Goal: Task Accomplishment & Management: Manage account settings

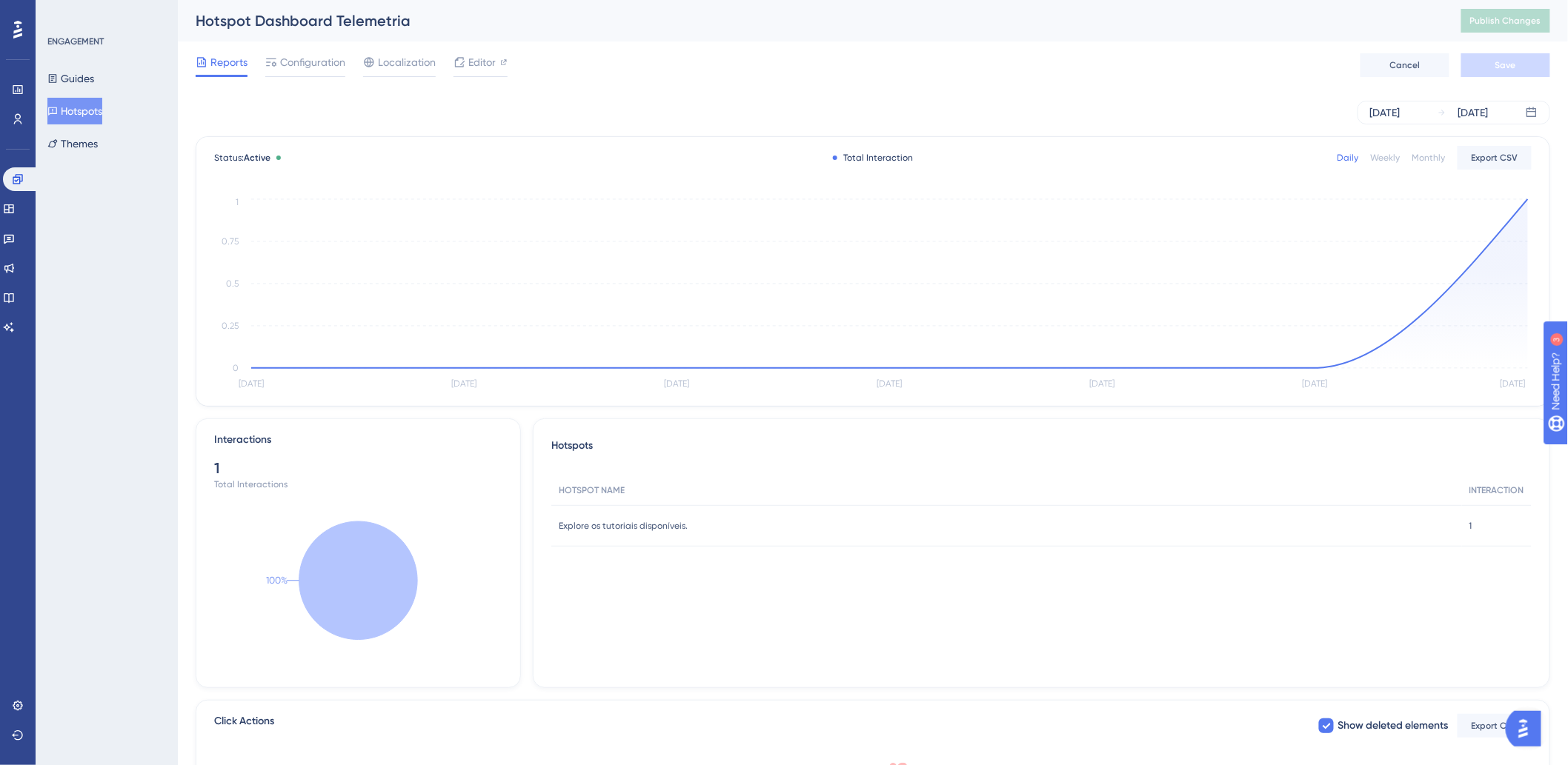
click at [1276, 122] on div "[DATE] [DATE]" at bounding box center [873, 113] width 1355 height 24
click at [1241, 99] on div "[DATE] [DATE]" at bounding box center [873, 112] width 1355 height 47
click at [1247, 104] on div "[DATE] [DATE]" at bounding box center [873, 113] width 1355 height 24
click at [1249, 91] on div "[DATE] [DATE]" at bounding box center [873, 112] width 1355 height 47
drag, startPoint x: 1018, startPoint y: 83, endPoint x: 182, endPoint y: 91, distance: 836.0
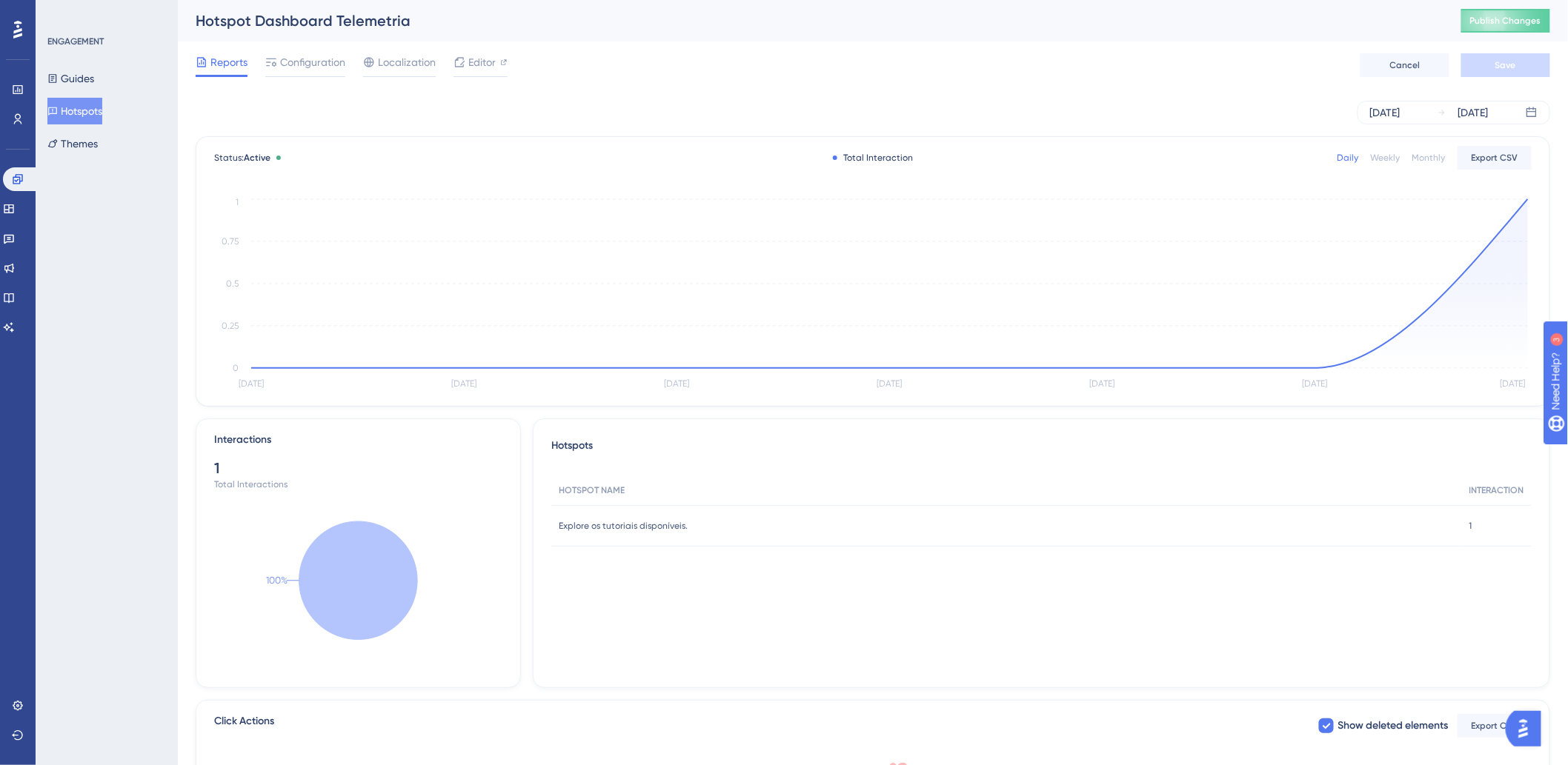
click at [1013, 82] on div "Reports Configuration Localization Editor Cancel Save" at bounding box center [873, 65] width 1355 height 47
click at [789, 93] on div "[DATE] [DATE]" at bounding box center [873, 112] width 1355 height 47
click at [1515, 20] on span "Publish Changes" at bounding box center [1505, 20] width 71 height 12
drag, startPoint x: 736, startPoint y: 74, endPoint x: 408, endPoint y: 107, distance: 329.7
click at [734, 73] on div "Reports Configuration Localization Editor Cancel Save" at bounding box center [873, 65] width 1355 height 47
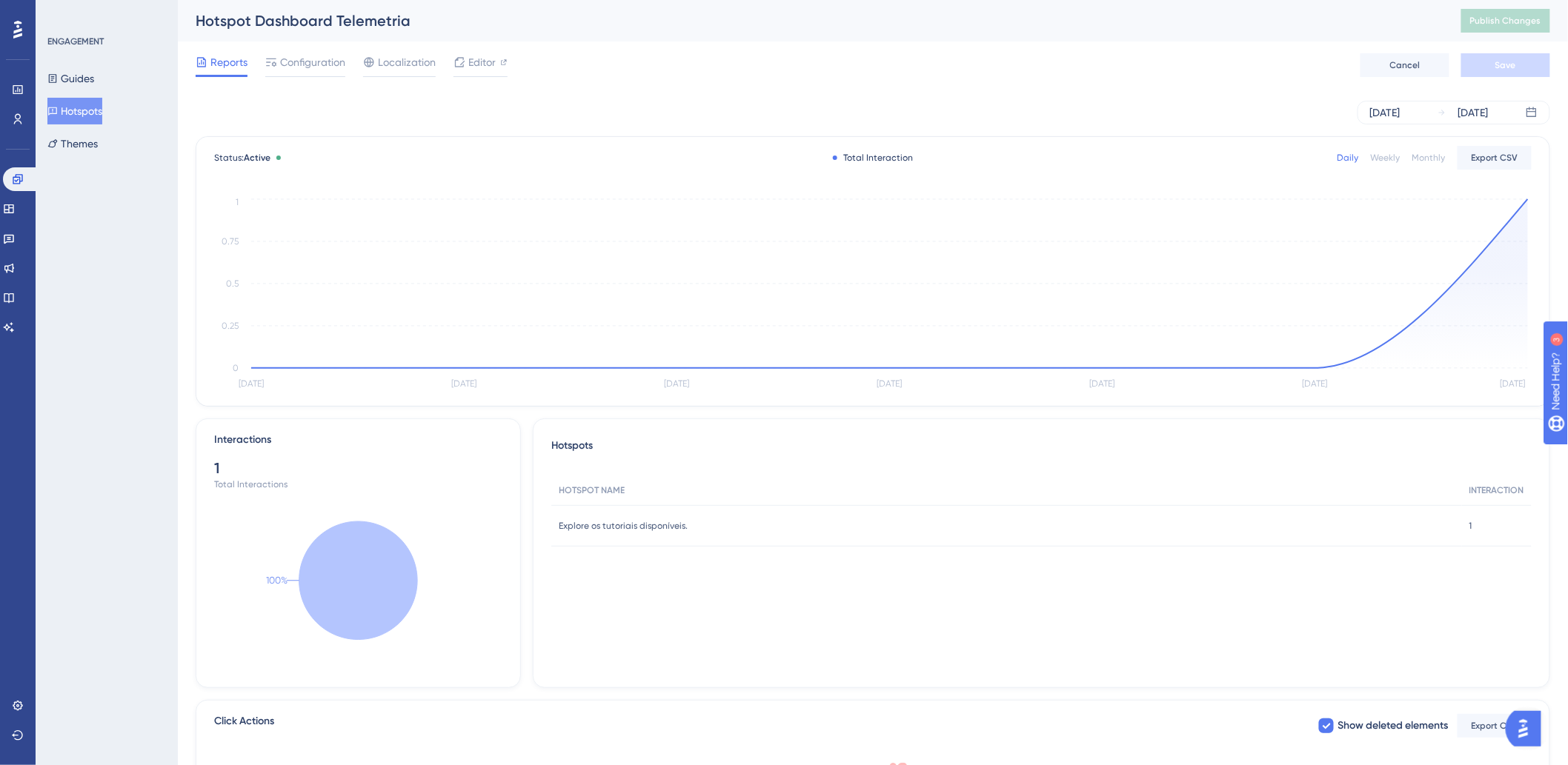
click at [539, 114] on div "[DATE] [DATE]" at bounding box center [873, 113] width 1355 height 24
drag, startPoint x: 552, startPoint y: 89, endPoint x: 335, endPoint y: 88, distance: 217.0
click at [546, 89] on div "[DATE] [DATE]" at bounding box center [873, 112] width 1355 height 47
click at [94, 78] on button "Guides" at bounding box center [71, 78] width 47 height 27
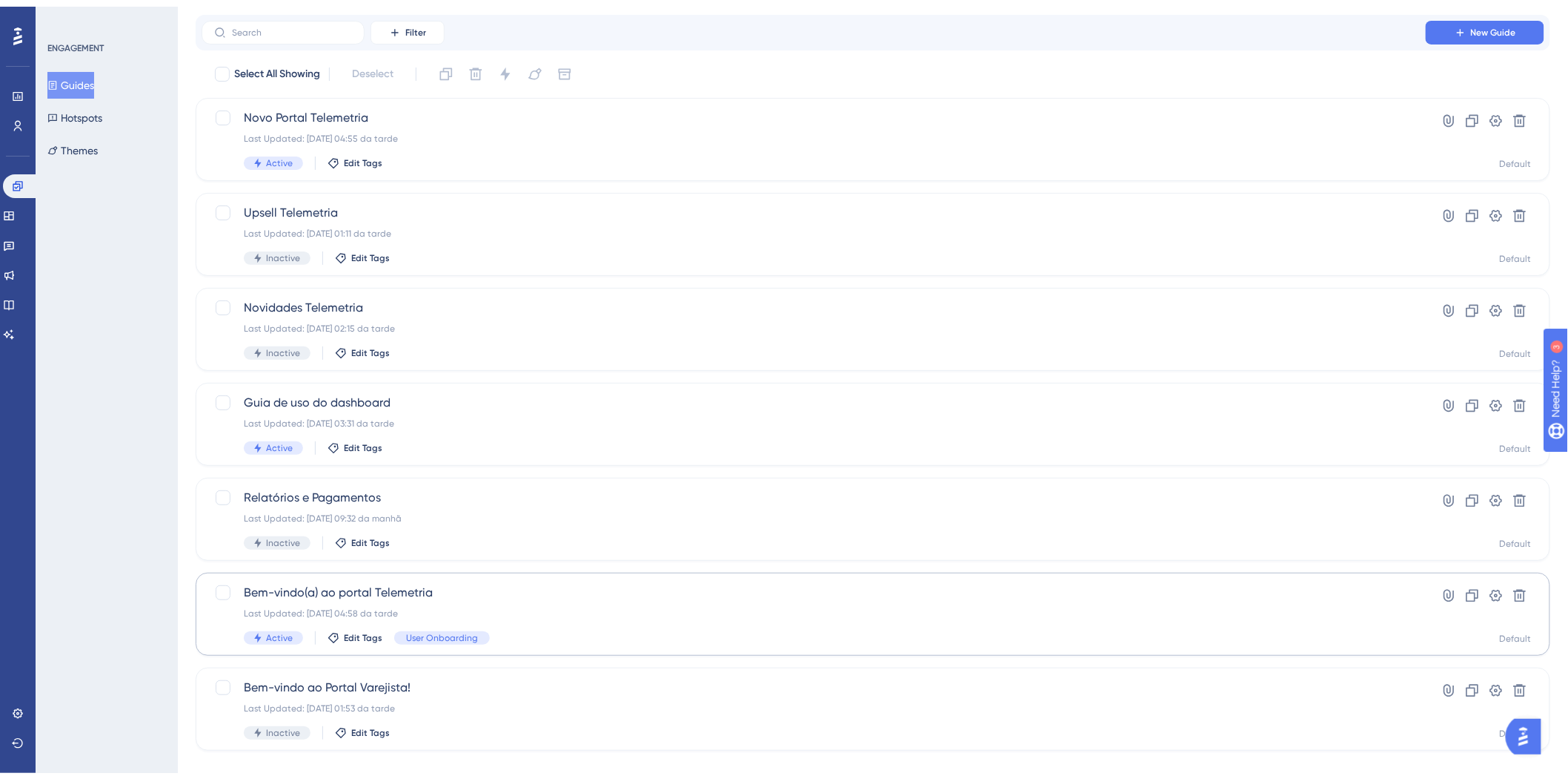
scroll to position [57, 0]
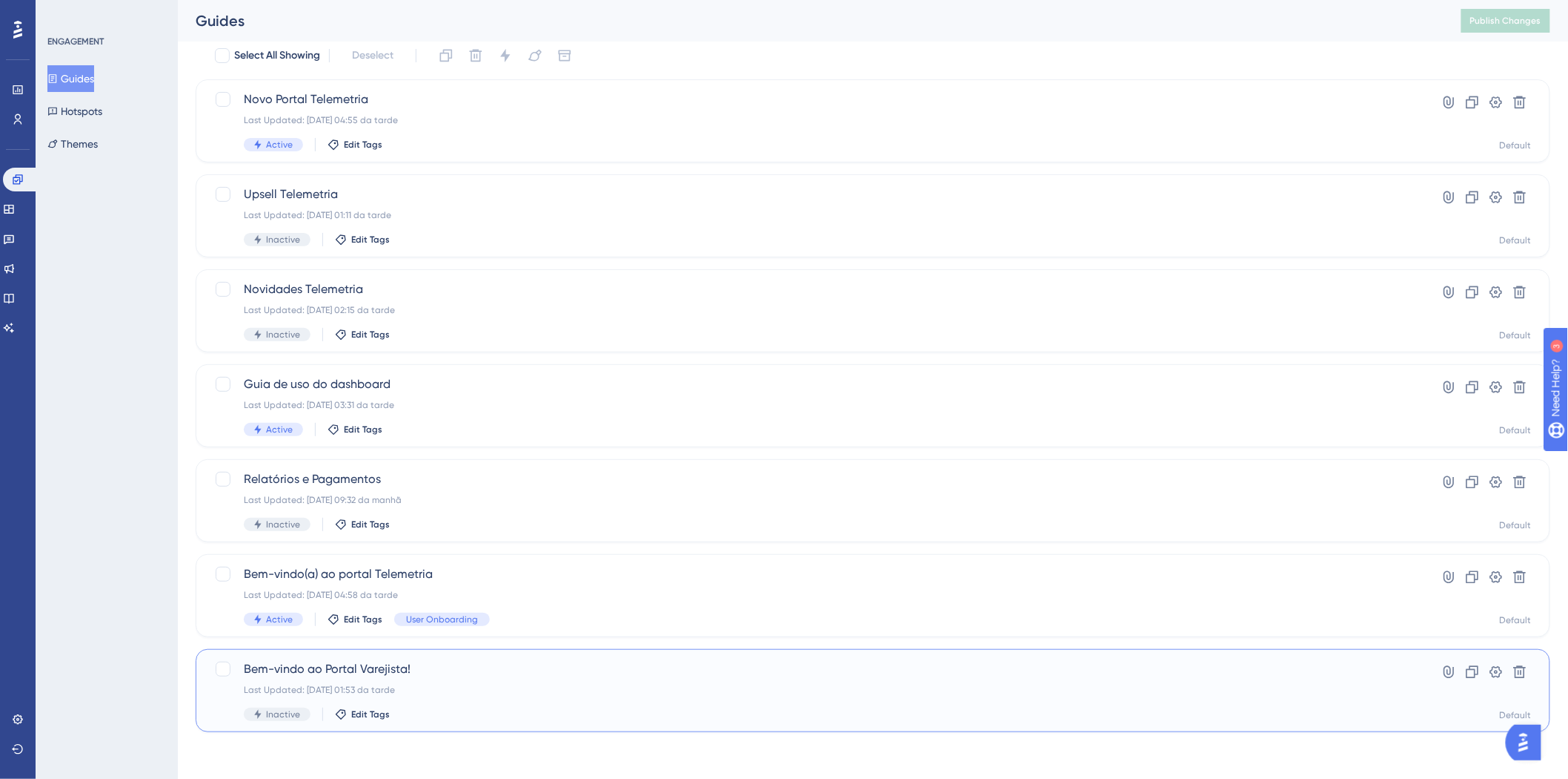
click at [829, 675] on span "Bem-vindo ao Portal Varejista!" at bounding box center [814, 668] width 1140 height 18
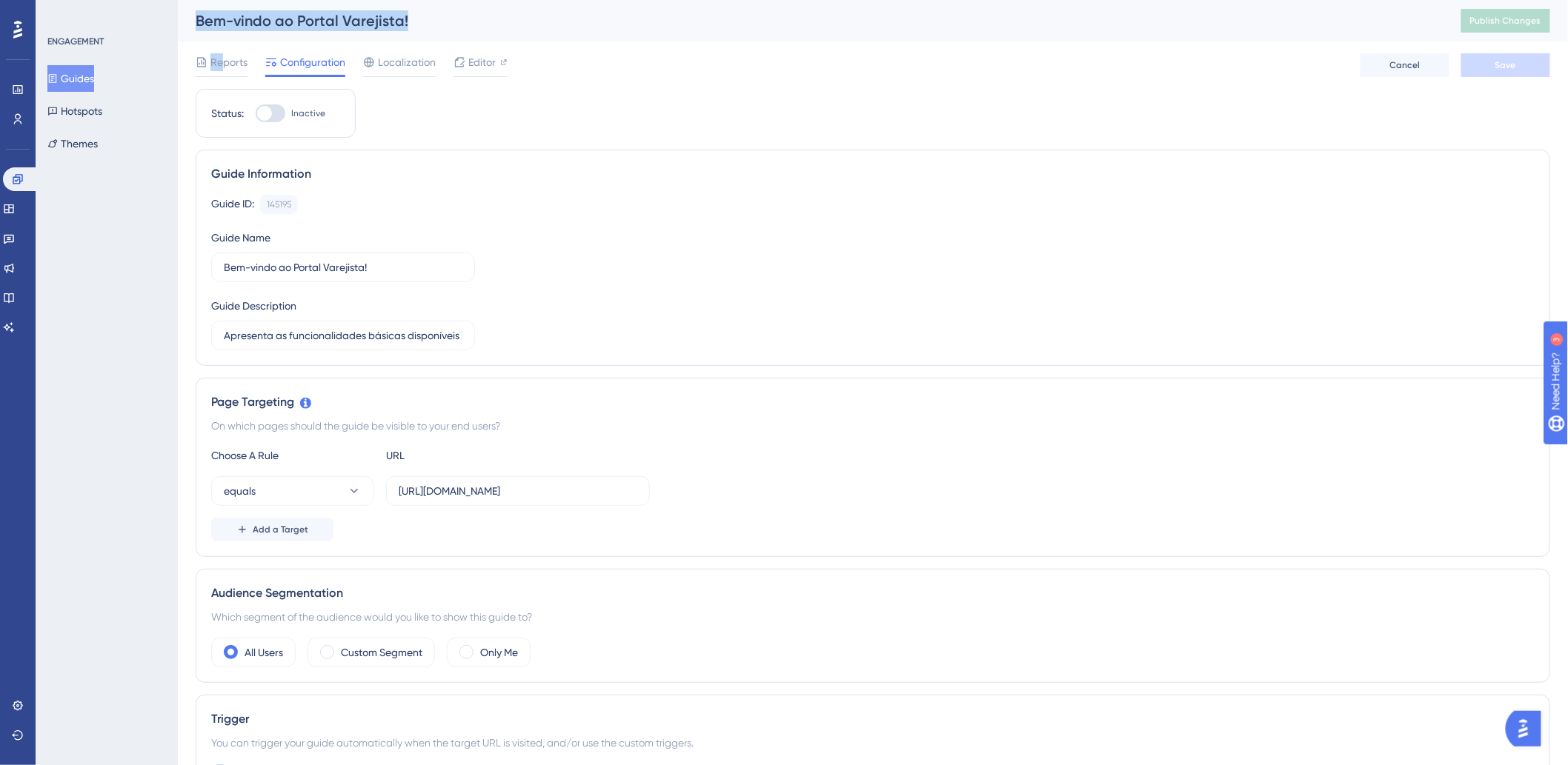
drag, startPoint x: 225, startPoint y: 67, endPoint x: 93, endPoint y: 359, distance: 320.4
click at [178, 359] on div "Performance Users Engagement Widgets Feedback Product Updates Knowledge Base AI…" at bounding box center [873, 774] width 1390 height 1549
drag, startPoint x: 103, startPoint y: 342, endPoint x: 195, endPoint y: 138, distance: 223.8
click at [104, 339] on div "ENGAGEMENT Guides Hotspots Themes" at bounding box center [106, 382] width 142 height 765
drag, startPoint x: 602, startPoint y: 161, endPoint x: 578, endPoint y: 156, distance: 24.5
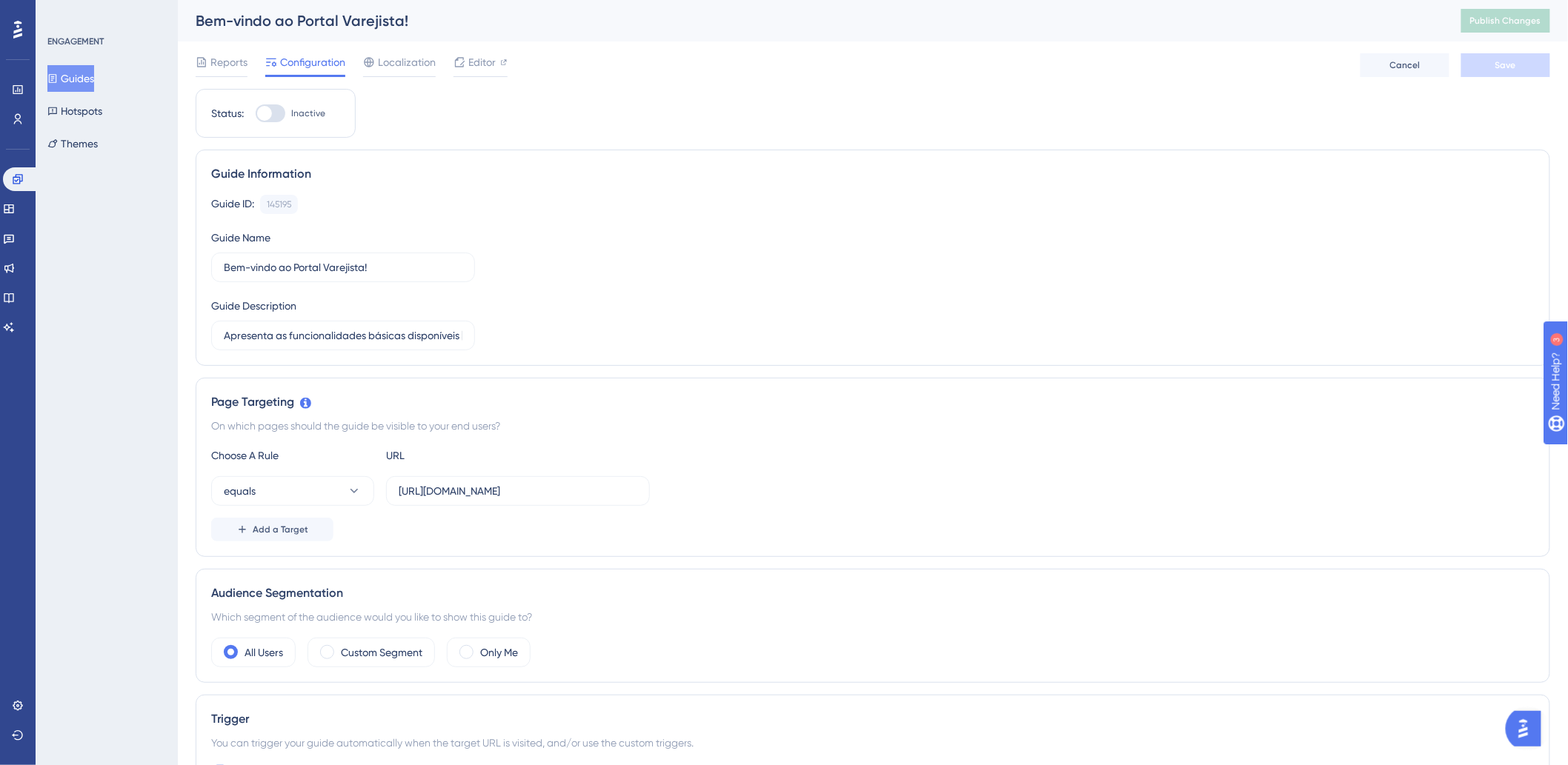
click at [599, 159] on div "Guide Information Guide ID: 145195 Copy Guide Name Bem-vindo ao Portal Varejist…" at bounding box center [873, 258] width 1355 height 216
click at [1430, 61] on button "Cancel" at bounding box center [1404, 65] width 89 height 24
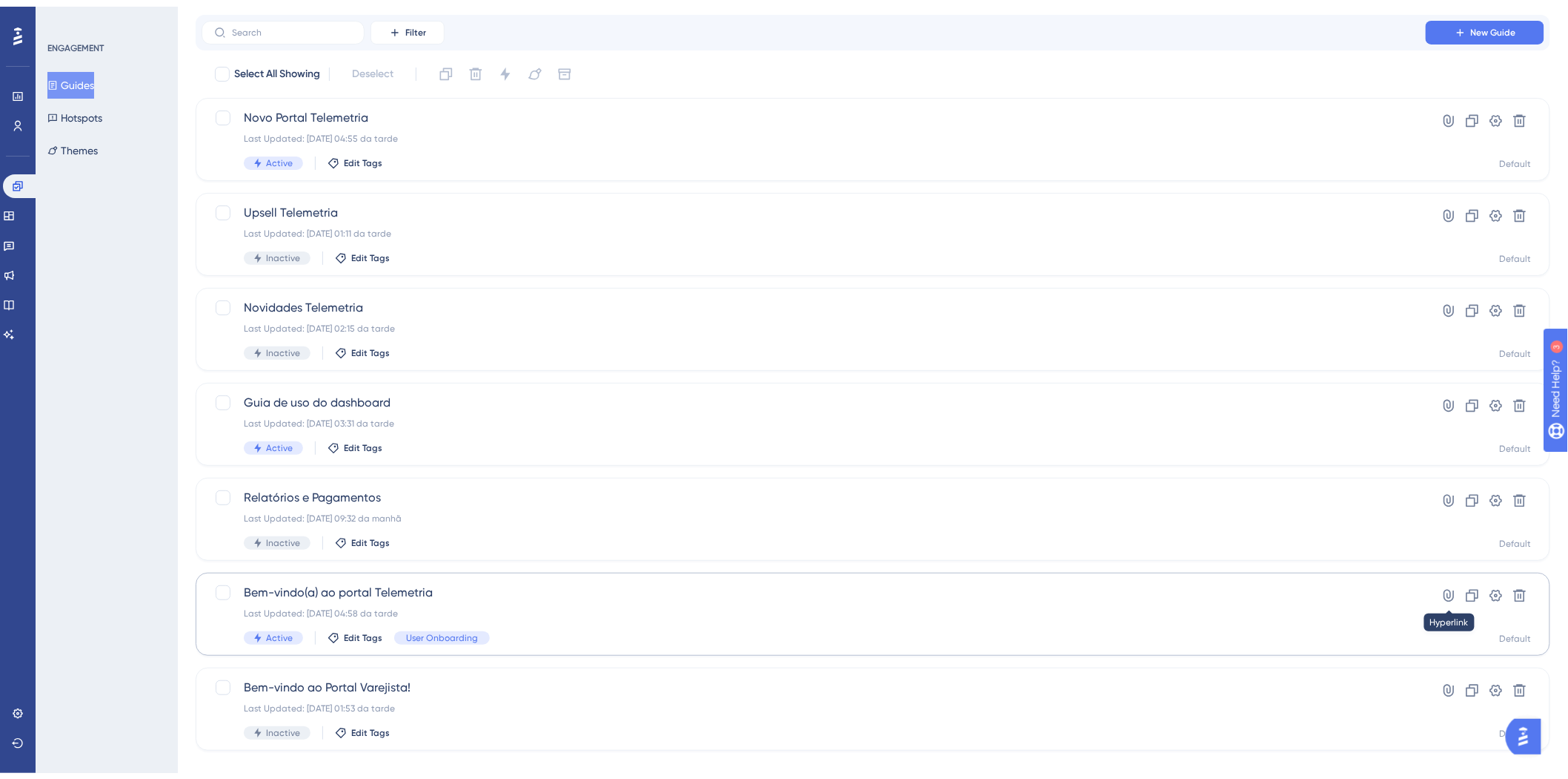
scroll to position [57, 0]
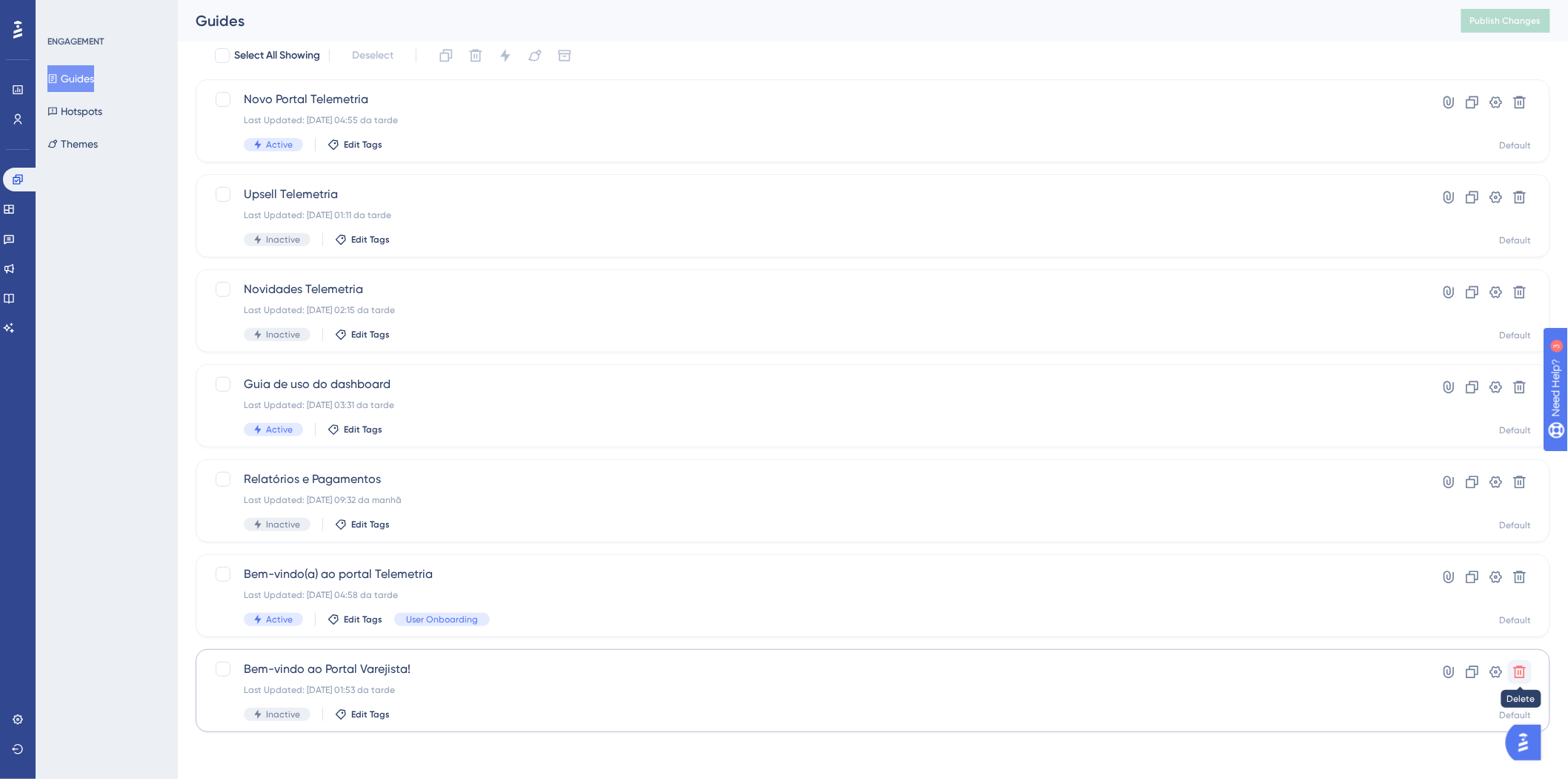
click at [1524, 666] on icon at bounding box center [1520, 672] width 13 height 13
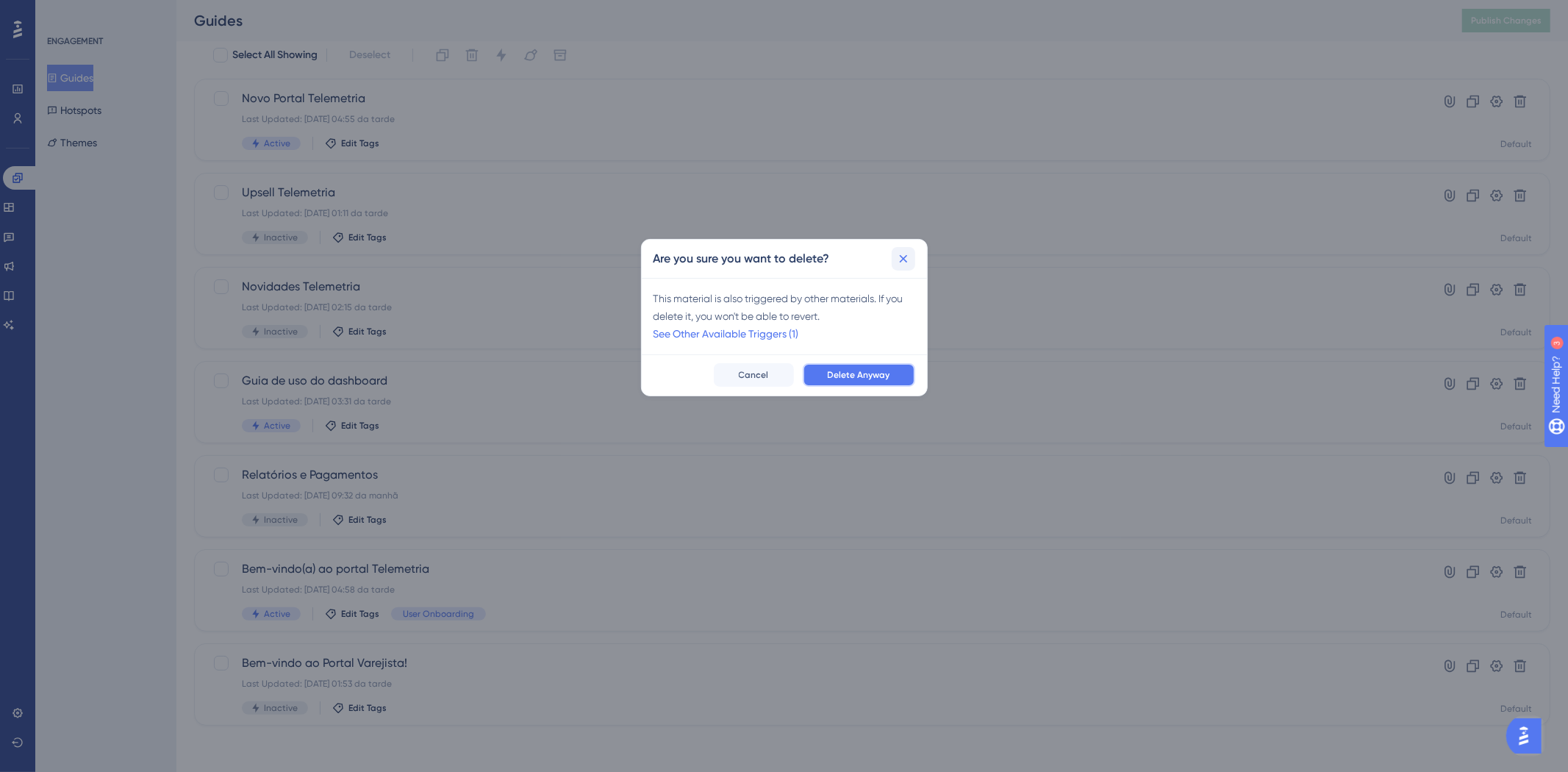
drag, startPoint x: 884, startPoint y: 372, endPoint x: 898, endPoint y: 263, distance: 109.9
click at [912, 269] on div "Are you sure you want to delete? This material is also triggered by other mater…" at bounding box center [784, 317] width 287 height 157
click at [898, 262] on icon at bounding box center [903, 258] width 15 height 15
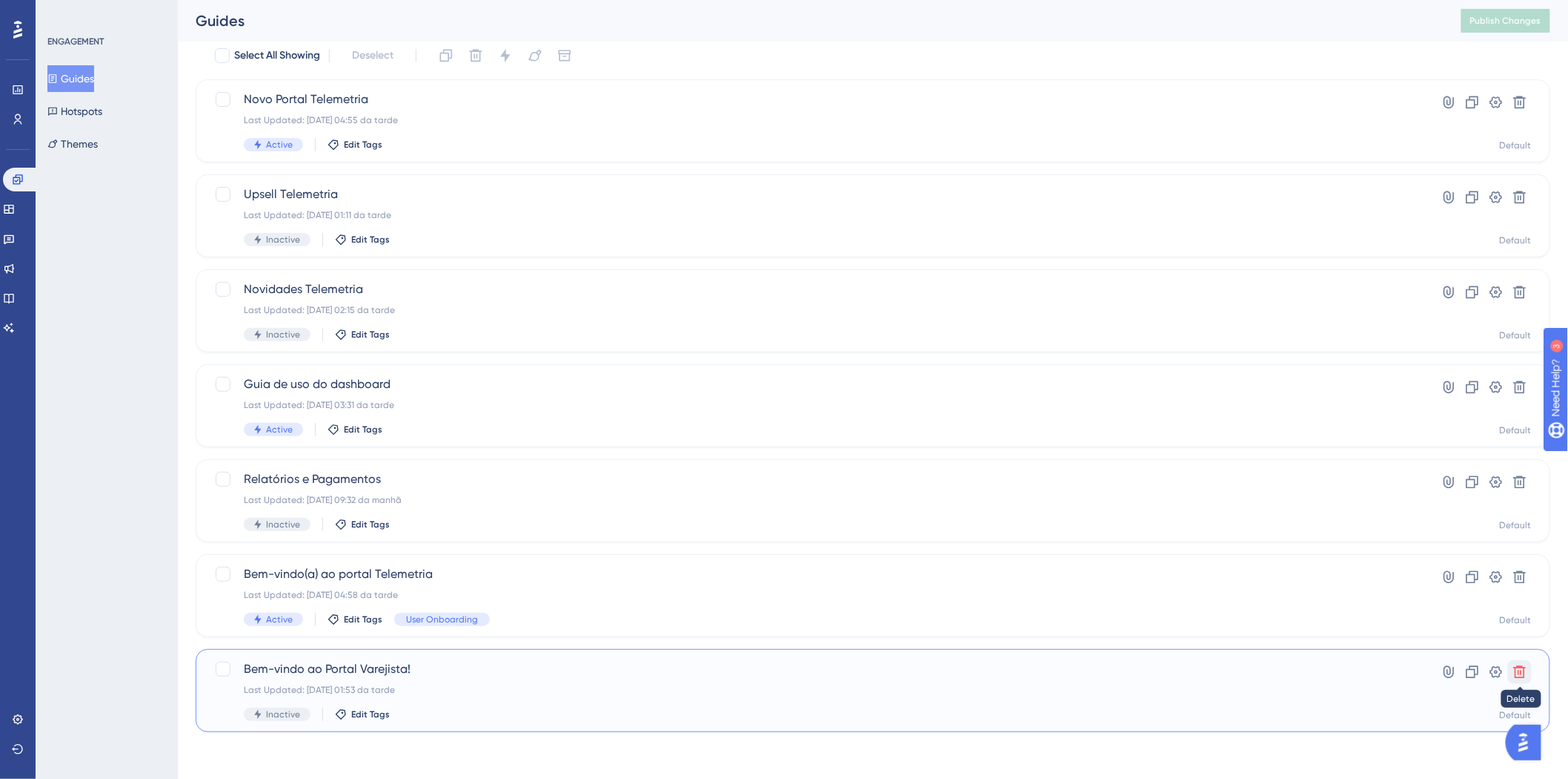
click at [1515, 672] on icon at bounding box center [1520, 672] width 13 height 13
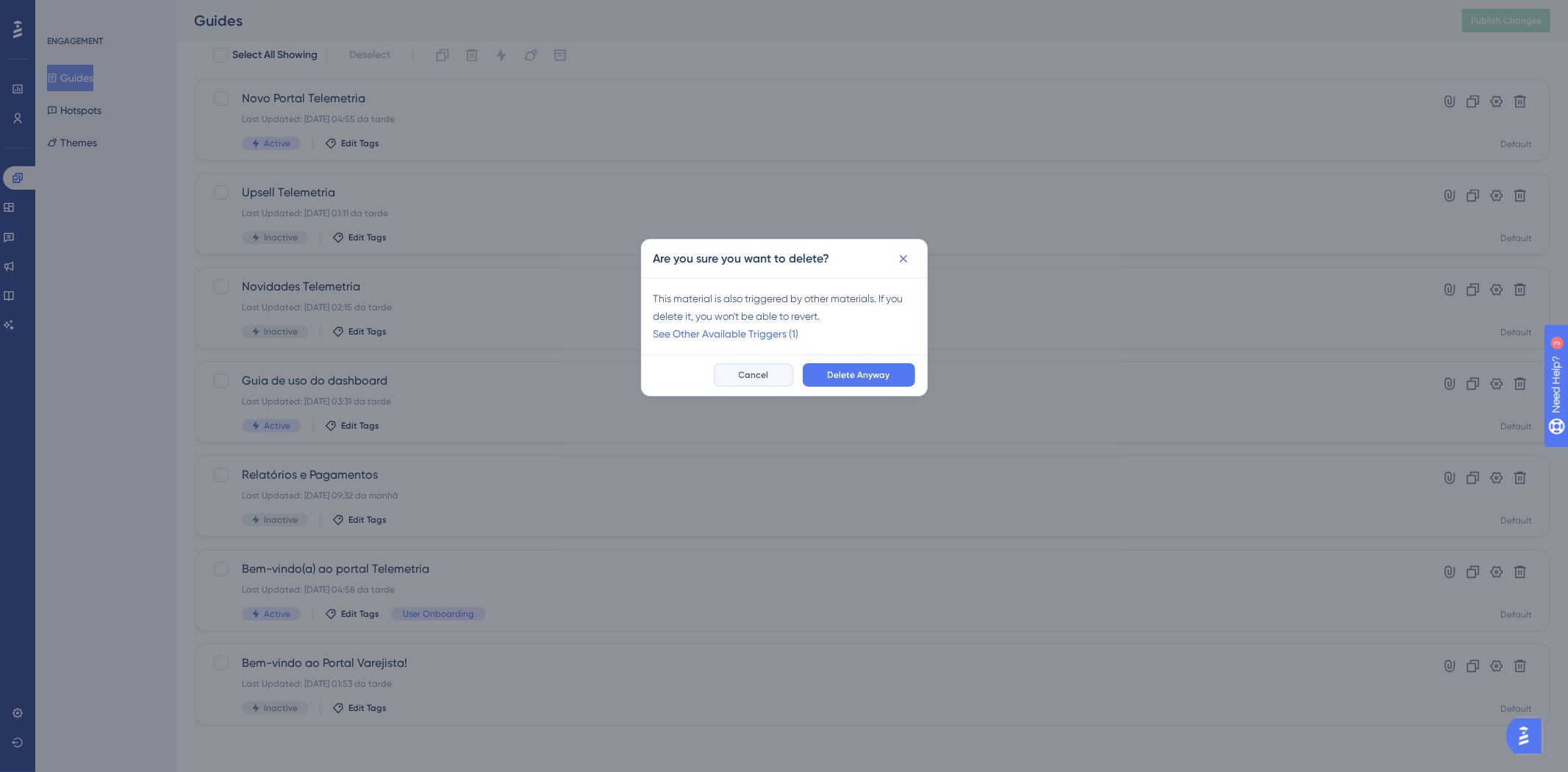
click at [769, 369] on span "Cancel" at bounding box center [754, 375] width 30 height 12
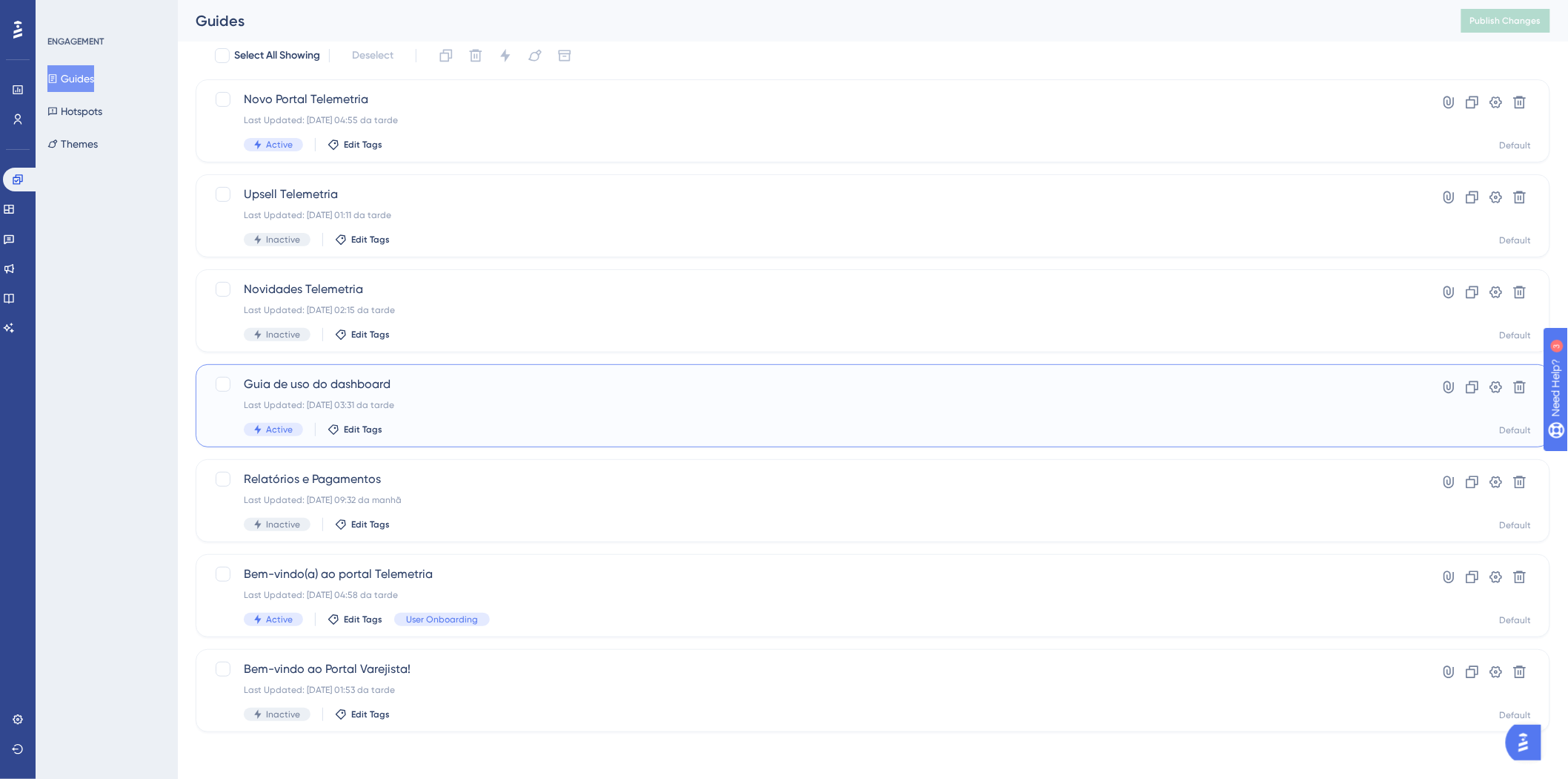
click at [922, 403] on div "Last Updated: [DATE] 03:31 da tarde" at bounding box center [814, 405] width 1140 height 12
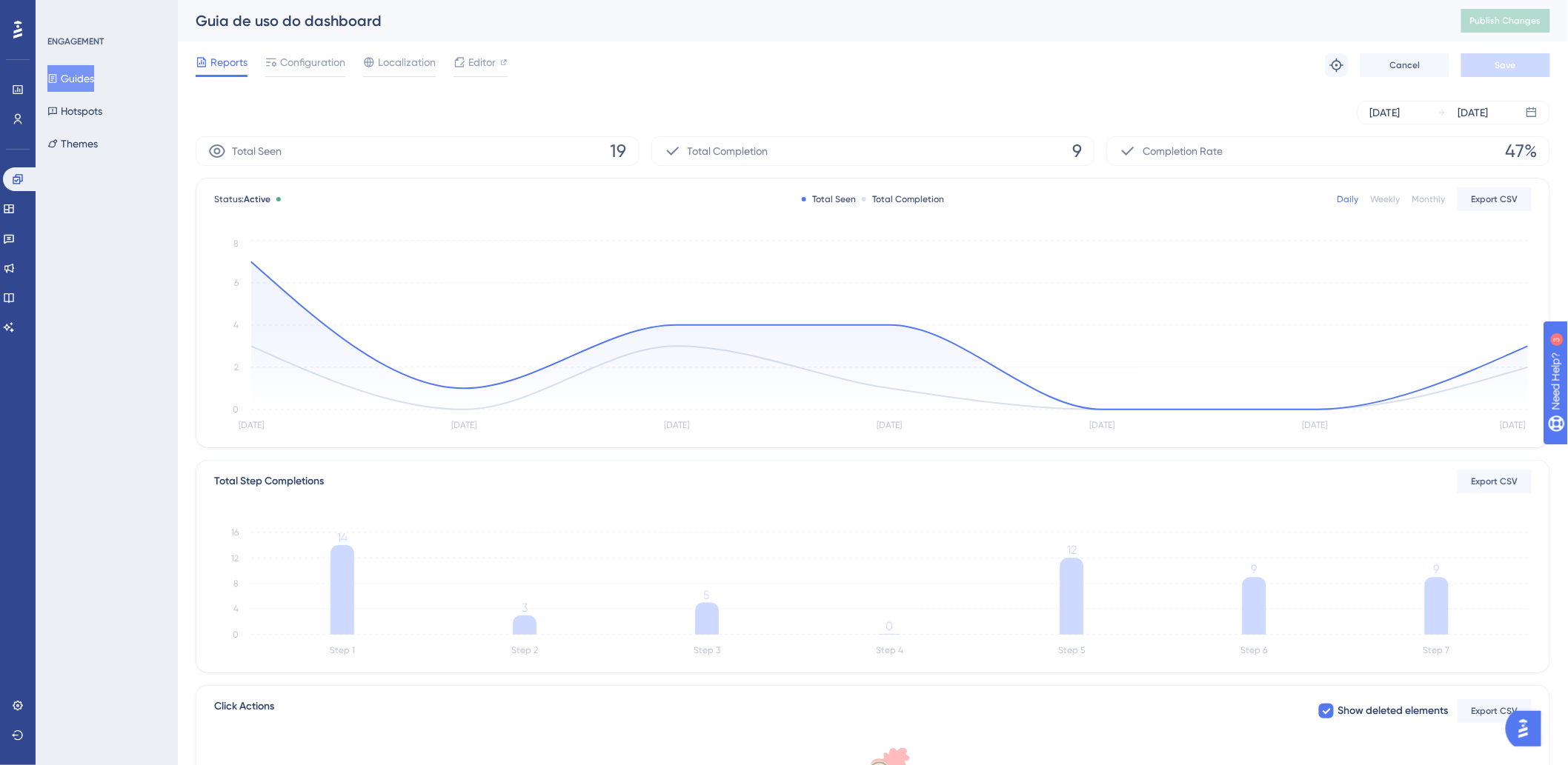
drag, startPoint x: 942, startPoint y: 92, endPoint x: 1328, endPoint y: 201, distance: 401.1
click at [942, 92] on div "[DATE] [DATE]" at bounding box center [873, 112] width 1355 height 47
click at [688, 85] on div "Reports Configuration Localization Editor Troubleshoot Cancel Save" at bounding box center [873, 65] width 1355 height 47
click at [735, 85] on div "Reports Configuration Localization Editor Troubleshoot Cancel Save" at bounding box center [873, 65] width 1355 height 47
drag, startPoint x: 912, startPoint y: 61, endPoint x: 490, endPoint y: 46, distance: 422.3
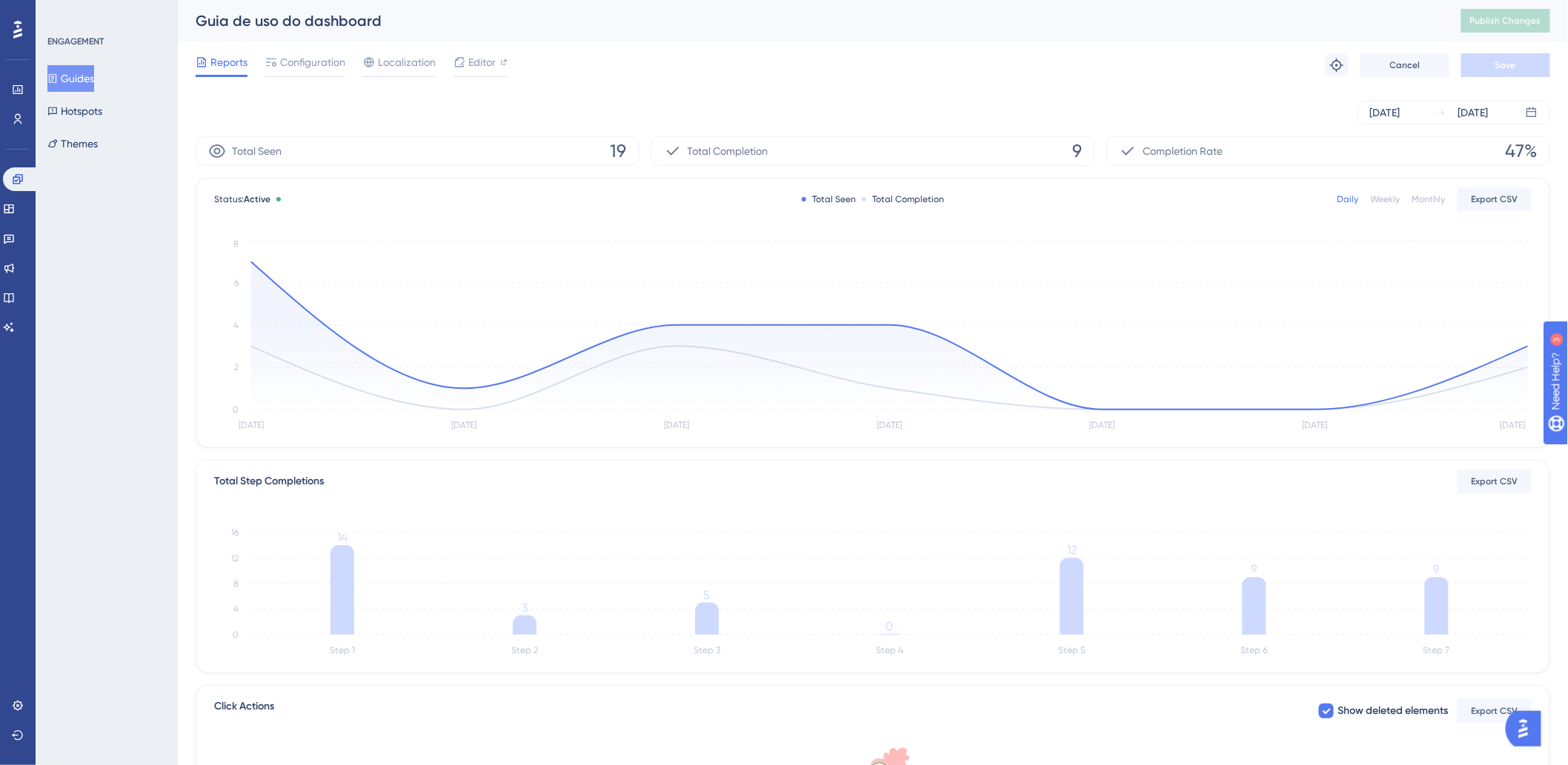
click at [898, 58] on div "Reports Configuration Localization Editor Troubleshoot Cancel Save" at bounding box center [873, 65] width 1355 height 47
click at [293, 62] on span "Configuration" at bounding box center [312, 62] width 65 height 18
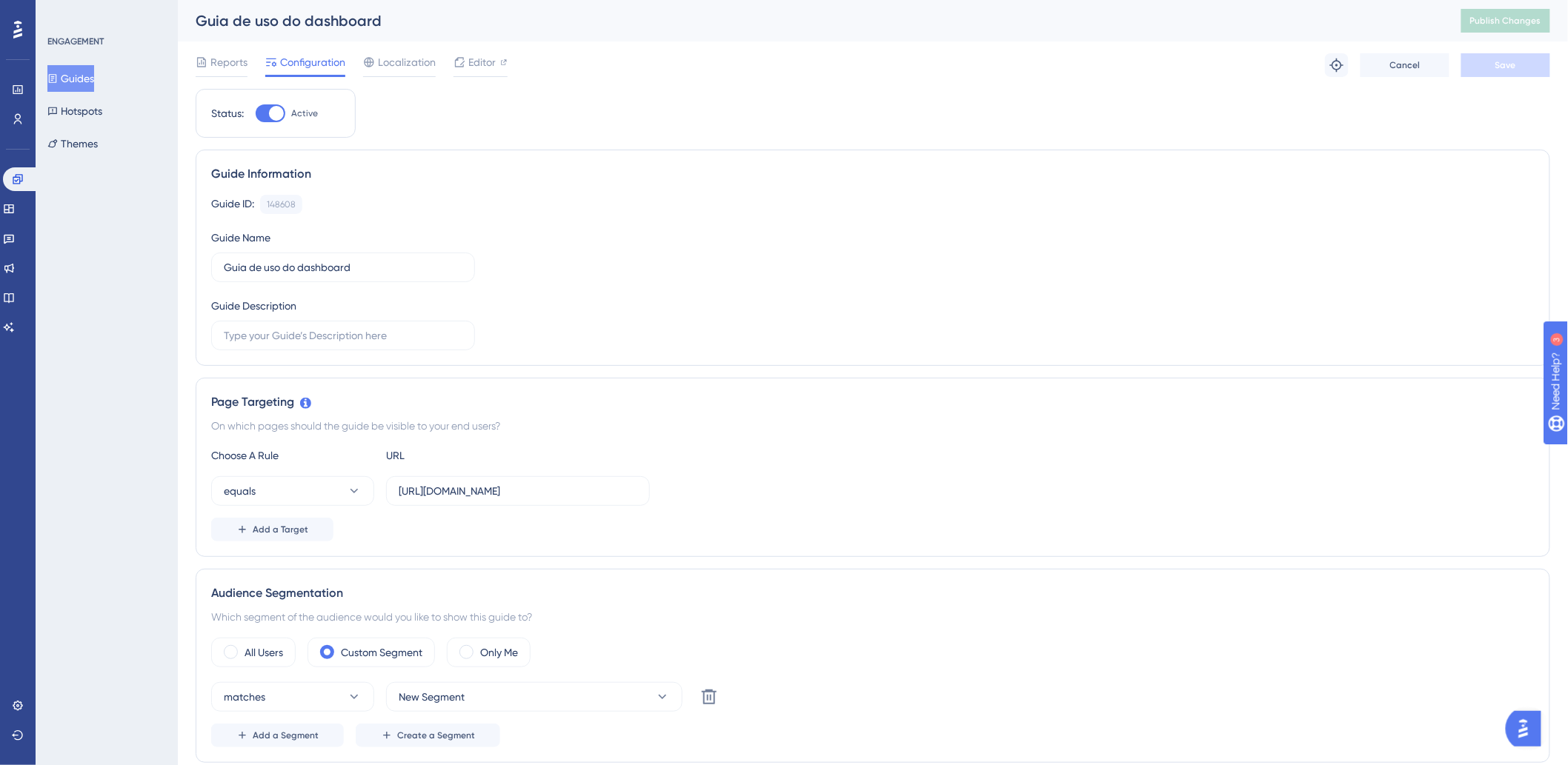
scroll to position [329, 0]
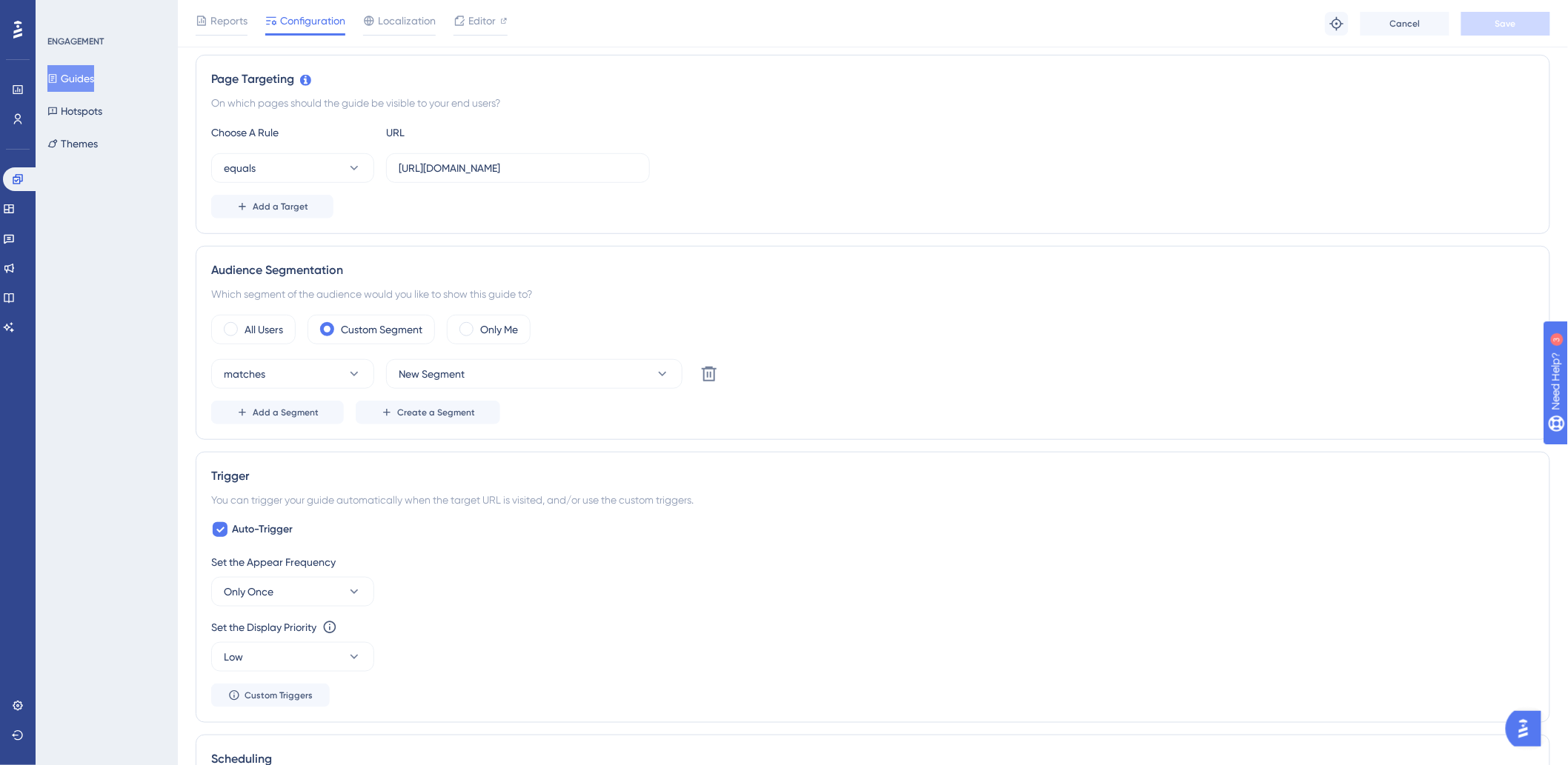
drag, startPoint x: 800, startPoint y: 277, endPoint x: 779, endPoint y: 299, distance: 30.4
click at [800, 279] on div "Audience Segmentation Which segment of the audience would you like to show this…" at bounding box center [873, 343] width 1355 height 194
click at [625, 379] on button "New Segment" at bounding box center [534, 374] width 296 height 30
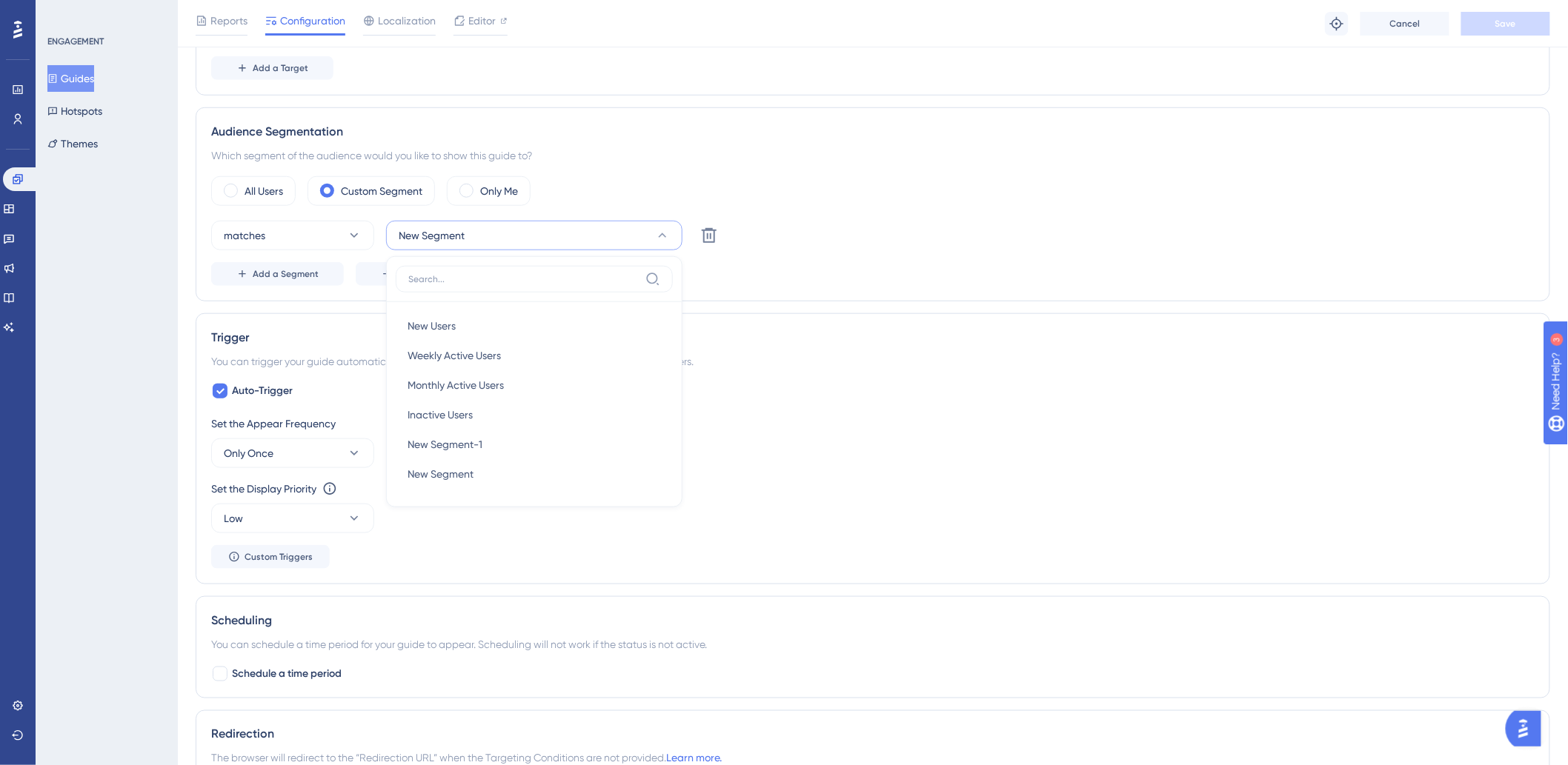
click at [997, 326] on div "Trigger You can trigger your guide automatically when the target URL is visited…" at bounding box center [873, 449] width 1355 height 271
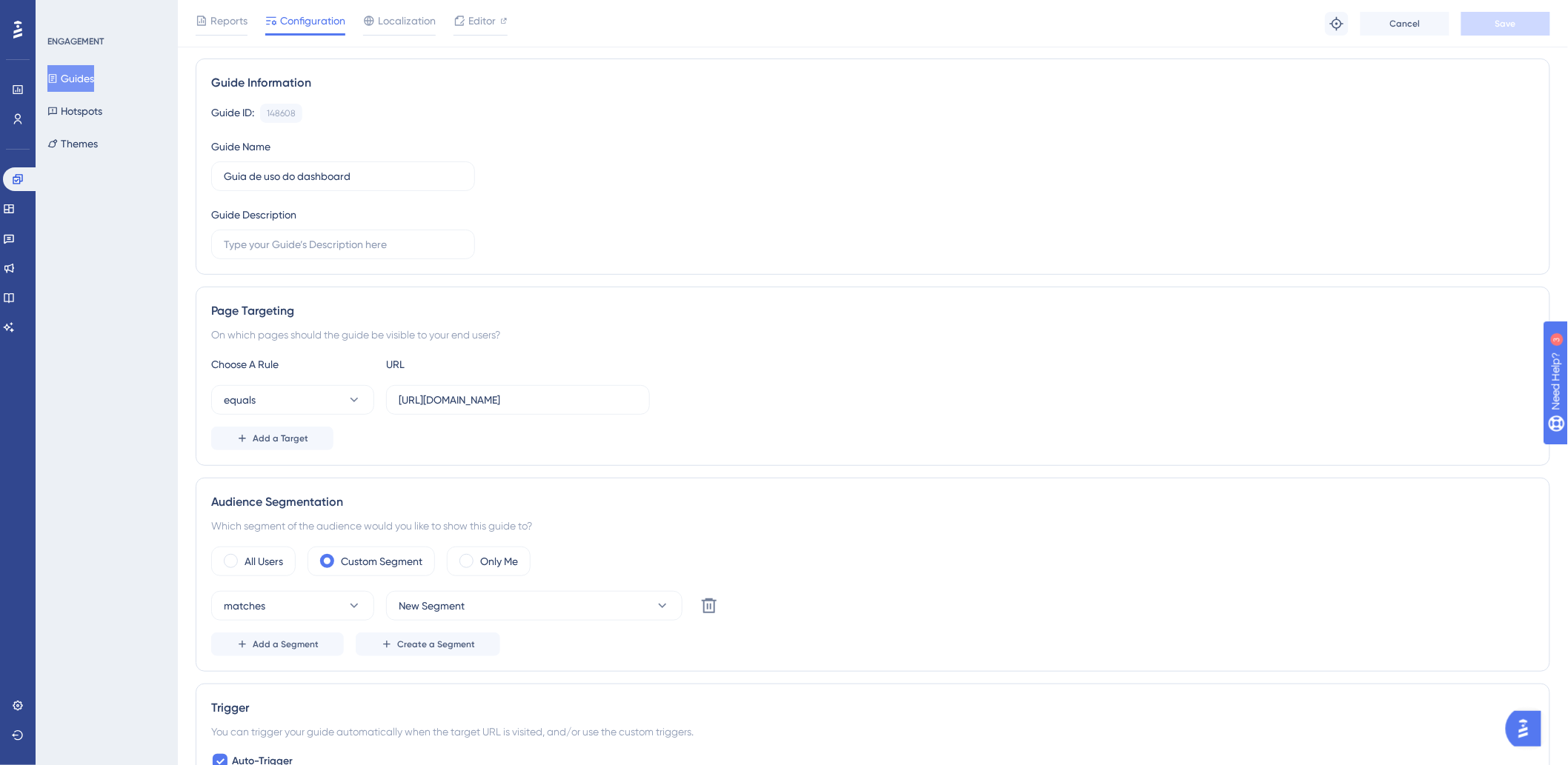
scroll to position [56, 0]
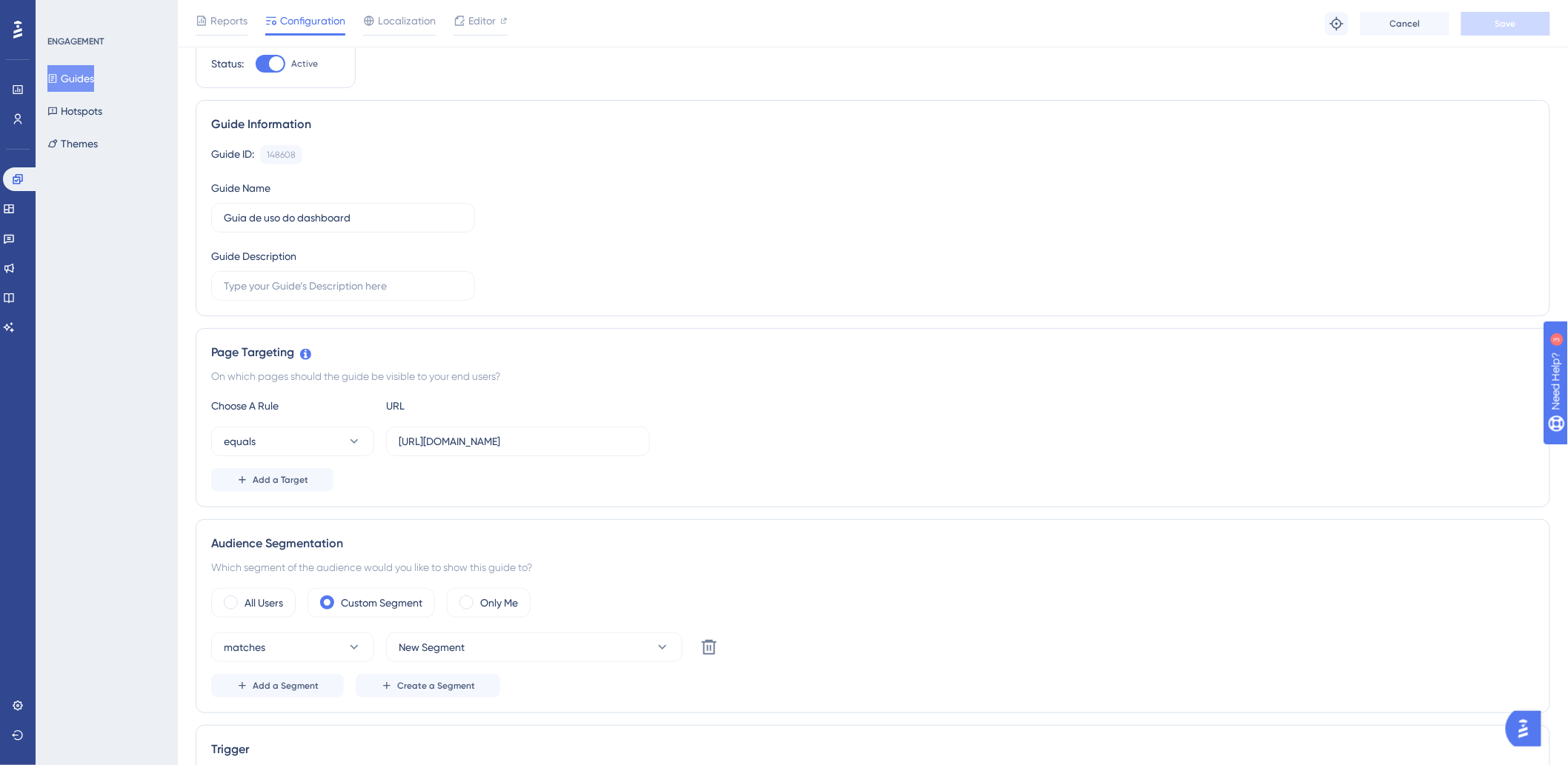
click at [913, 334] on div "Page Targeting On which pages should the guide be visible to your end users? Ch…" at bounding box center [873, 418] width 1355 height 179
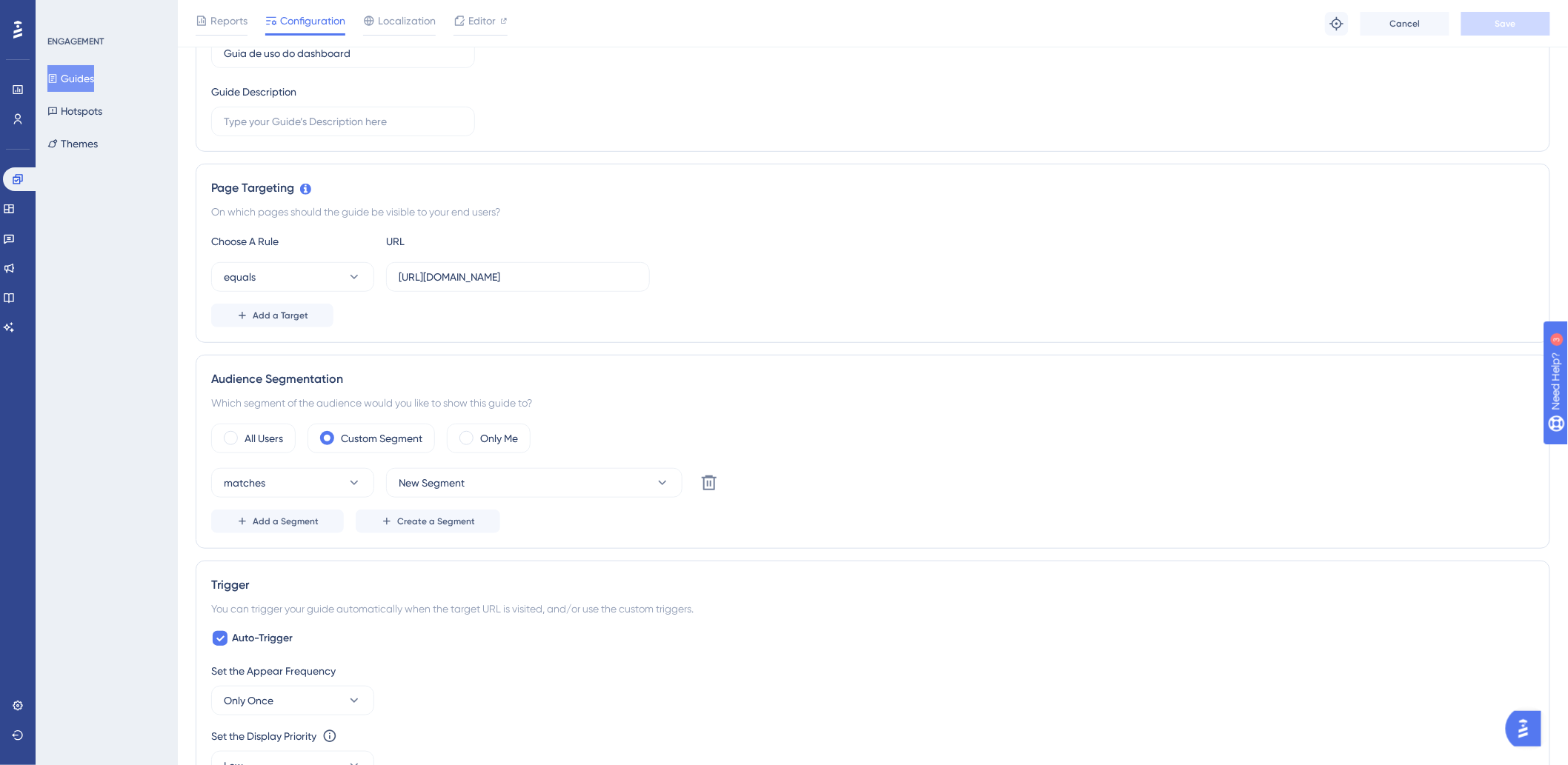
click at [916, 495] on div "matches New Segment Delete" at bounding box center [873, 483] width 1323 height 30
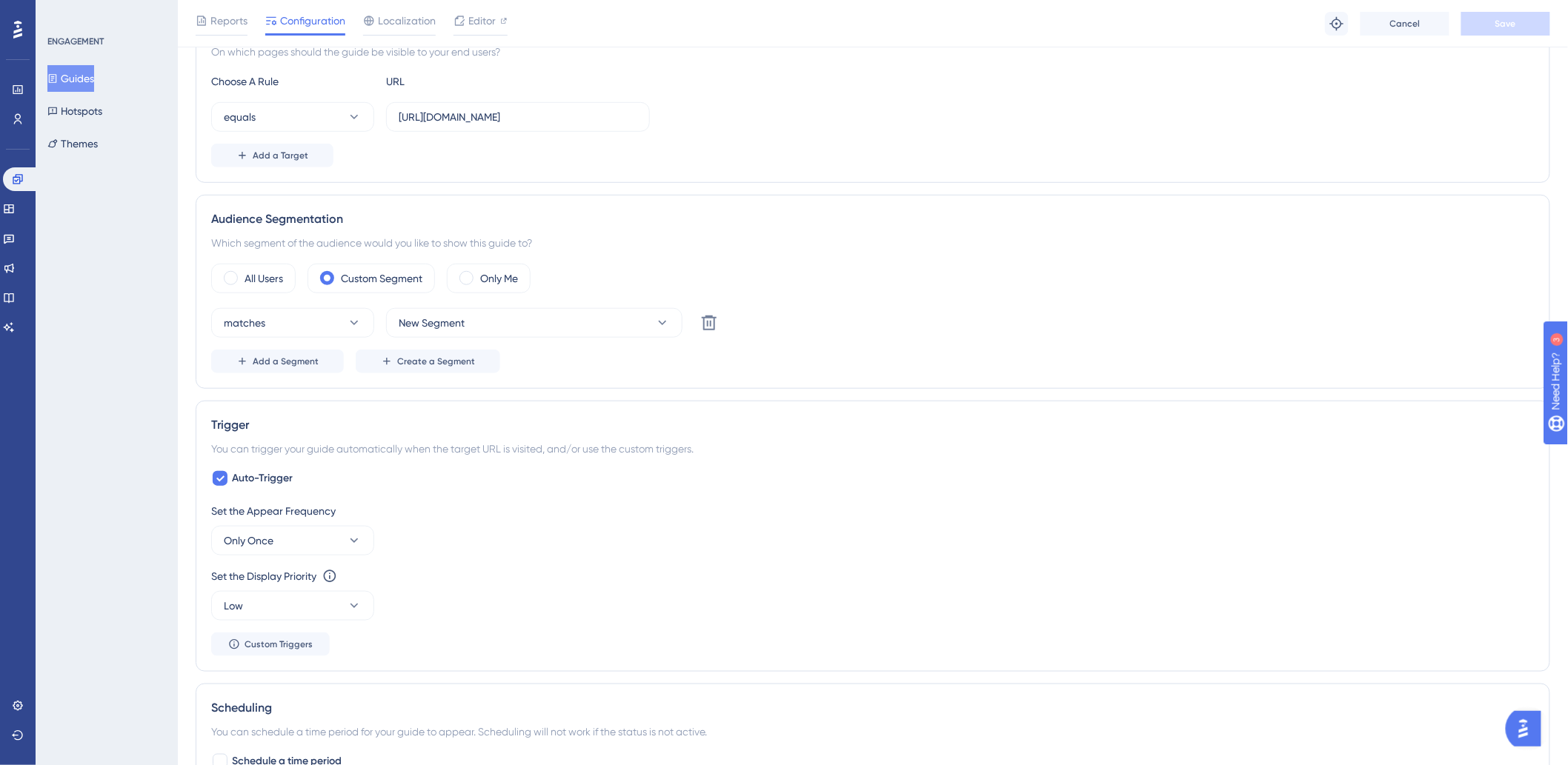
scroll to position [467, 0]
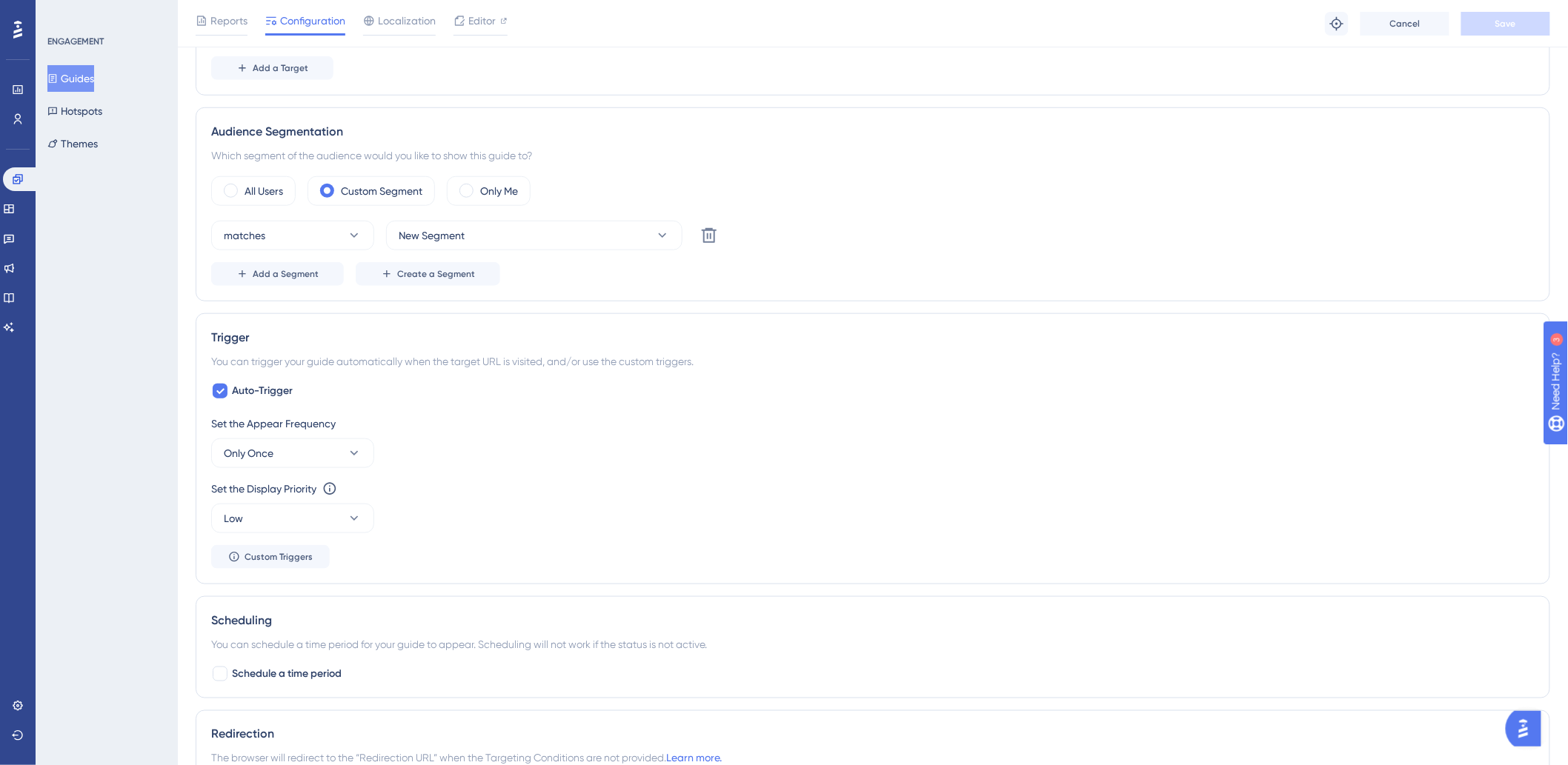
drag, startPoint x: 686, startPoint y: 441, endPoint x: 358, endPoint y: 413, distance: 329.2
click at [682, 440] on div "Set the Appear Frequency Only Once" at bounding box center [873, 441] width 1323 height 53
click at [560, 410] on div "Auto-Trigger Set the Appear Frequency Only Once Set the Display Priority This o…" at bounding box center [873, 476] width 1323 height 187
click at [563, 372] on div "Trigger You can trigger your guide automatically when the target URL is visited…" at bounding box center [873, 449] width 1355 height 271
drag, startPoint x: 551, startPoint y: 366, endPoint x: 727, endPoint y: 369, distance: 176.0
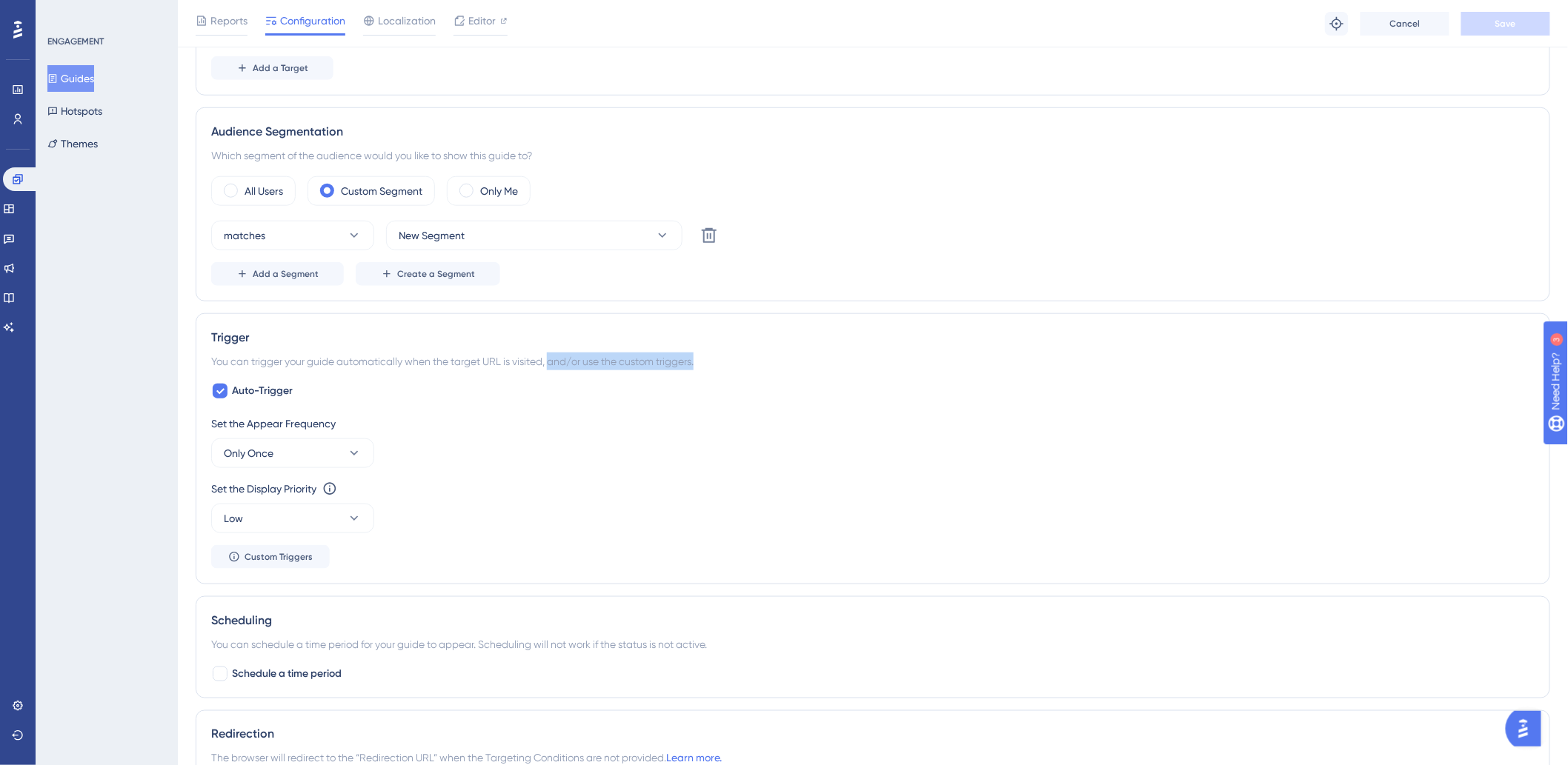
click at [726, 369] on div "You can trigger your guide automatically when the target URL is visited, and/or…" at bounding box center [873, 361] width 1323 height 18
click at [746, 369] on div "You can trigger your guide automatically when the target URL is visited, and/or…" at bounding box center [873, 361] width 1323 height 18
click at [260, 389] on span "Auto-Trigger" at bounding box center [263, 391] width 61 height 18
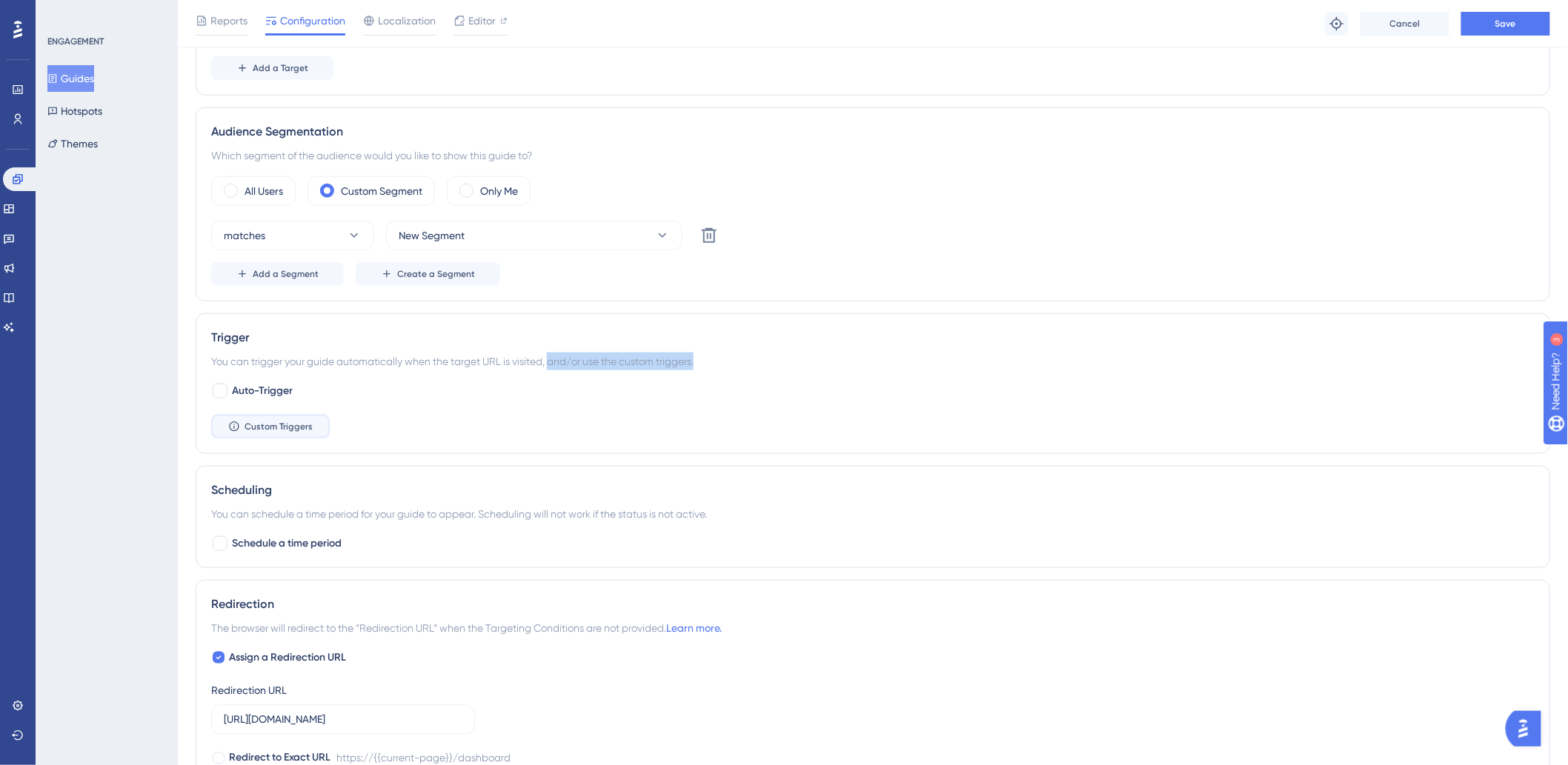
click at [278, 426] on span "Custom Triggers" at bounding box center [278, 426] width 68 height 12
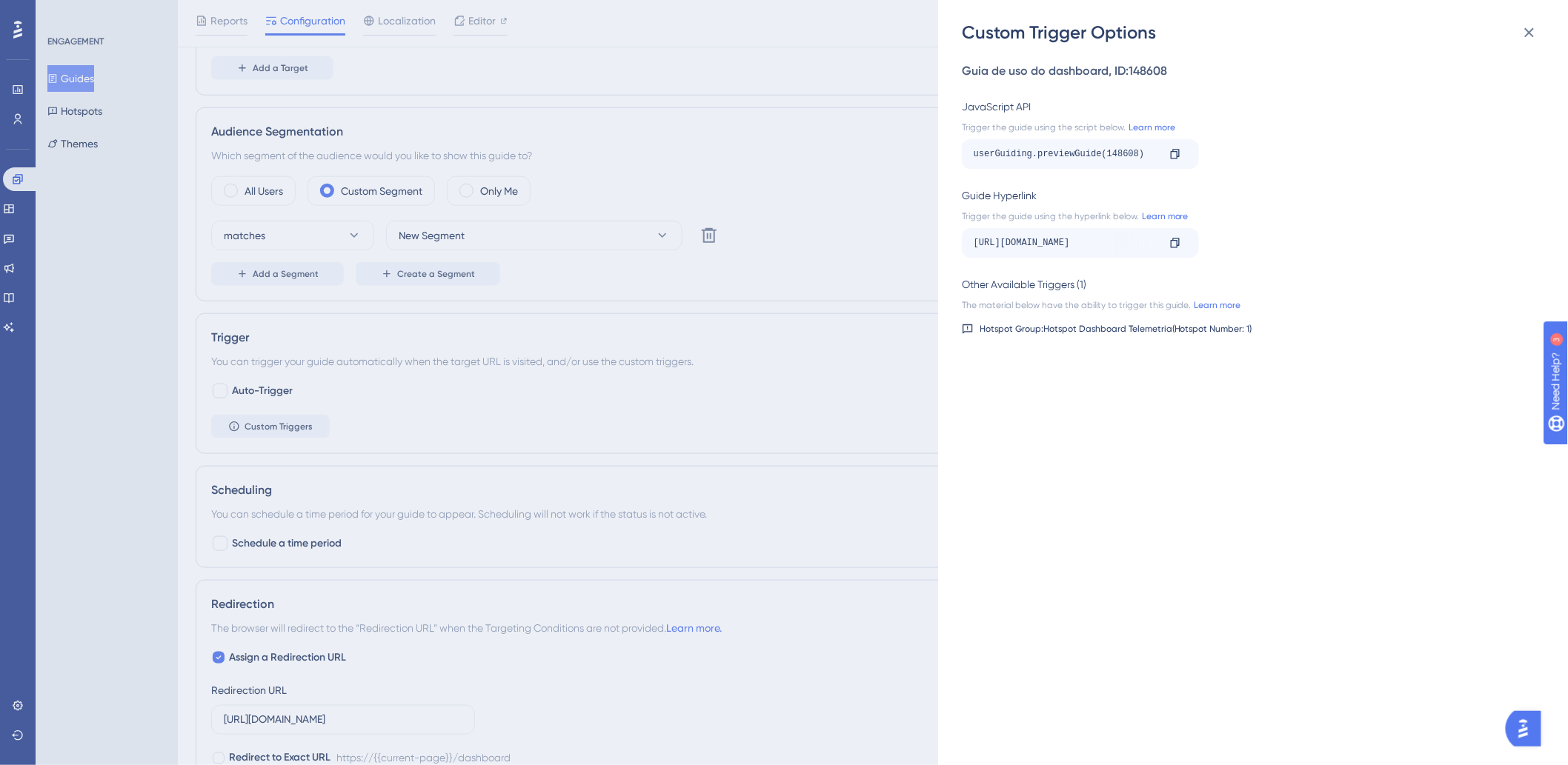
click at [1339, 206] on div "Guide Hyperlink Trigger the guide using the hyperlink below. Learn more [URL][D…" at bounding box center [1249, 222] width 574 height 71
click at [1231, 187] on div "Guide Hyperlink" at bounding box center [1249, 195] width 574 height 18
click at [1171, 467] on div "Guia de uso do dashboard , ID: 148608 JavaScript API Trigger the guide using th…" at bounding box center [1261, 405] width 597 height 721
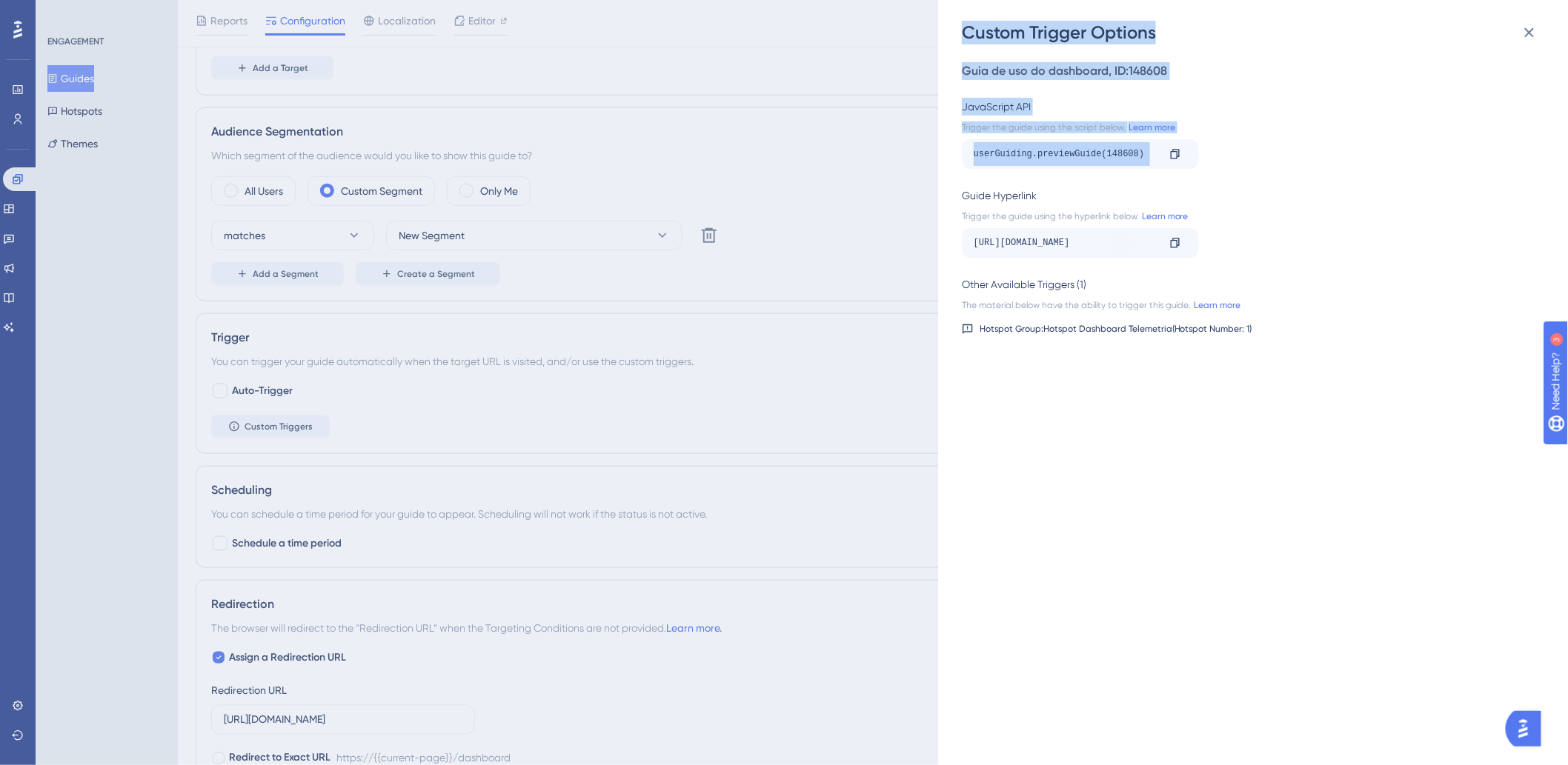
drag, startPoint x: 1161, startPoint y: 154, endPoint x: 946, endPoint y: 156, distance: 215.0
click at [935, 154] on div "Custom Trigger Options Guia de uso do dashboard , ID: 148608 JavaScript API Tri…" at bounding box center [784, 382] width 1568 height 765
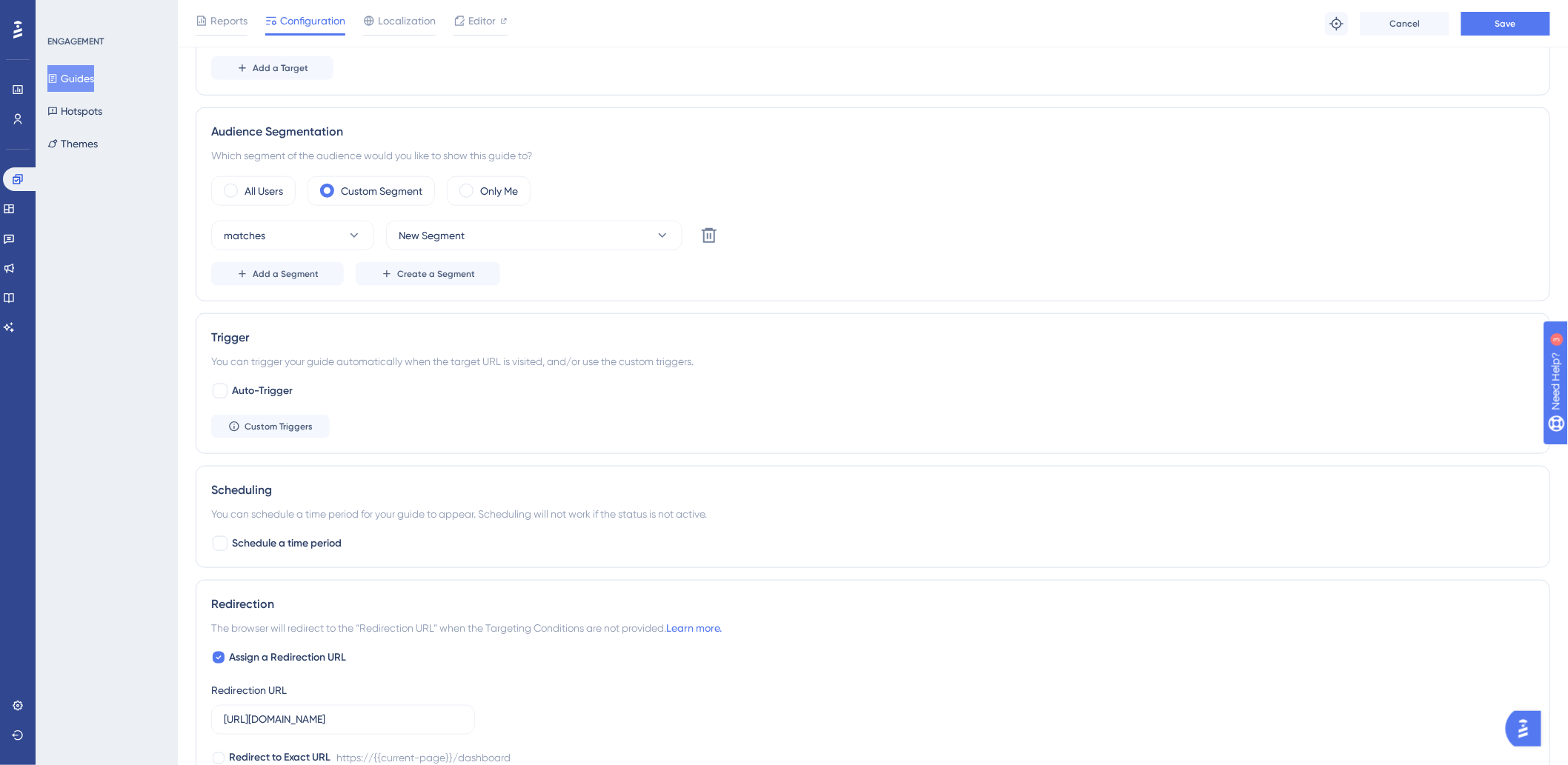
drag, startPoint x: 1270, startPoint y: 109, endPoint x: 1195, endPoint y: 230, distance: 142.4
click at [1270, 110] on div "Audience Segmentation Which segment of the audience would you like to show this…" at bounding box center [873, 205] width 1355 height 194
click at [216, 390] on div at bounding box center [220, 391] width 18 height 18
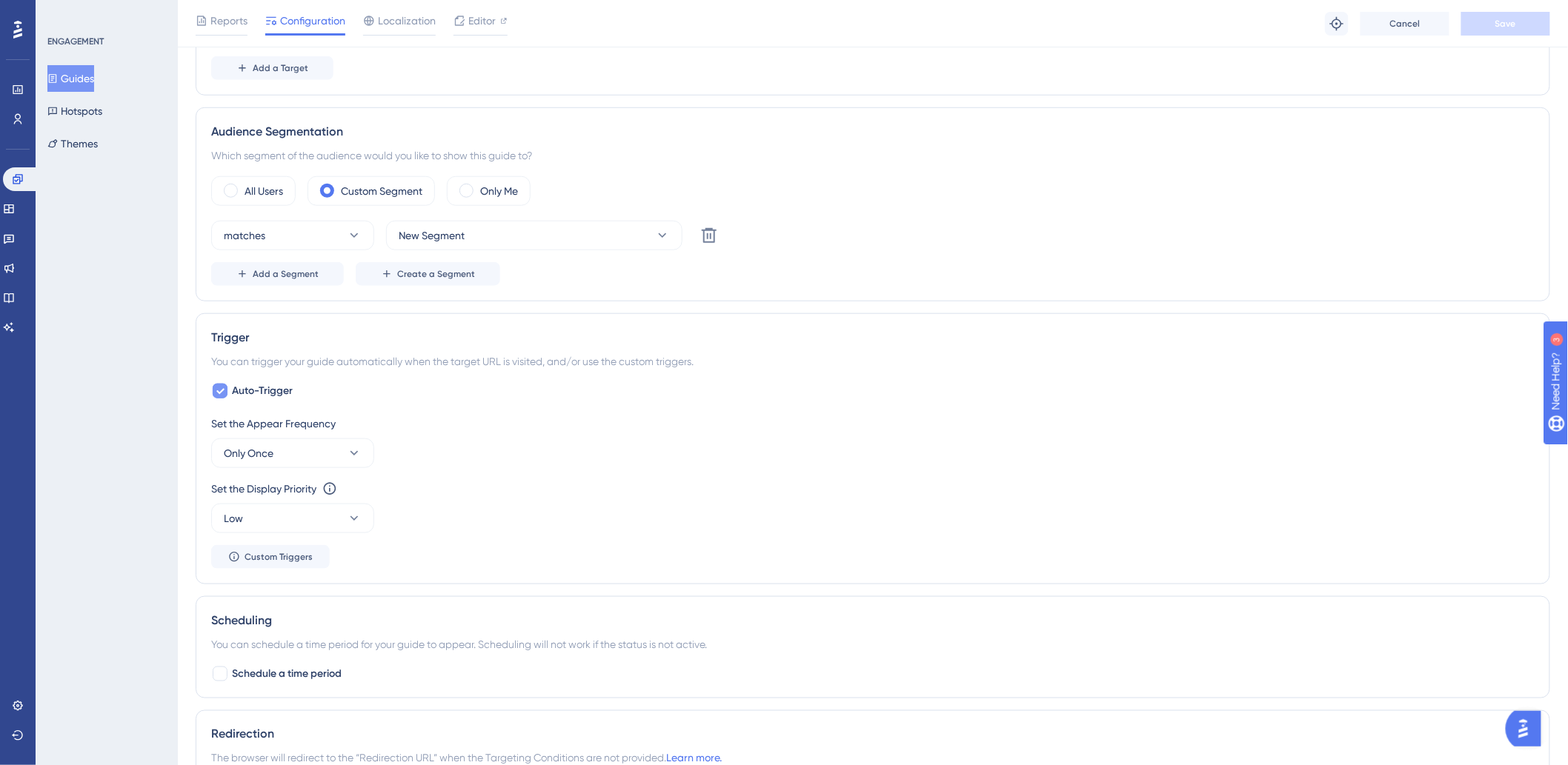
click at [216, 397] on icon at bounding box center [220, 391] width 9 height 12
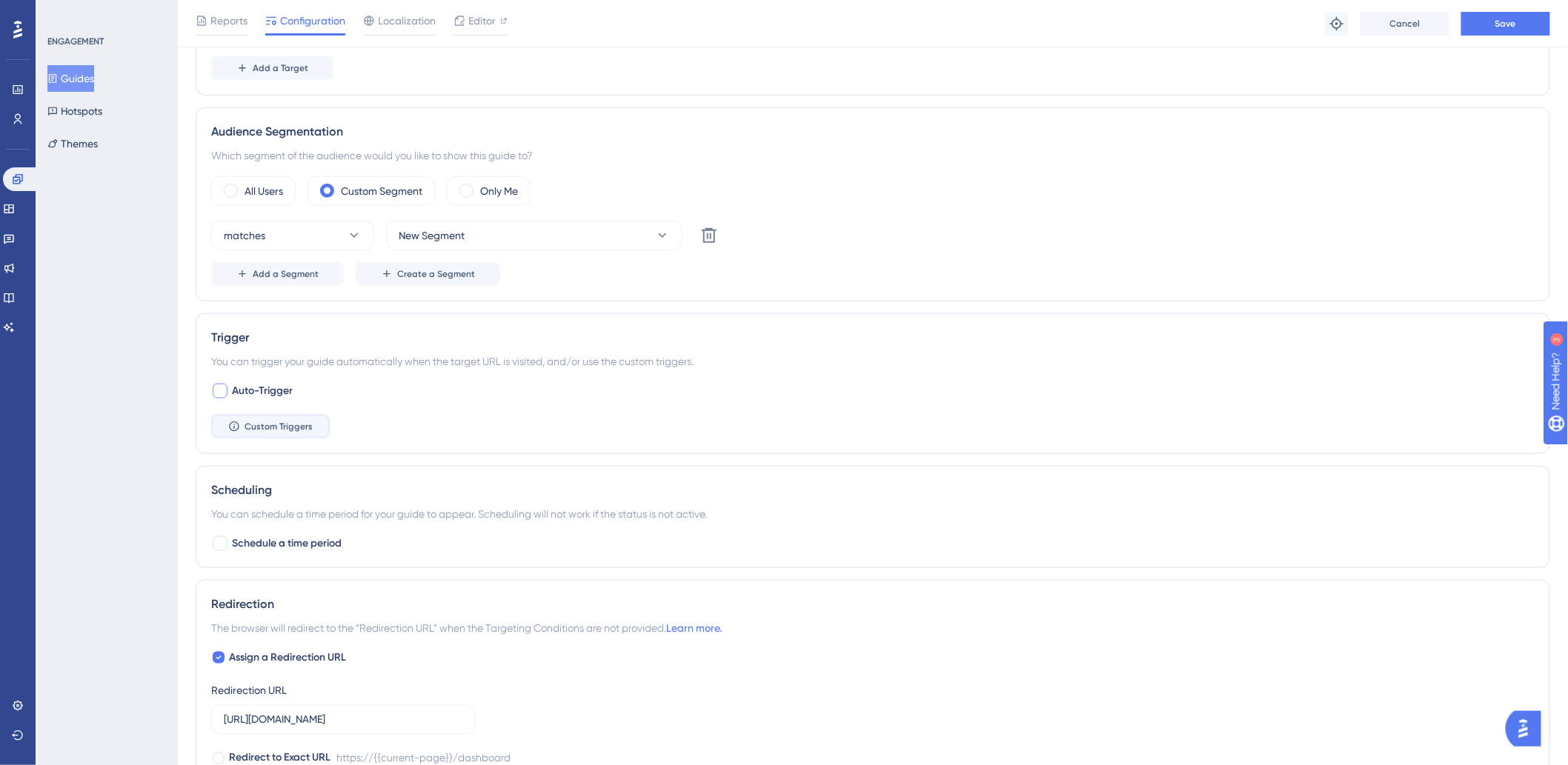
click at [302, 424] on button "Custom Triggers" at bounding box center [270, 426] width 118 height 24
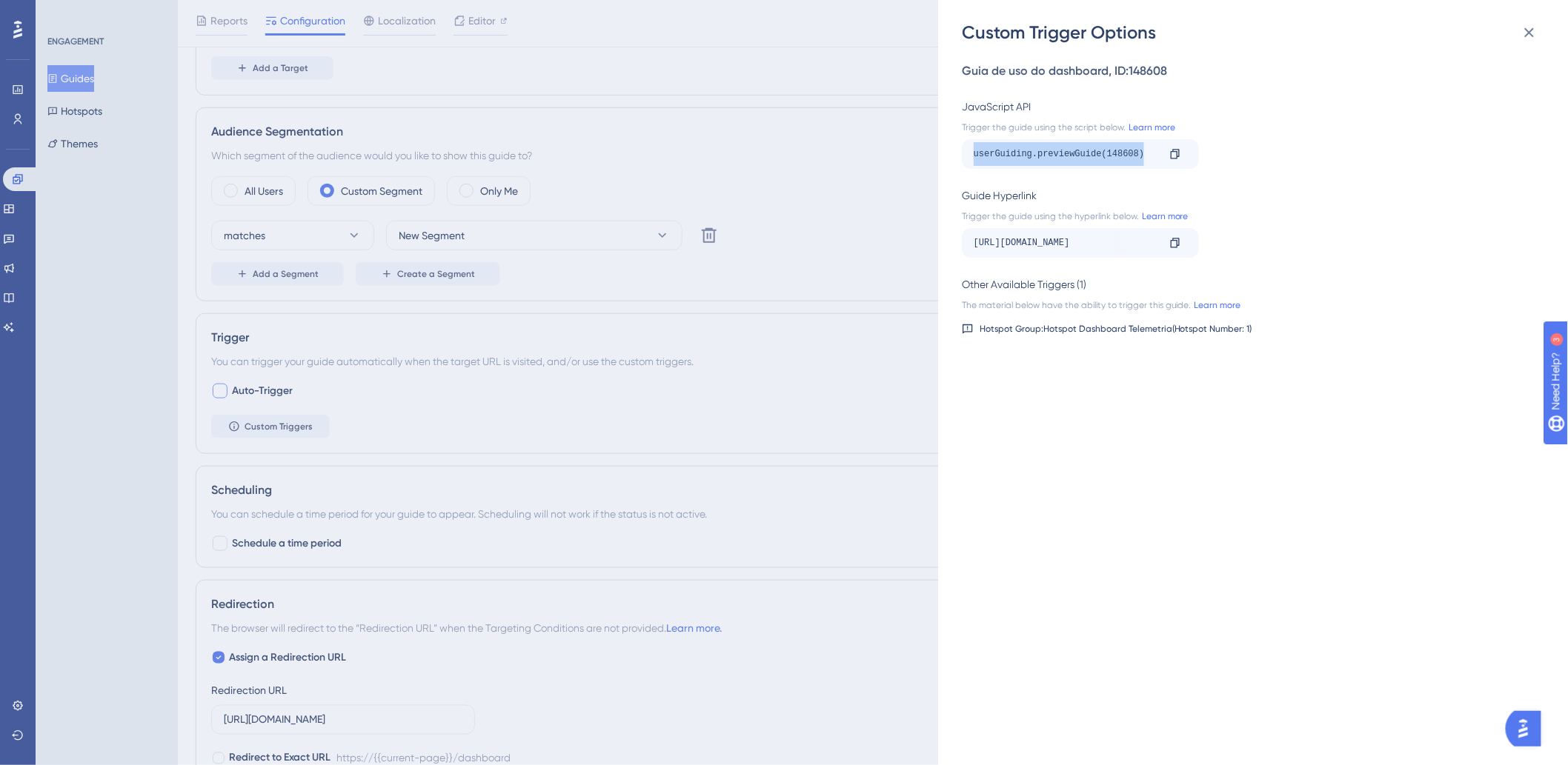
drag, startPoint x: 1150, startPoint y: 157, endPoint x: 958, endPoint y: 153, distance: 192.0
click at [958, 151] on div "Custom Trigger Options Guia de uso do dashboard , ID: 148608 JavaScript API Tri…" at bounding box center [1253, 382] width 630 height 765
click at [1143, 129] on link "Learn more" at bounding box center [1150, 127] width 49 height 12
drag, startPoint x: 1525, startPoint y: 32, endPoint x: 1504, endPoint y: 39, distance: 22.1
click at [1525, 32] on icon at bounding box center [1530, 32] width 18 height 18
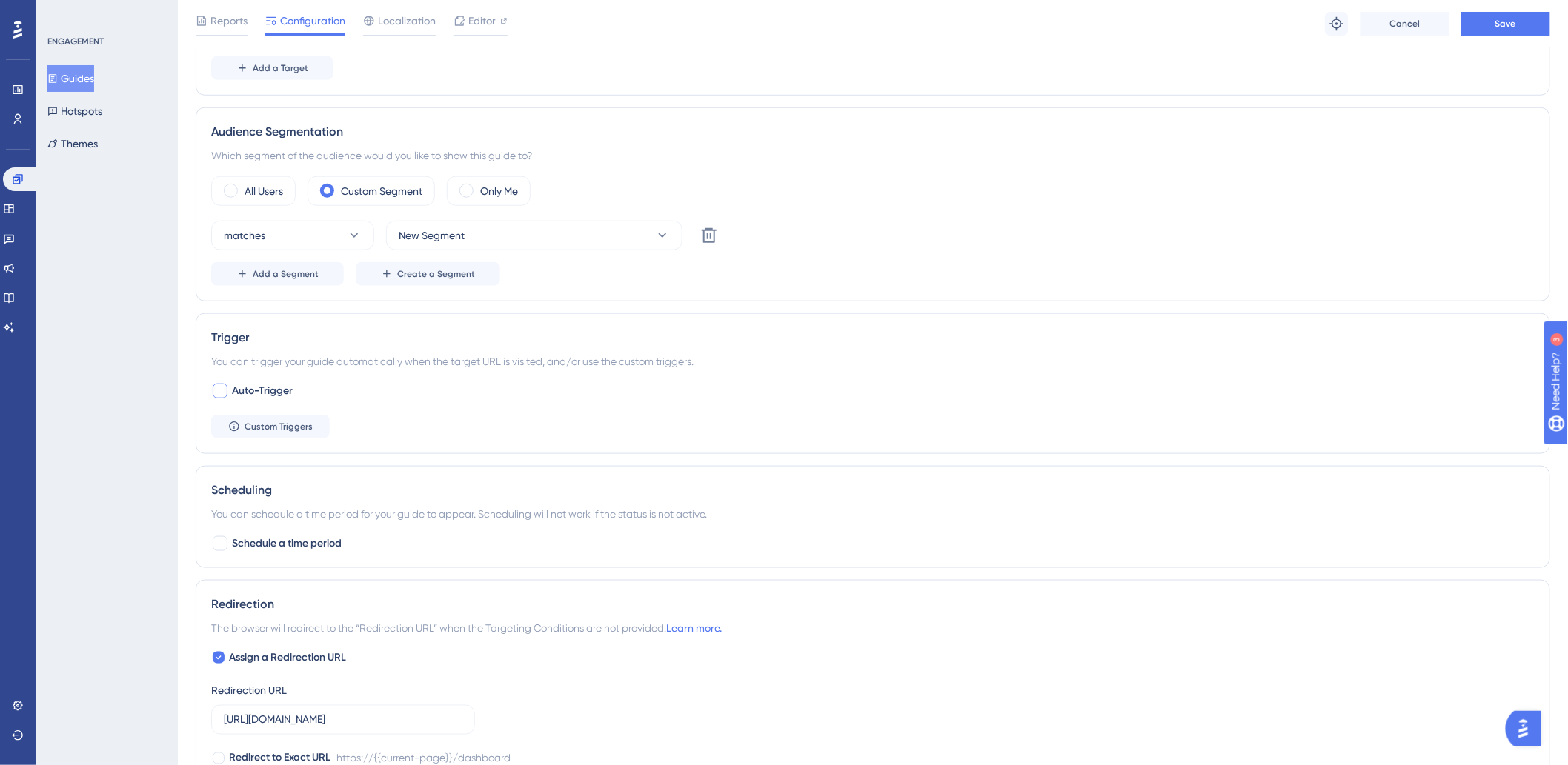
click at [212, 390] on div at bounding box center [220, 391] width 15 height 15
checkbox input "true"
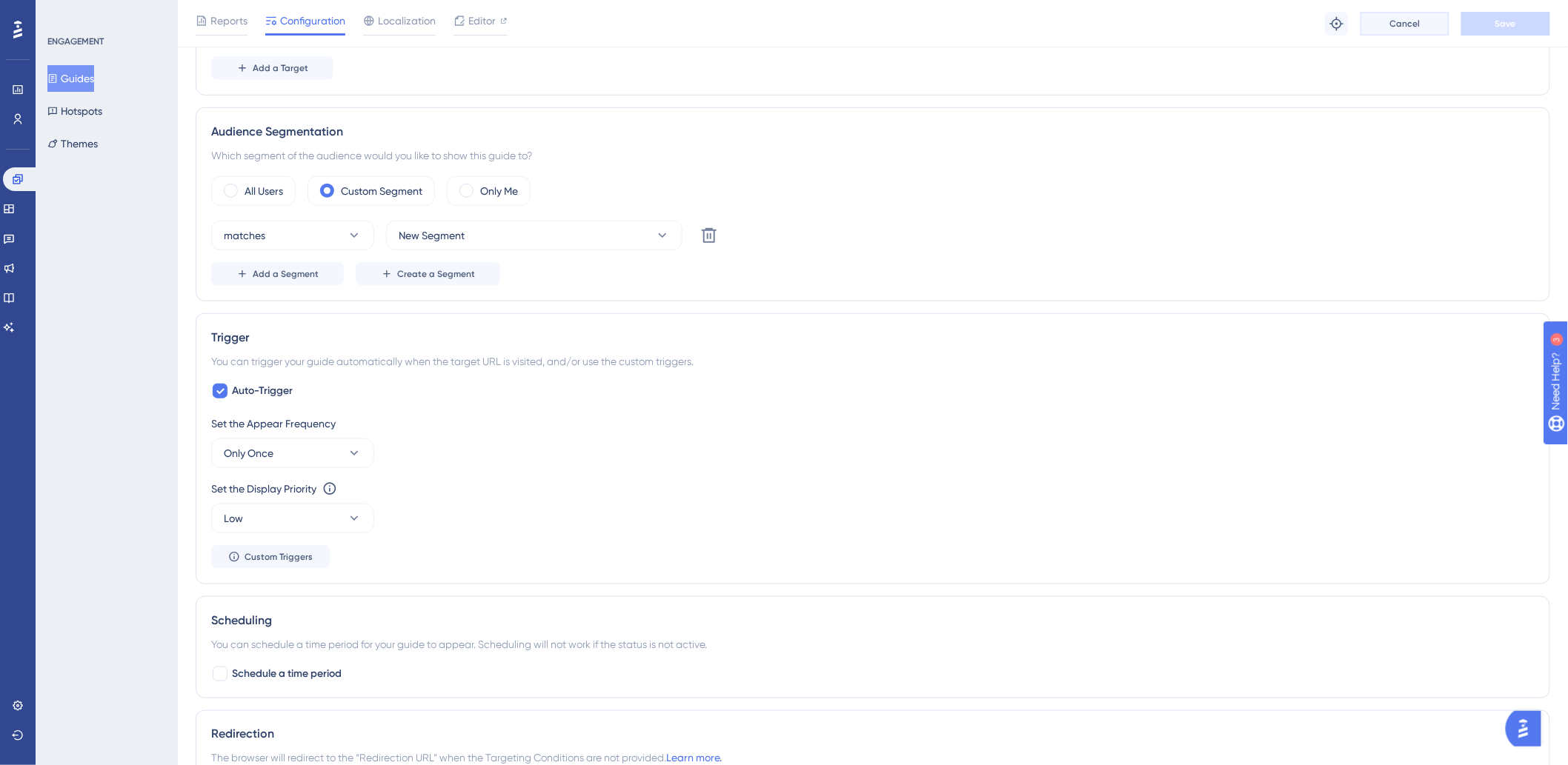
click at [1412, 26] on span "Cancel" at bounding box center [1405, 24] width 31 height 12
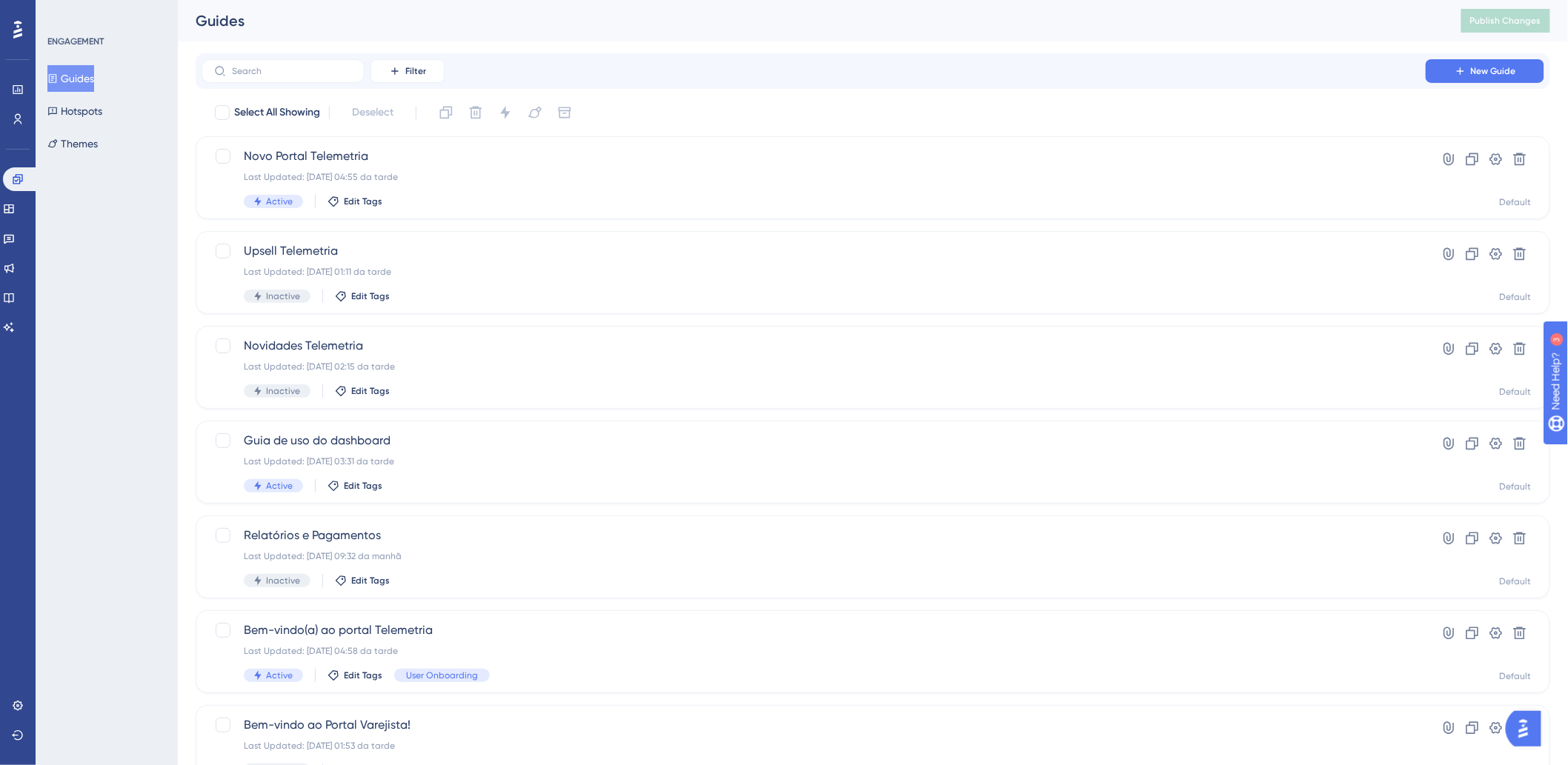
click at [188, 394] on div "Performance Users Engagement Widgets Feedback Product Updates Knowledge Base AI…" at bounding box center [873, 406] width 1390 height 812
drag, startPoint x: 100, startPoint y: 324, endPoint x: 462, endPoint y: 93, distance: 429.4
click at [100, 317] on div "ENGAGEMENT Guides Hotspots Themes" at bounding box center [106, 382] width 142 height 765
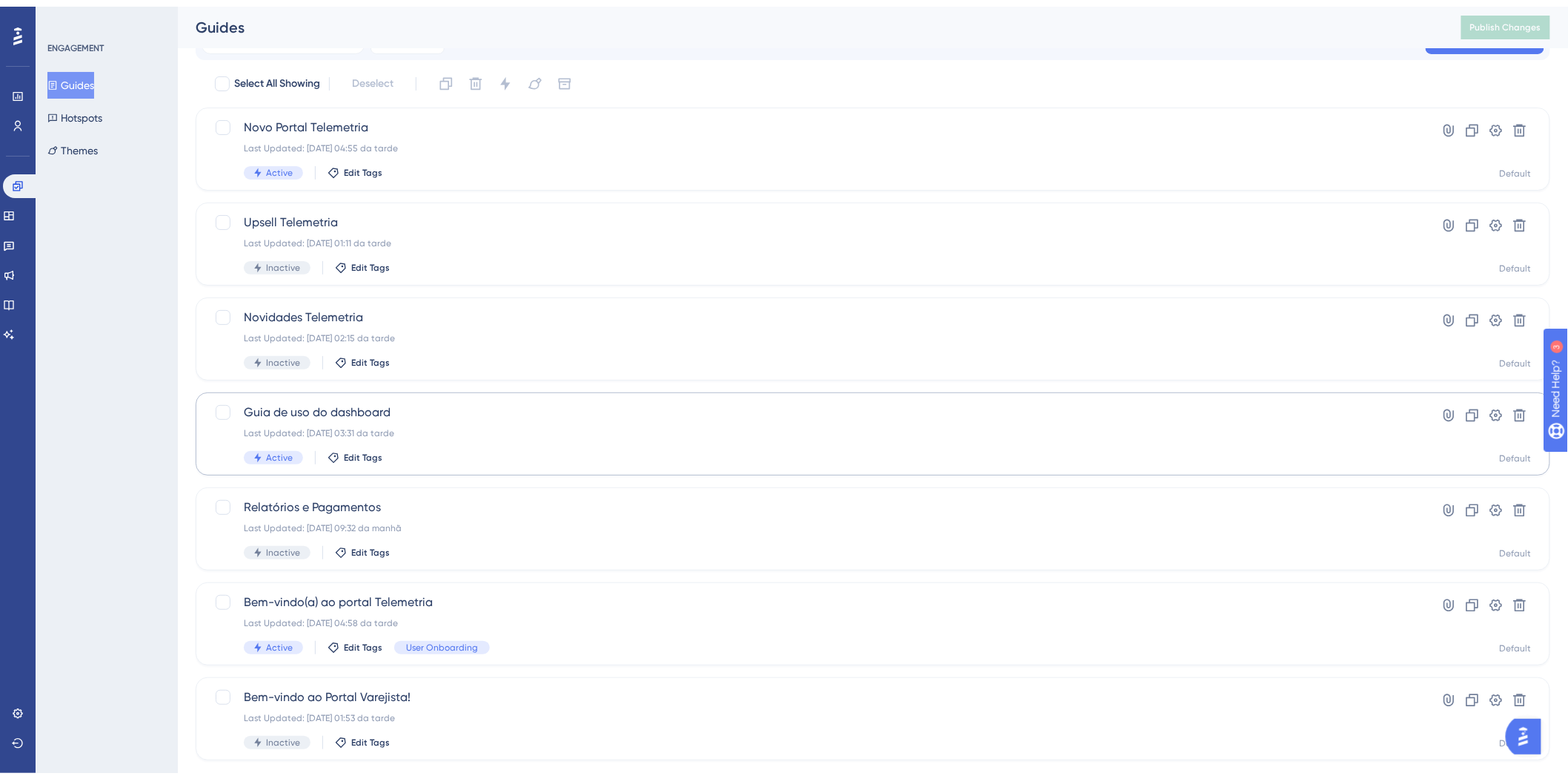
scroll to position [57, 0]
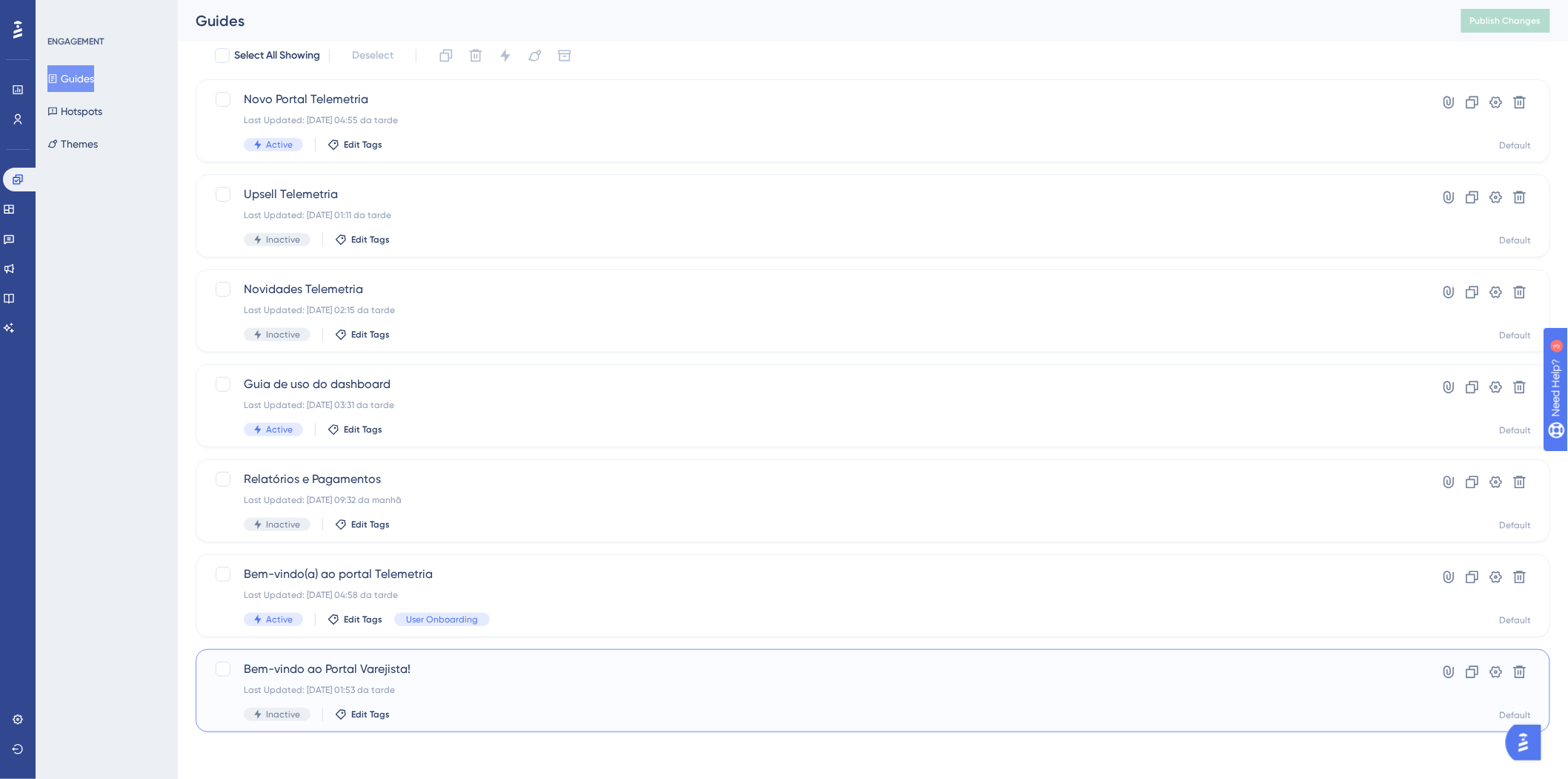
click at [503, 680] on div "Bem-vindo ao Portal Varejista! Last Updated: [DATE] 01:53 da tarde Inactive Edi…" at bounding box center [814, 690] width 1140 height 61
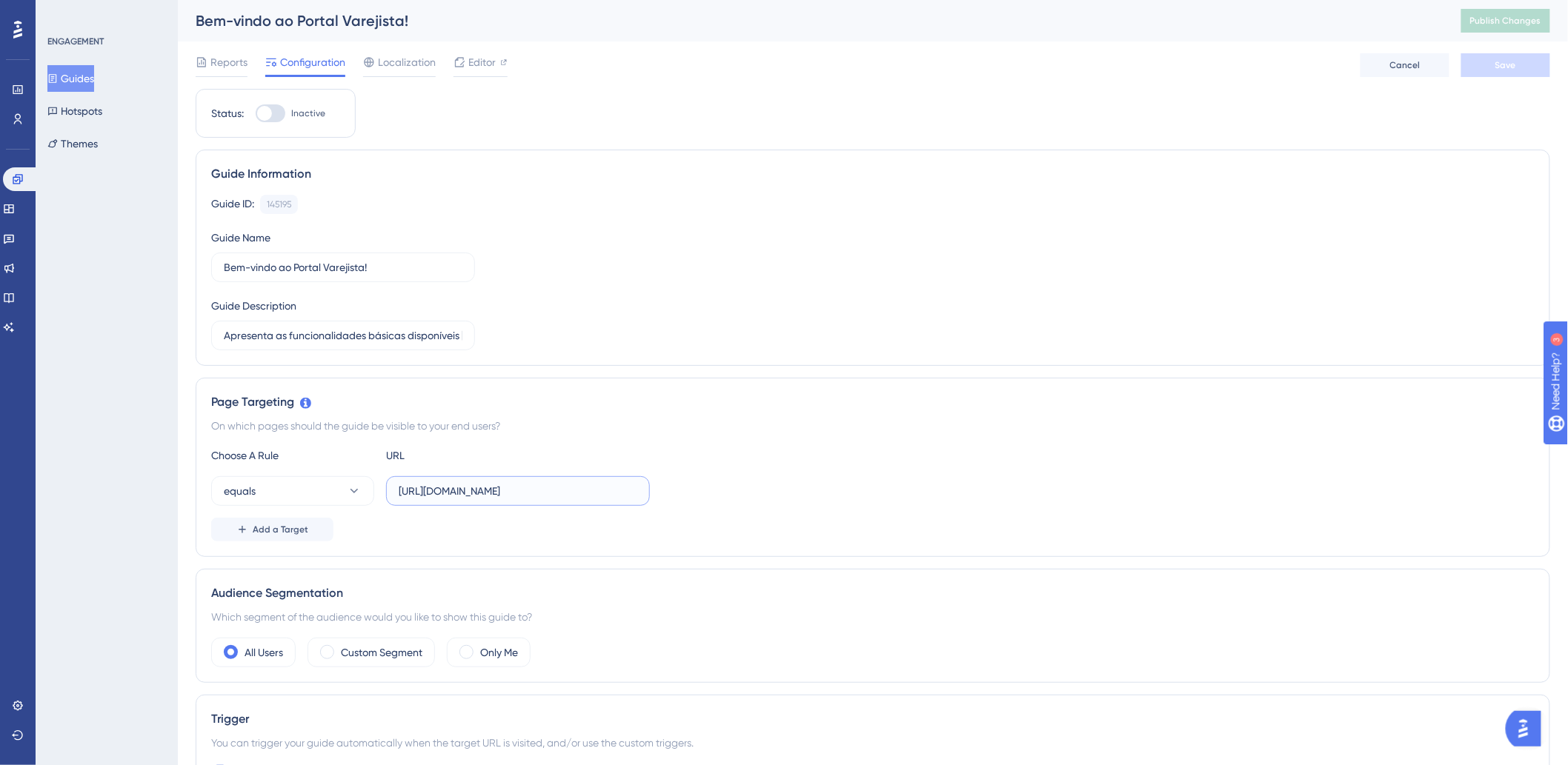
scroll to position [0, 28]
drag, startPoint x: 615, startPoint y: 495, endPoint x: 757, endPoint y: 491, distance: 142.1
click at [757, 491] on div "equals [URL][DOMAIN_NAME]" at bounding box center [873, 491] width 1323 height 30
click at [794, 490] on div "equals [URL][DOMAIN_NAME]" at bounding box center [873, 491] width 1323 height 30
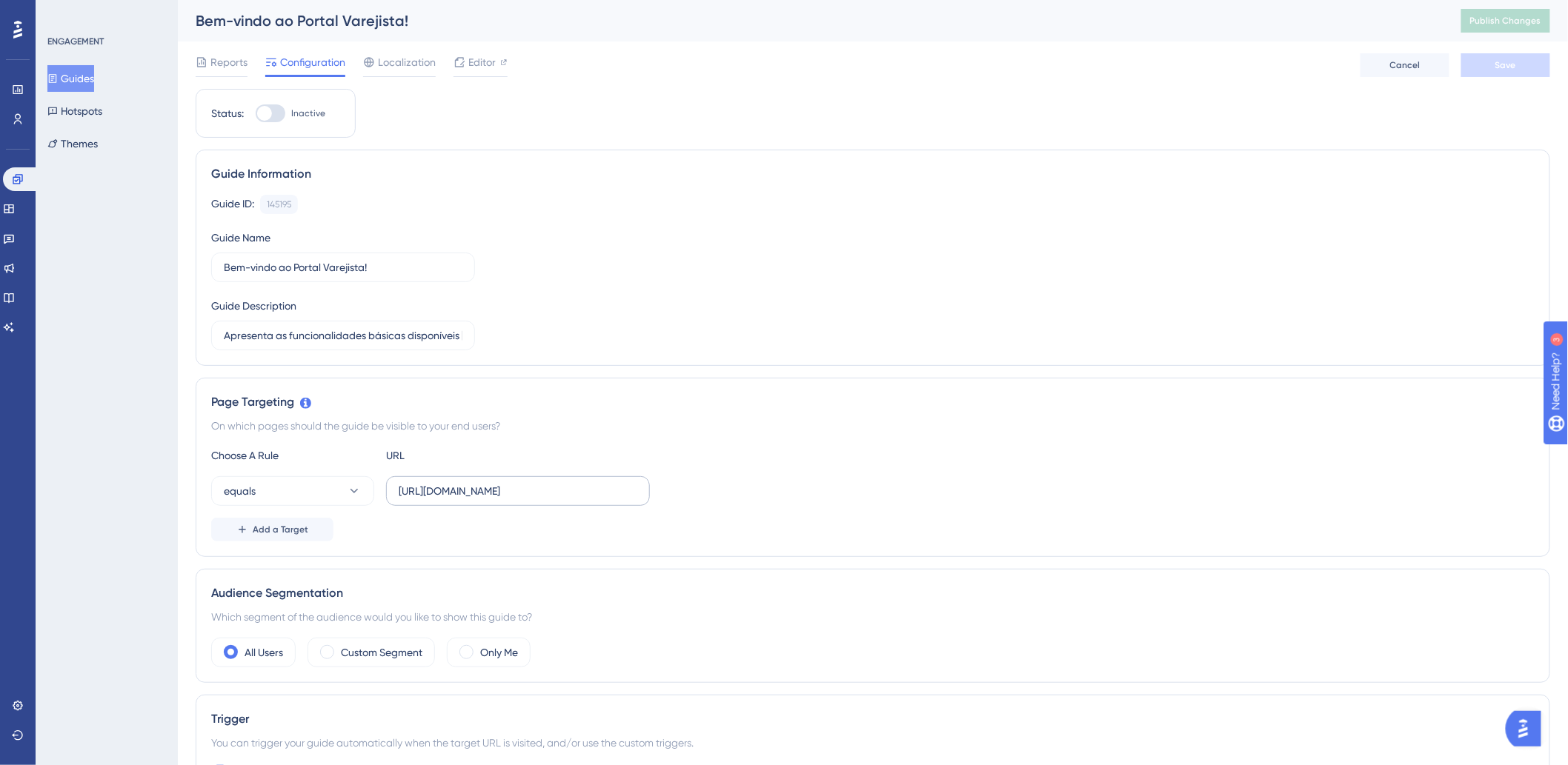
drag, startPoint x: 591, startPoint y: 492, endPoint x: 391, endPoint y: 491, distance: 200.0
click at [391, 491] on label "[URL][DOMAIN_NAME]" at bounding box center [517, 491] width 264 height 30
click at [399, 491] on input "[URL][DOMAIN_NAME]" at bounding box center [518, 491] width 238 height 16
drag, startPoint x: 394, startPoint y: 491, endPoint x: 760, endPoint y: 495, distance: 366.0
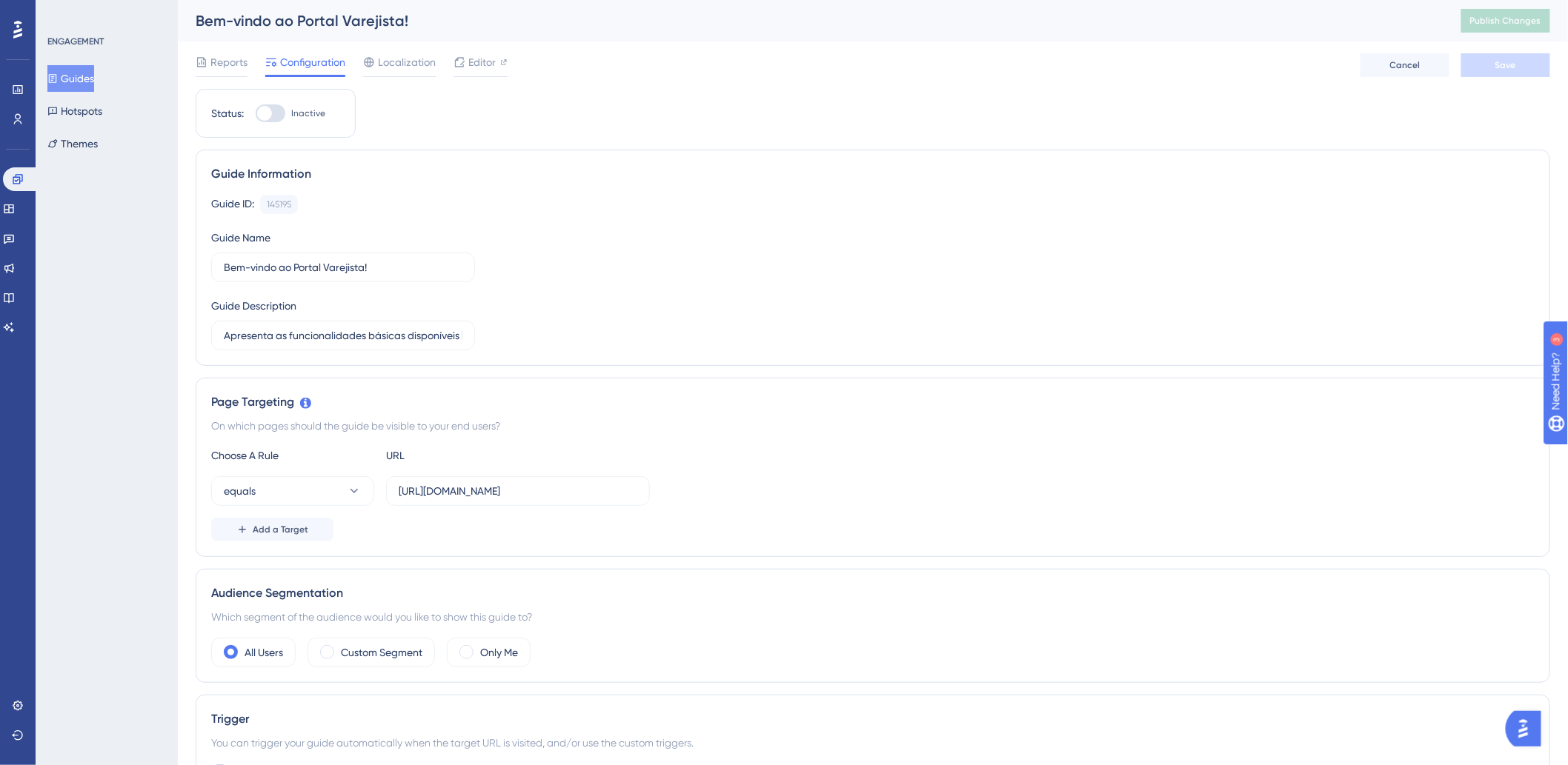
click at [760, 495] on div "equals [URL][DOMAIN_NAME]" at bounding box center [873, 491] width 1323 height 30
click at [797, 495] on div "equals [URL][DOMAIN_NAME]" at bounding box center [873, 491] width 1323 height 30
drag, startPoint x: 1131, startPoint y: 408, endPoint x: 1243, endPoint y: 13, distance: 410.6
click at [1131, 408] on div "Page Targeting" at bounding box center [873, 402] width 1323 height 18
drag, startPoint x: 1115, startPoint y: 118, endPoint x: 825, endPoint y: 212, distance: 304.9
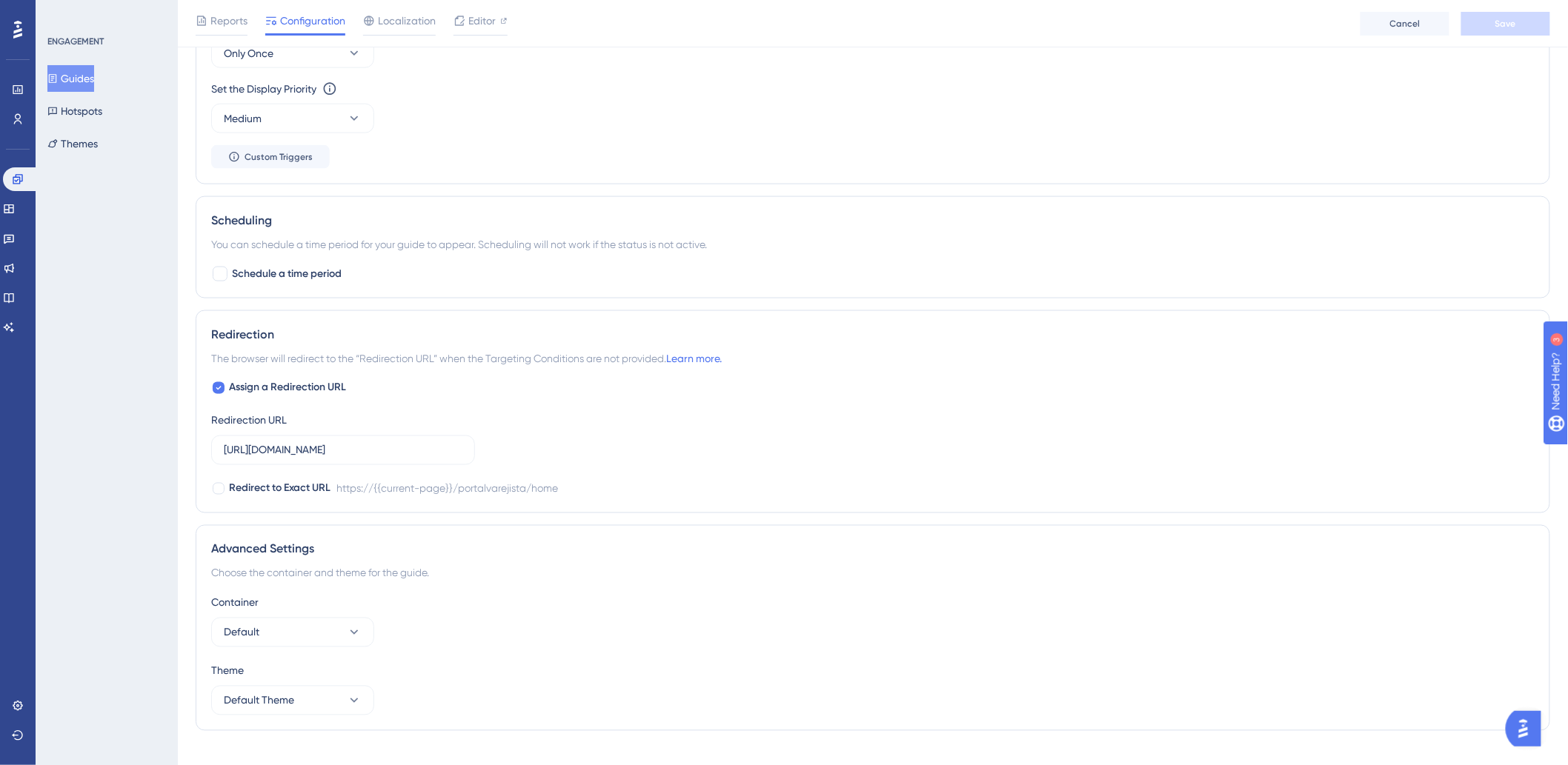
scroll to position [813, 0]
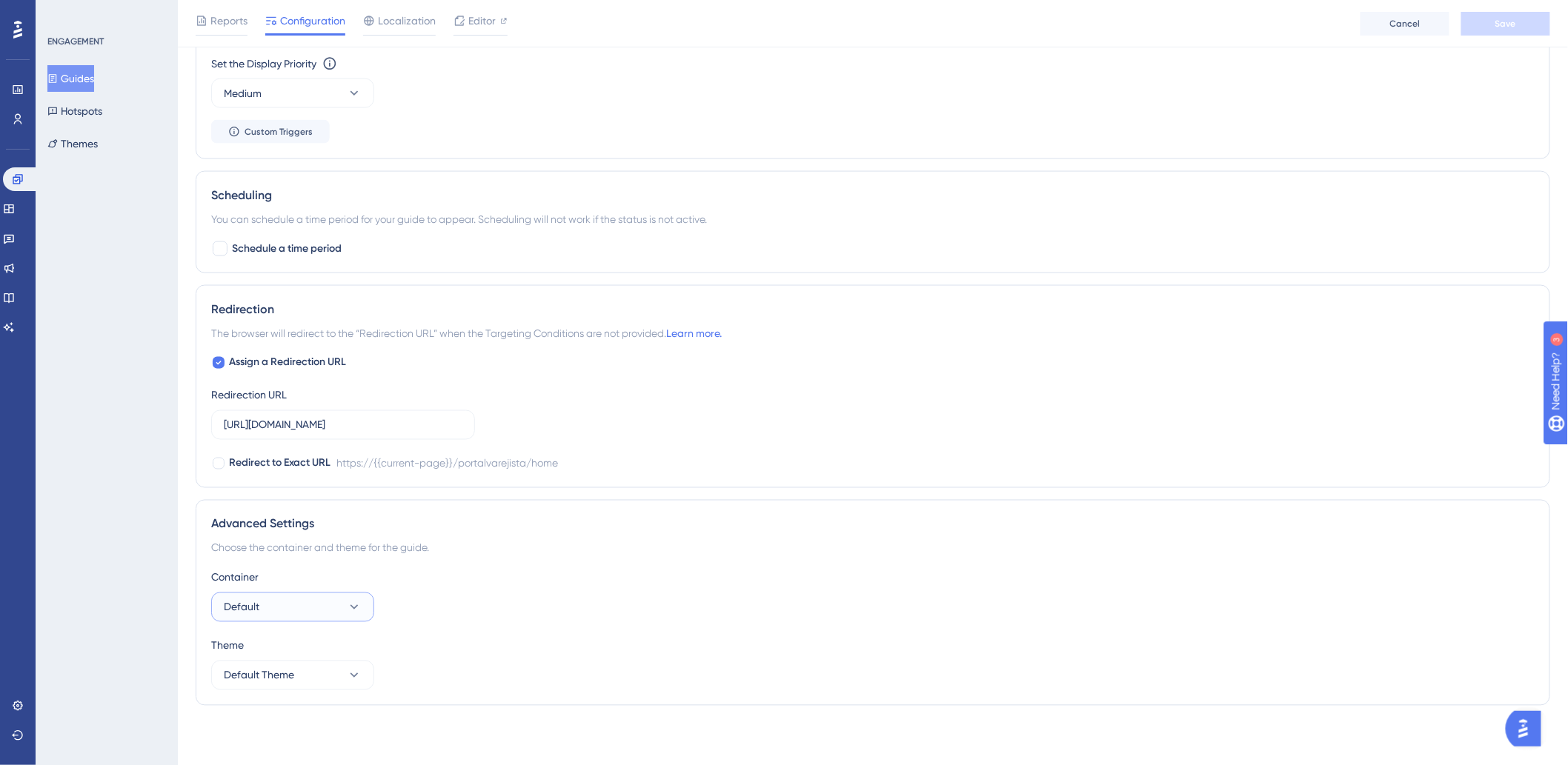
click at [320, 619] on button "Default" at bounding box center [292, 607] width 163 height 30
click at [305, 646] on div "Power View Power View" at bounding box center [292, 653] width 120 height 30
click at [805, 572] on div "Container" at bounding box center [873, 578] width 1323 height 18
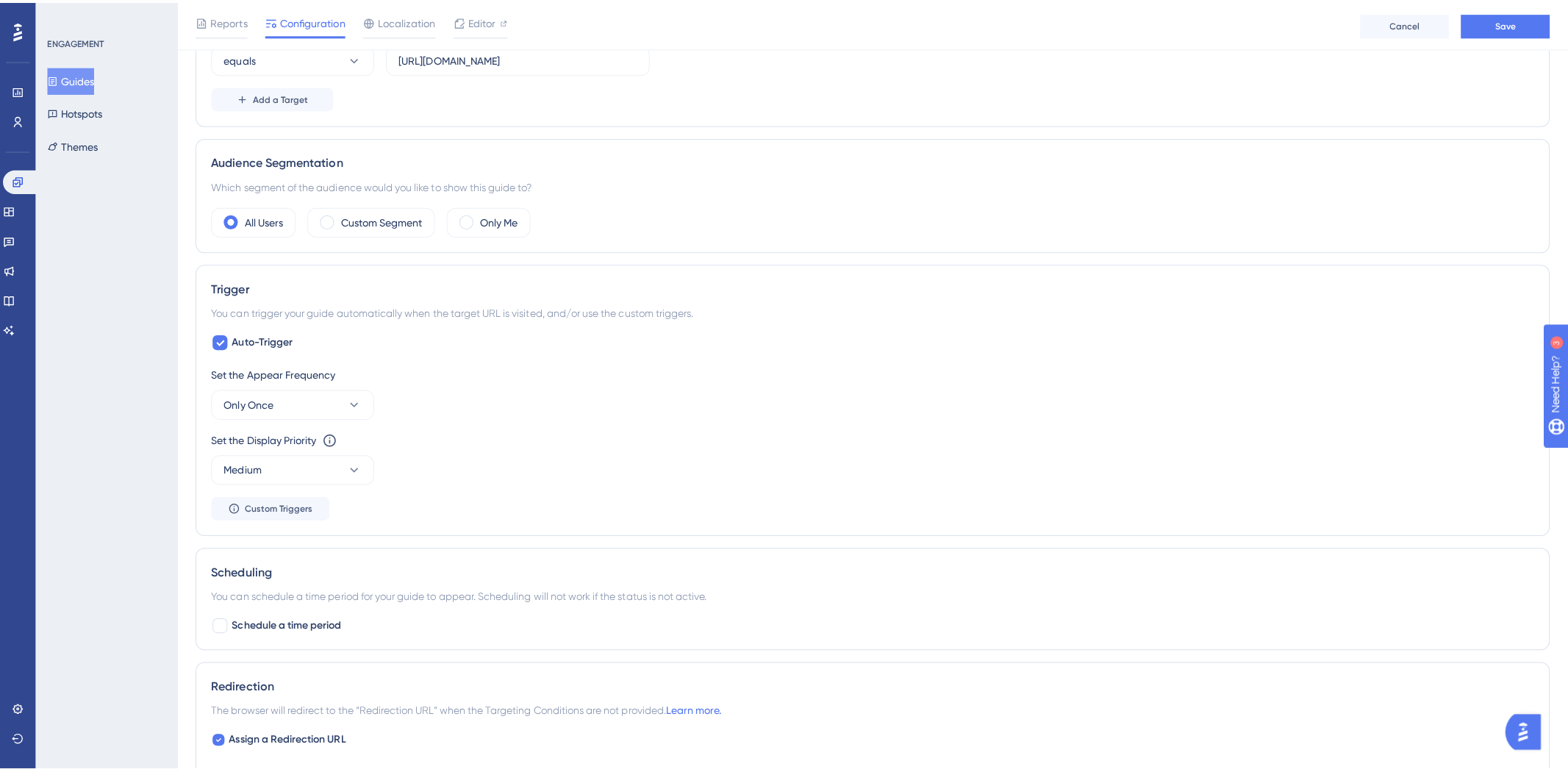
scroll to position [0, 0]
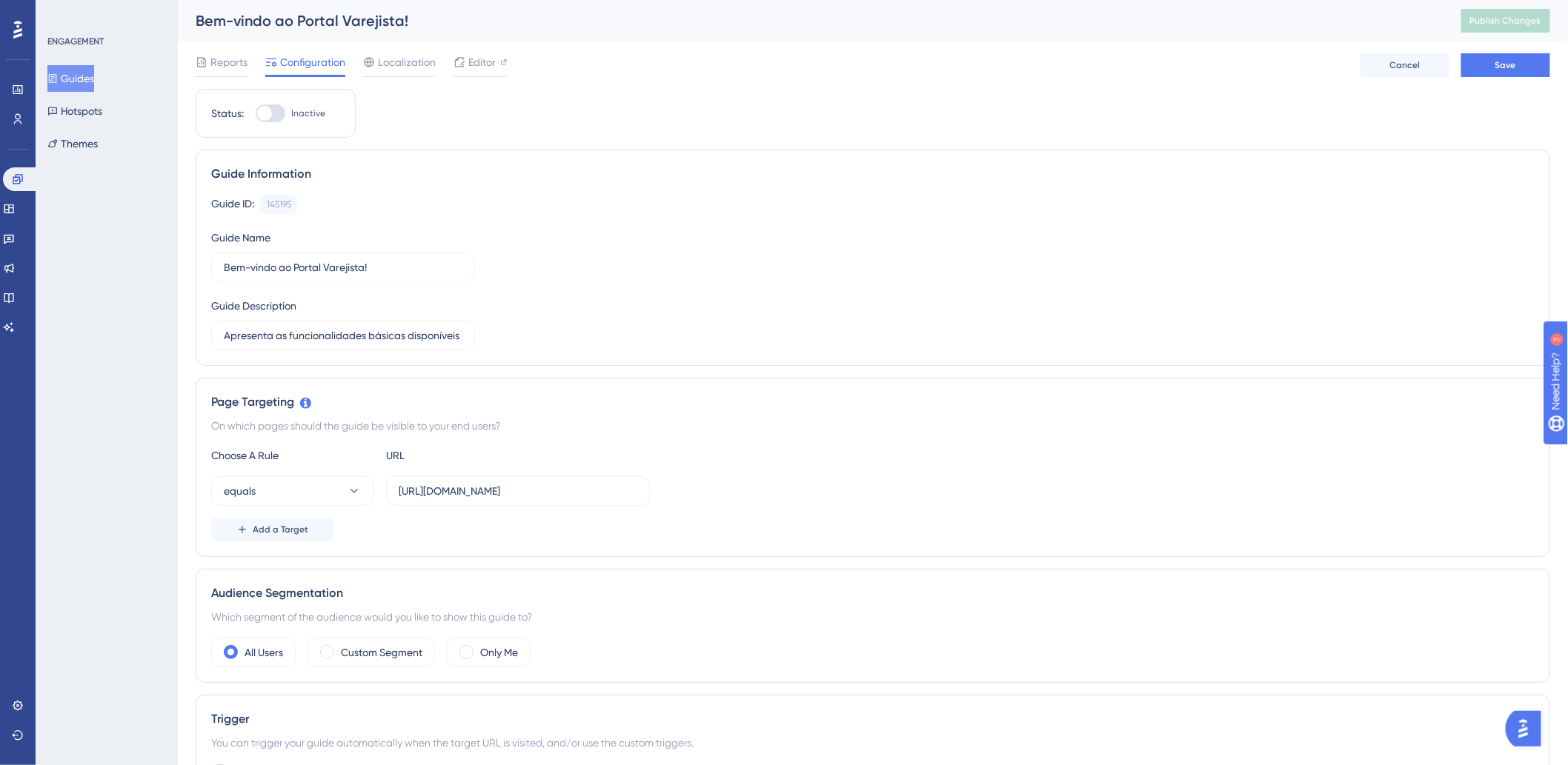
click at [828, 217] on div "Guide ID: 145195 Copy Guide Name Bem-vindo ao Portal Varejista! Guide Descripti…" at bounding box center [873, 273] width 1323 height 156
click at [12, 697] on link at bounding box center [17, 706] width 12 height 24
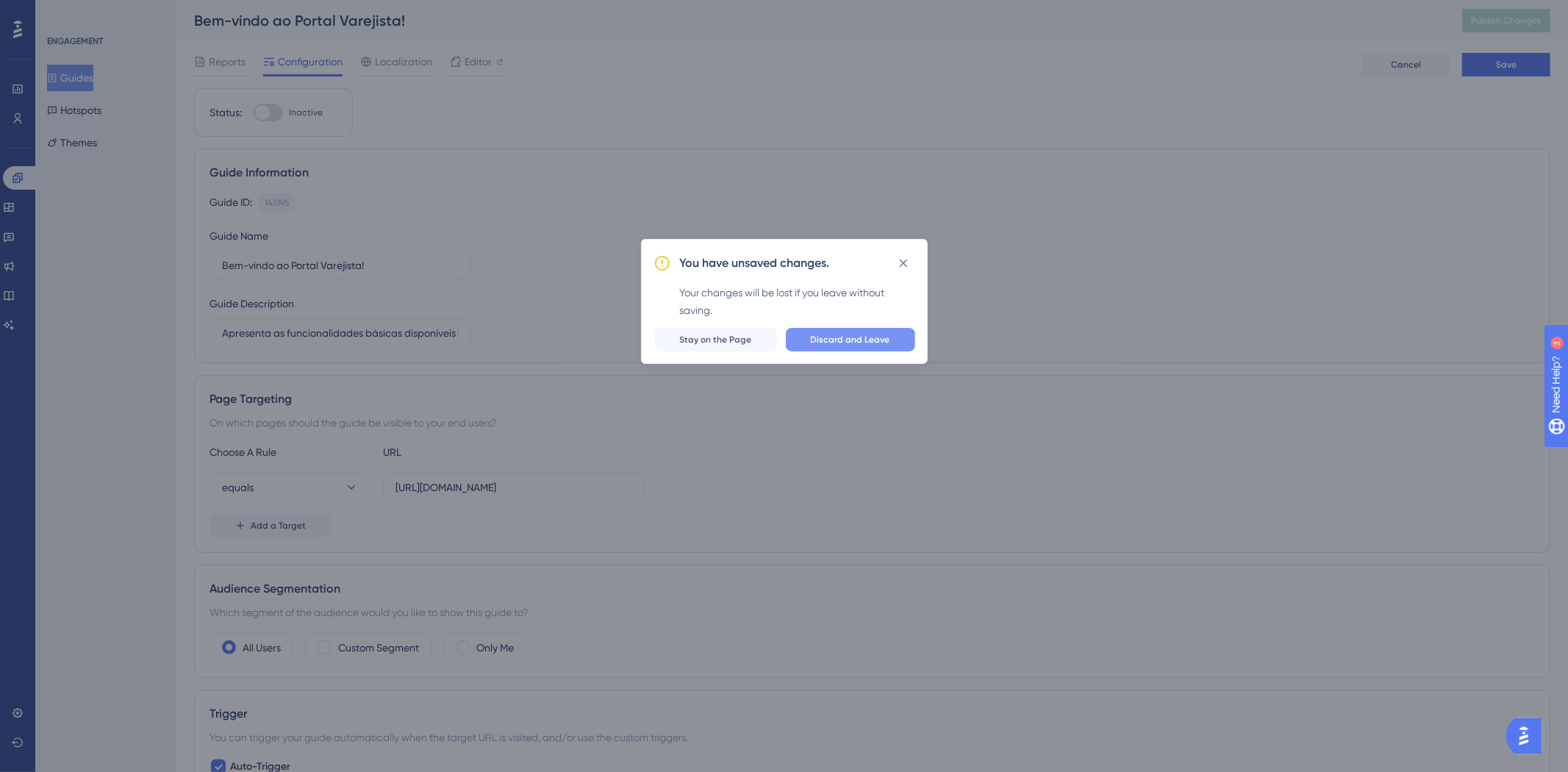
click at [844, 339] on span "Discard and Leave" at bounding box center [851, 339] width 79 height 12
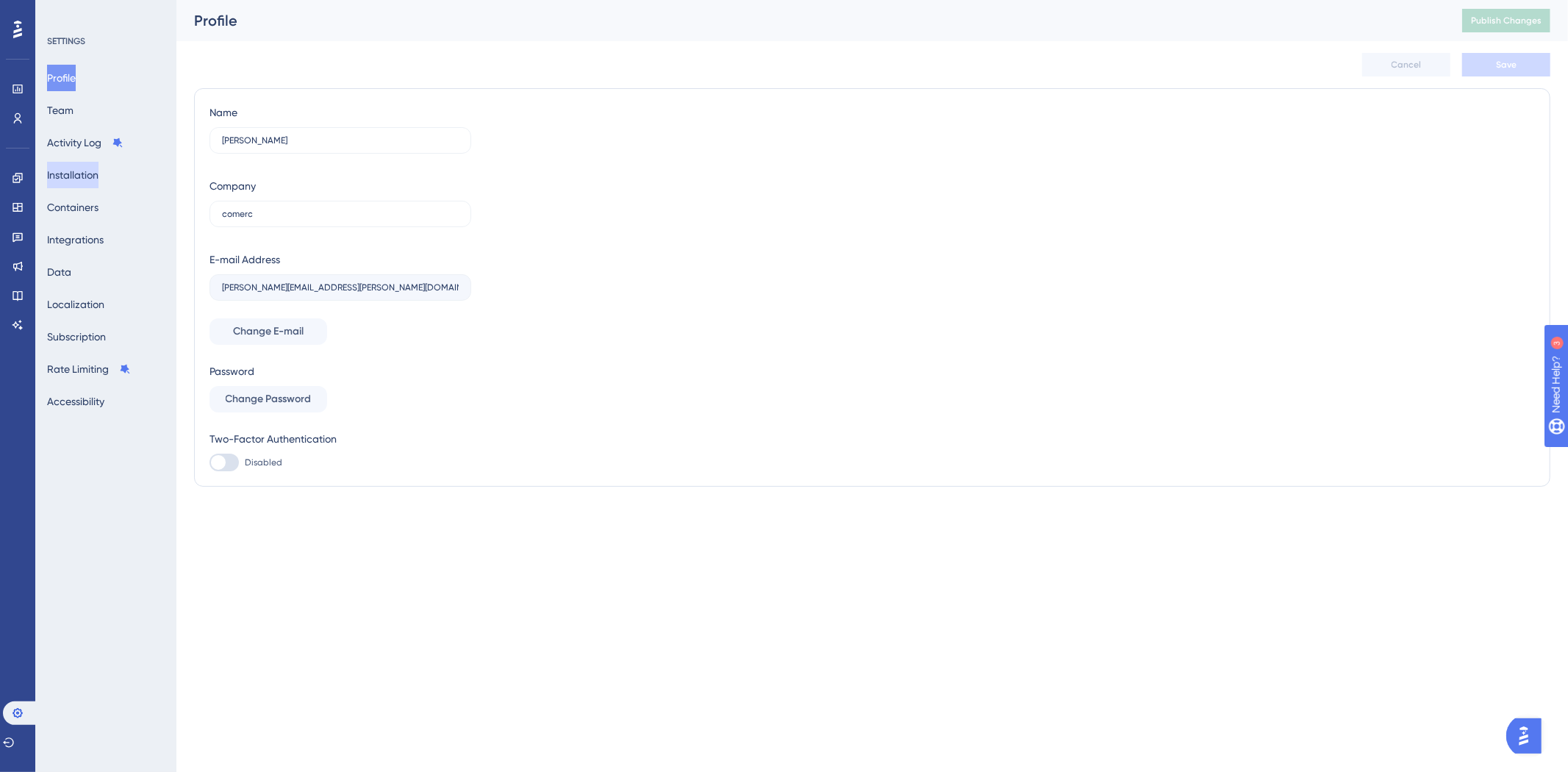
click at [85, 162] on button "Installation" at bounding box center [72, 175] width 51 height 26
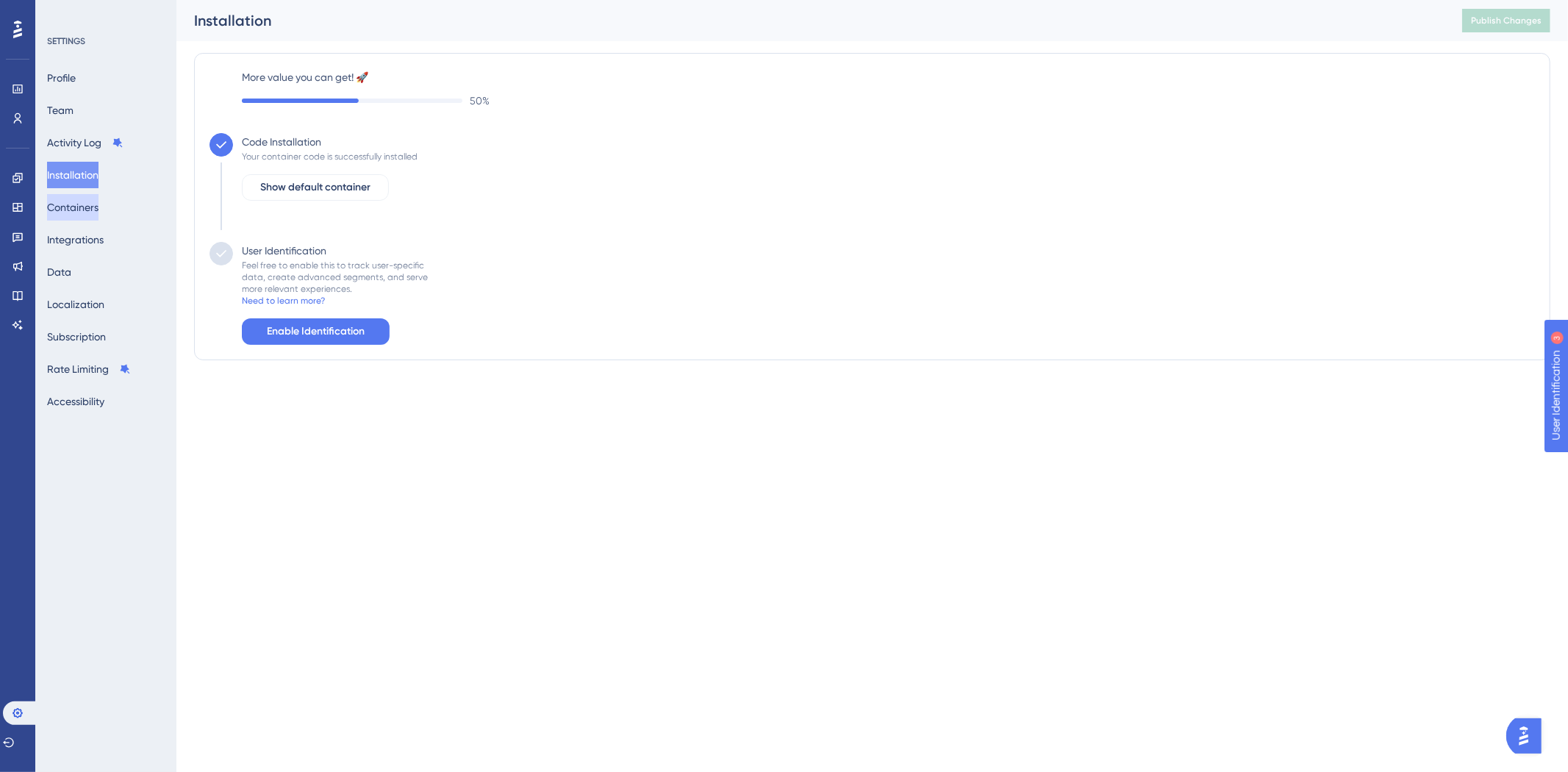
click at [58, 206] on button "Containers" at bounding box center [72, 208] width 51 height 26
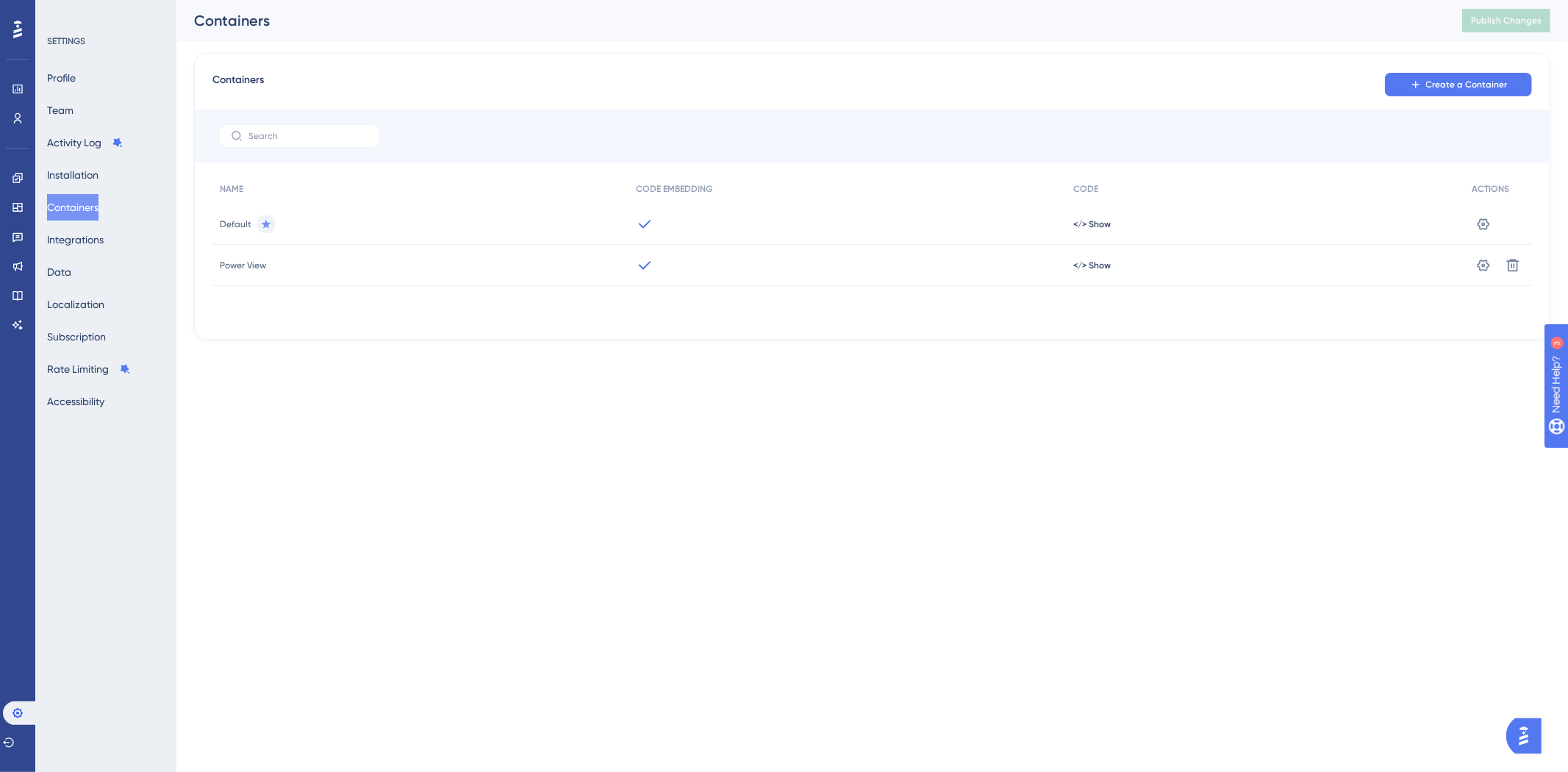
click at [530, 0] on html "Performance Users Engagement Widgets Feedback Product Updates Knowledge Base AI…" at bounding box center [784, 0] width 1568 height 0
click at [1068, 267] on div "</> Show" at bounding box center [1265, 265] width 398 height 41
click at [1483, 268] on icon at bounding box center [1484, 264] width 12 height 12
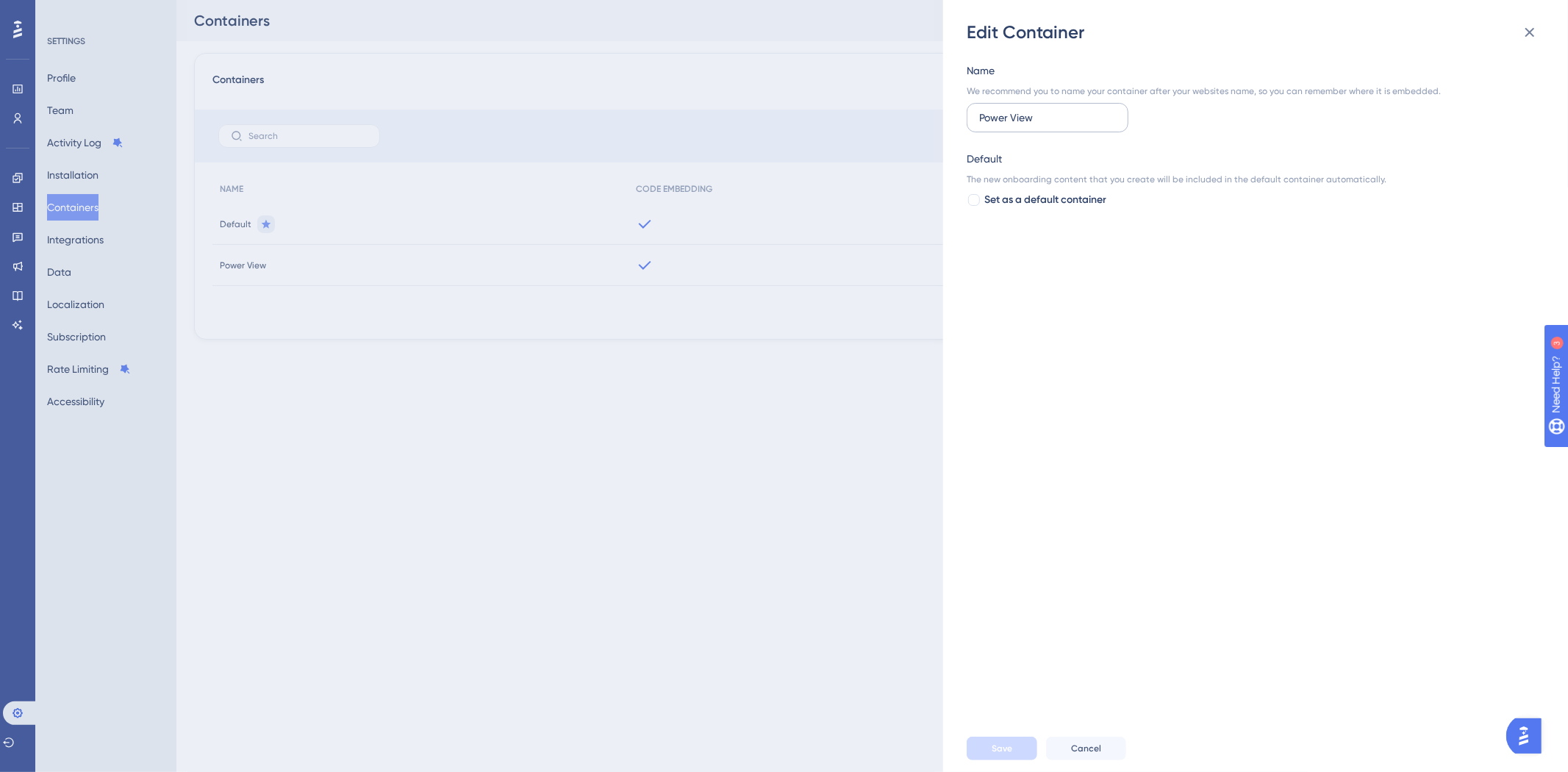
click at [1055, 114] on input "Power View" at bounding box center [1048, 117] width 137 height 16
click at [1078, 324] on div "Name We recommend you to name your container after your websites name, so you c…" at bounding box center [1263, 384] width 593 height 680
drag, startPoint x: 1063, startPoint y: 480, endPoint x: 725, endPoint y: 213, distance: 430.7
click at [1062, 463] on div "Name We recommend you to name your container after your websites name, so you c…" at bounding box center [1263, 384] width 593 height 680
drag, startPoint x: 495, startPoint y: 373, endPoint x: 573, endPoint y: 302, distance: 105.5
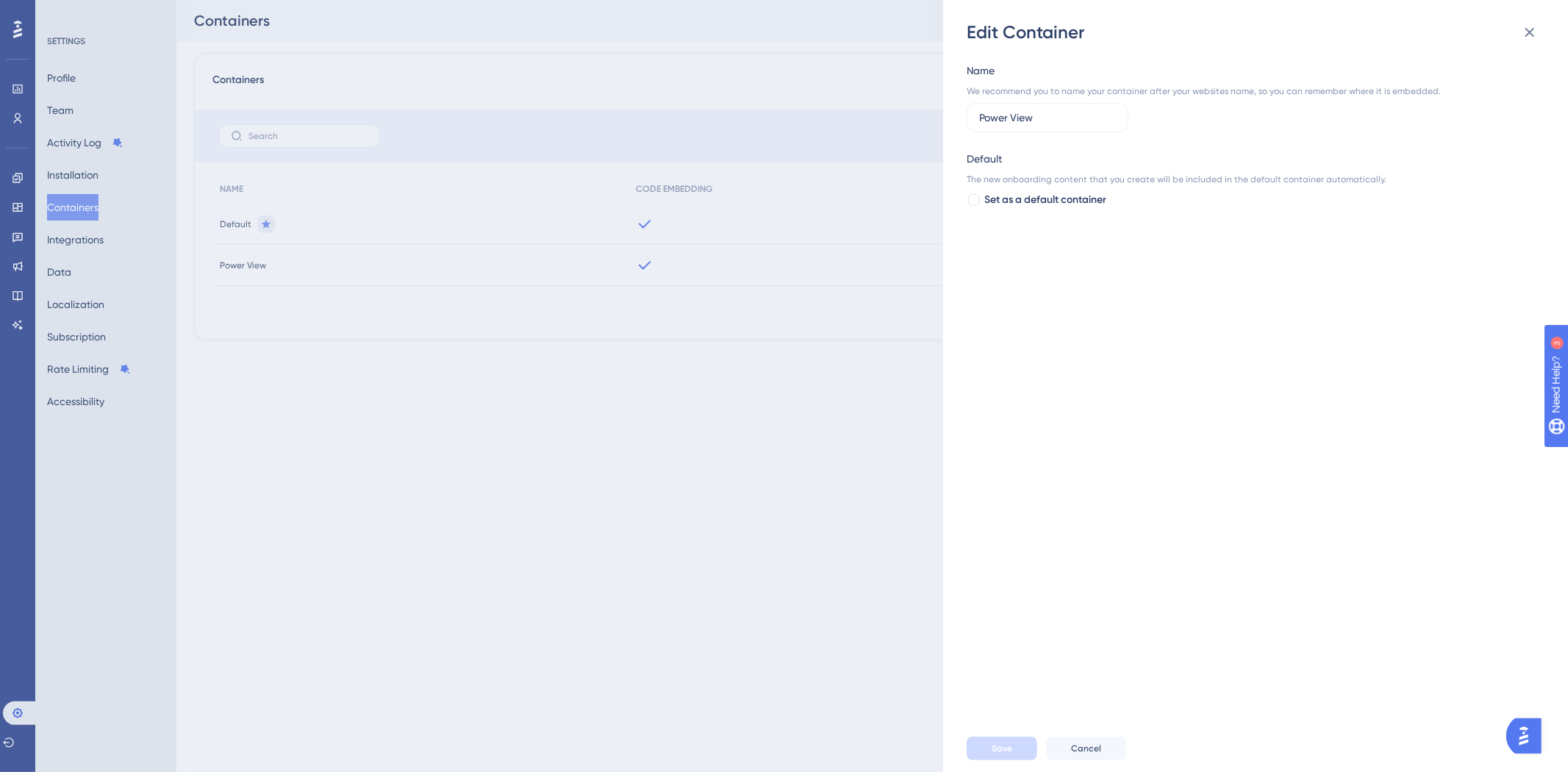
click at [496, 373] on div "Edit Container Name We recommend you to name your container after your websites…" at bounding box center [784, 386] width 1568 height 772
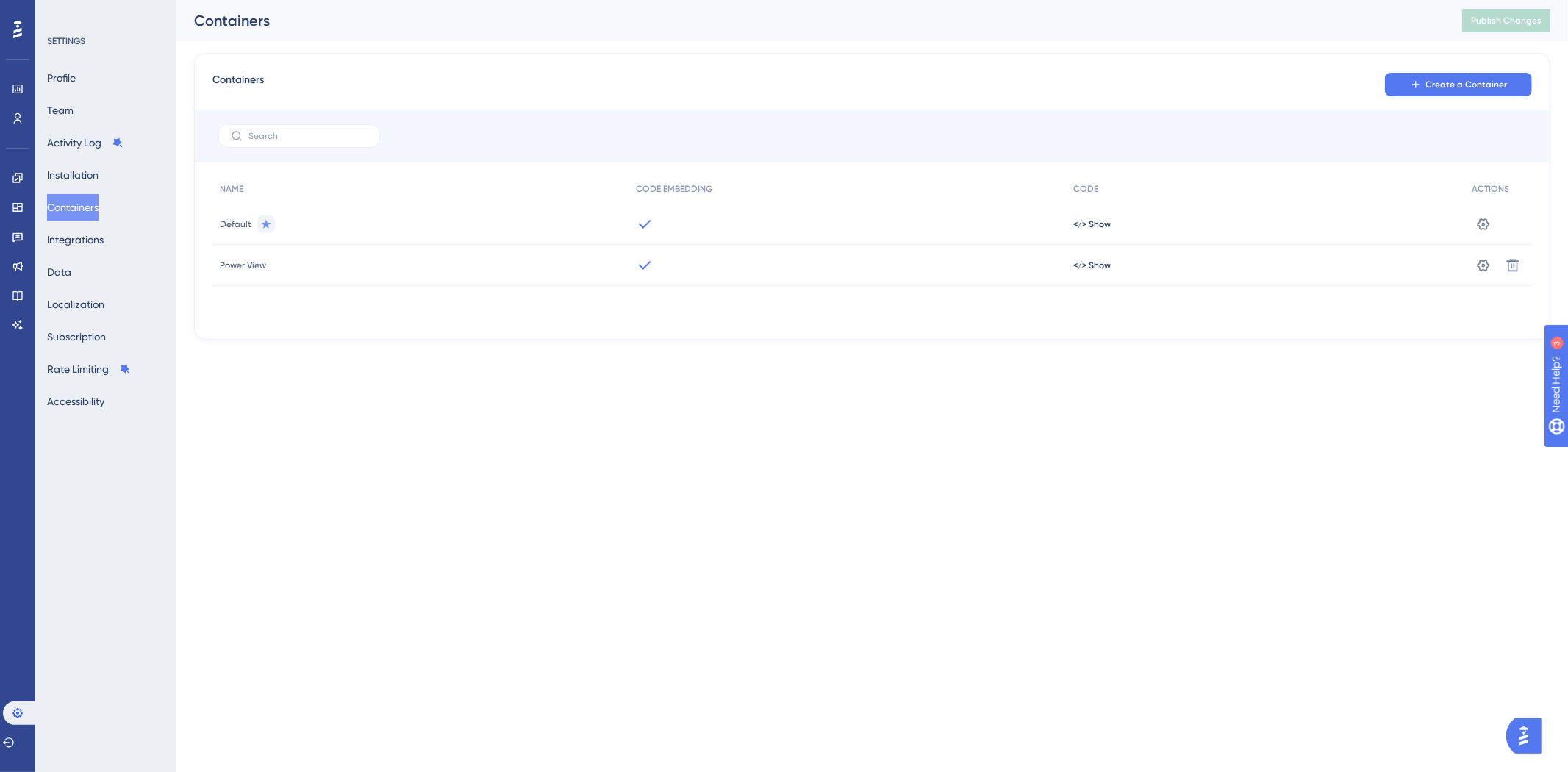
click at [246, 265] on span "Power View" at bounding box center [243, 265] width 47 height 12
click at [1148, 338] on div "Containers Create a Container NAME CODE EMBEDDING CODE ACTIONS Default </> Show…" at bounding box center [873, 196] width 1356 height 287
drag, startPoint x: 1130, startPoint y: 262, endPoint x: 495, endPoint y: 274, distance: 635.1
click at [0, 0] on div "Power View </> Show Settings Delete" at bounding box center [0, 0] width 0 height 0
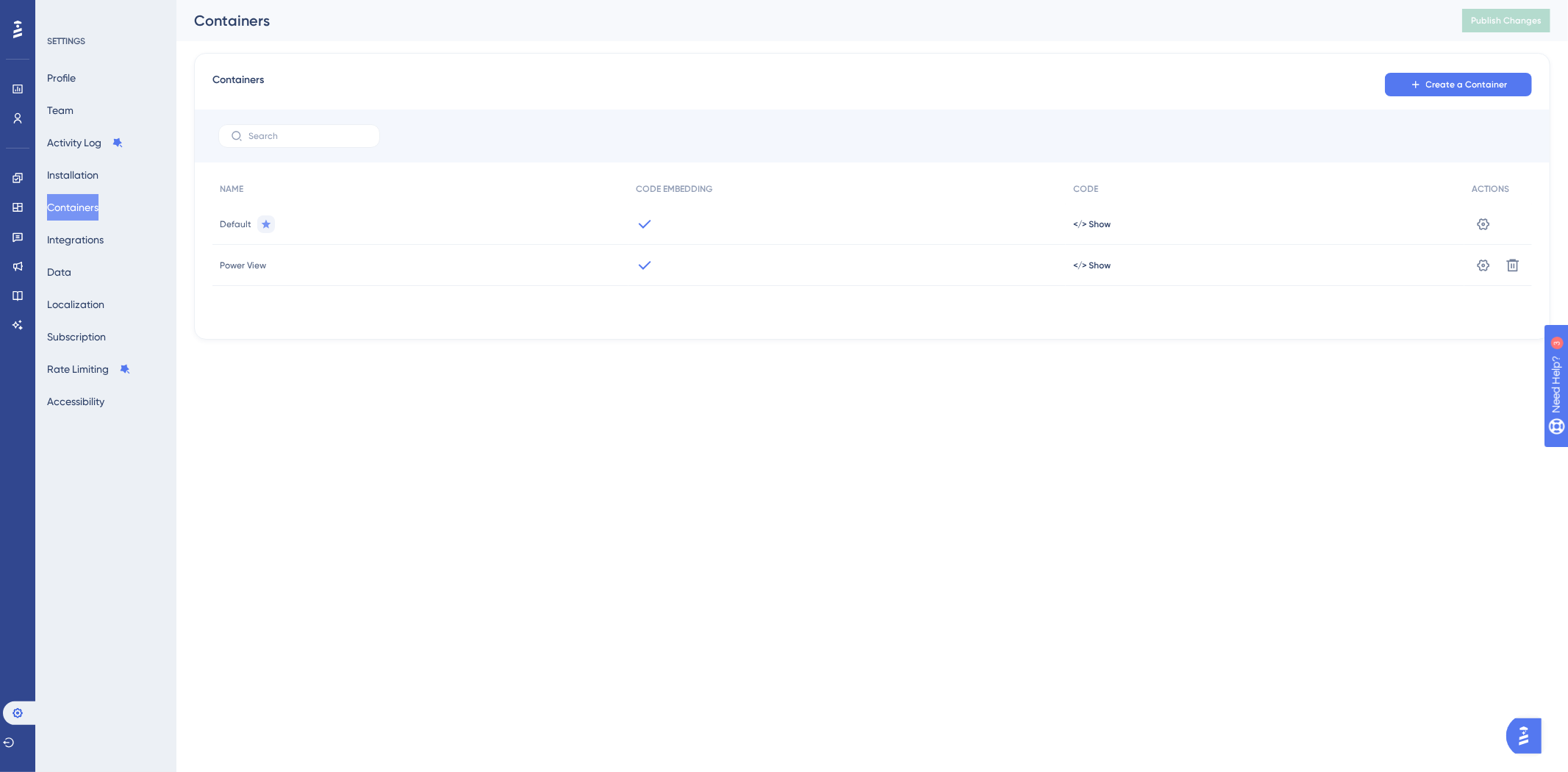
drag, startPoint x: 769, startPoint y: 494, endPoint x: 625, endPoint y: 442, distance: 153.1
click at [711, 0] on html "Performance Users Engagement Widgets Feedback Product Updates Knowledge Base AI…" at bounding box center [784, 0] width 1568 height 0
click at [99, 175] on button "Installation" at bounding box center [72, 175] width 51 height 26
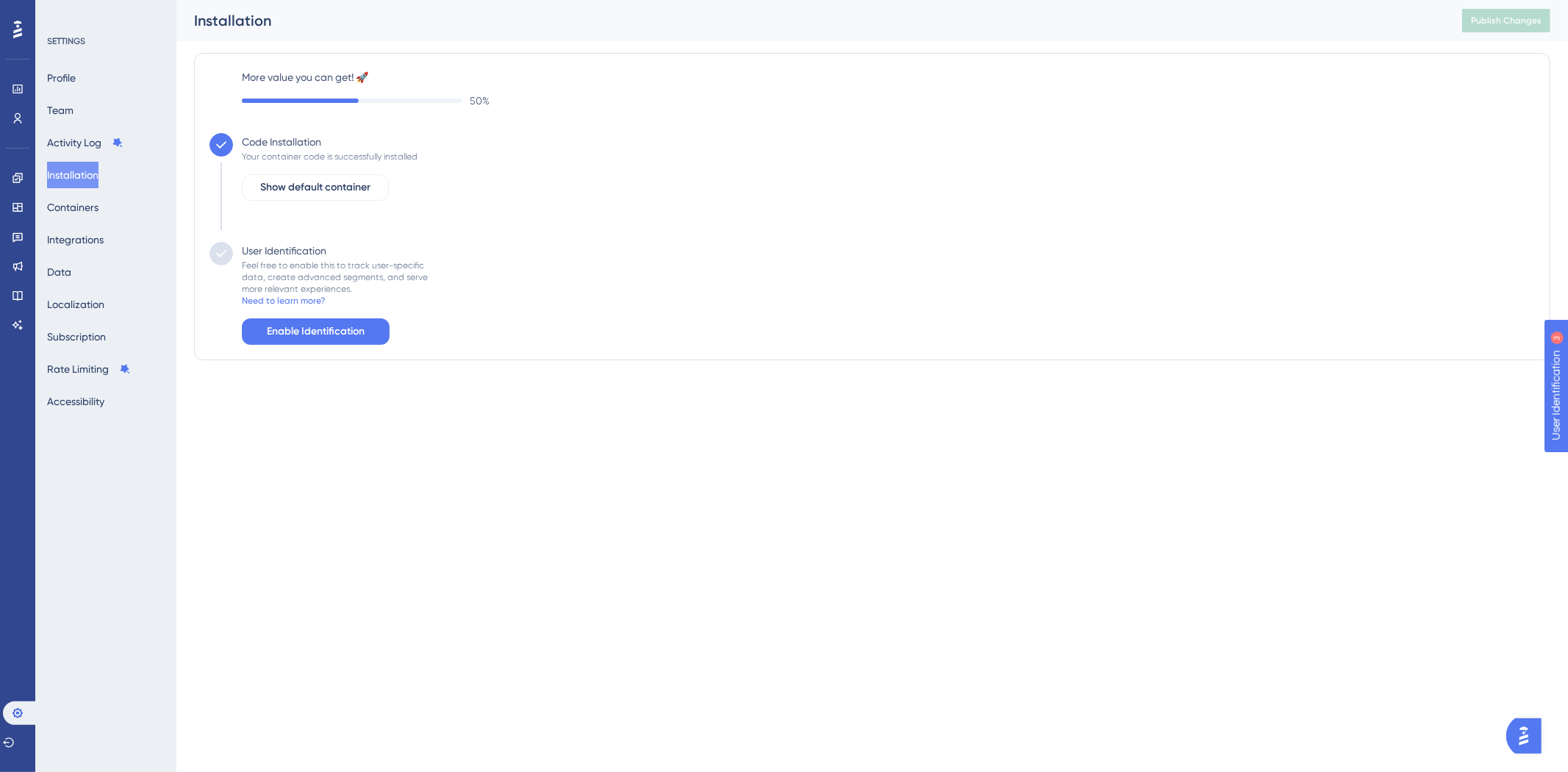
drag, startPoint x: 678, startPoint y: 319, endPoint x: 322, endPoint y: 198, distance: 376.0
click at [678, 318] on div "User Identification Feel free to enable this to track user-specific data, creat…" at bounding box center [872, 293] width 1325 height 103
drag, startPoint x: 280, startPoint y: 459, endPoint x: 205, endPoint y: 428, distance: 81.2
click at [277, 0] on html "Performance Users Engagement Widgets Feedback Product Updates Knowledge Base AI…" at bounding box center [784, 0] width 1568 height 0
click at [1163, 0] on html "Performance Users Engagement Widgets Feedback Product Updates Knowledge Base AI…" at bounding box center [784, 0] width 1568 height 0
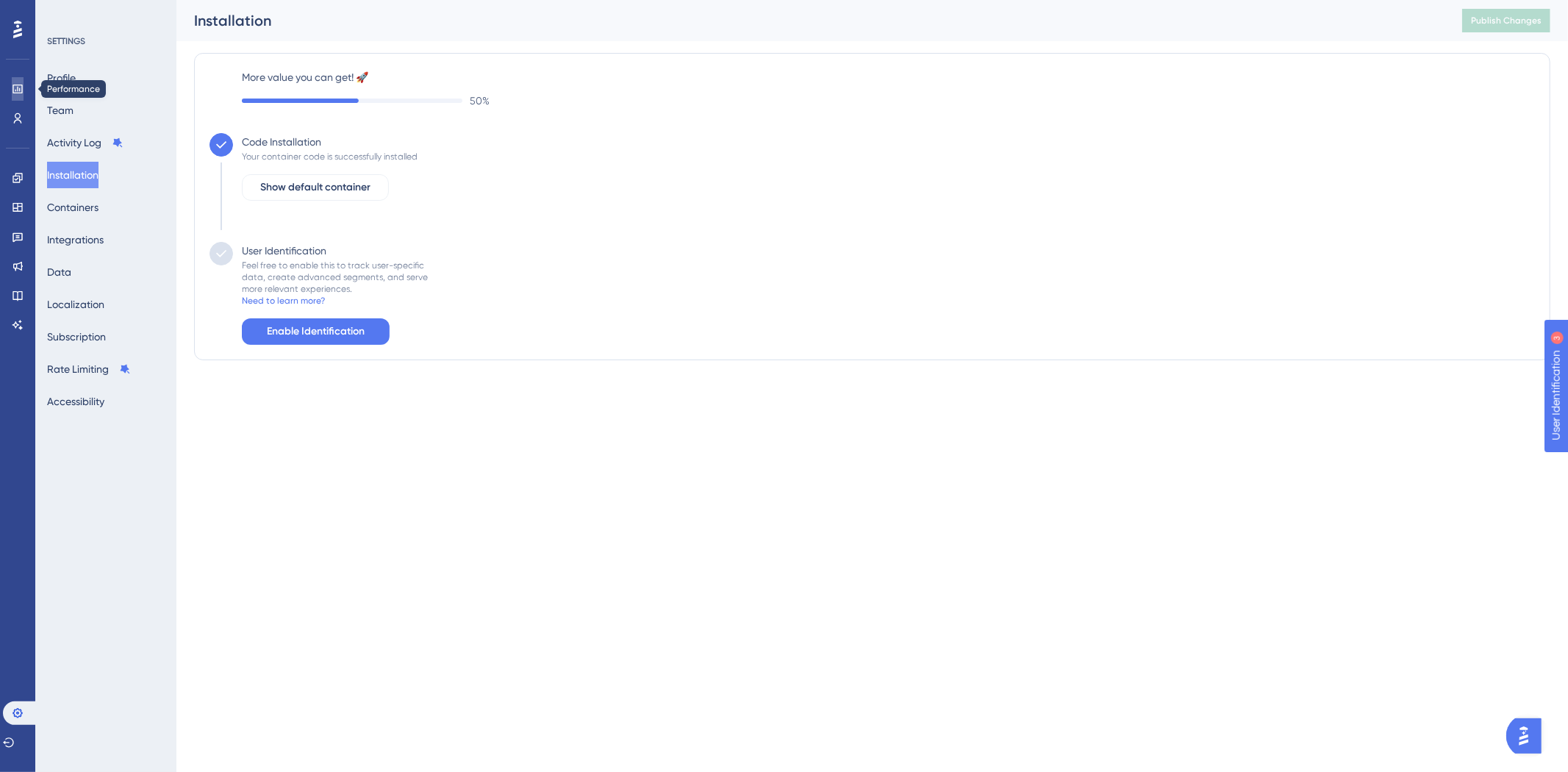
click at [23, 81] on link at bounding box center [17, 89] width 12 height 23
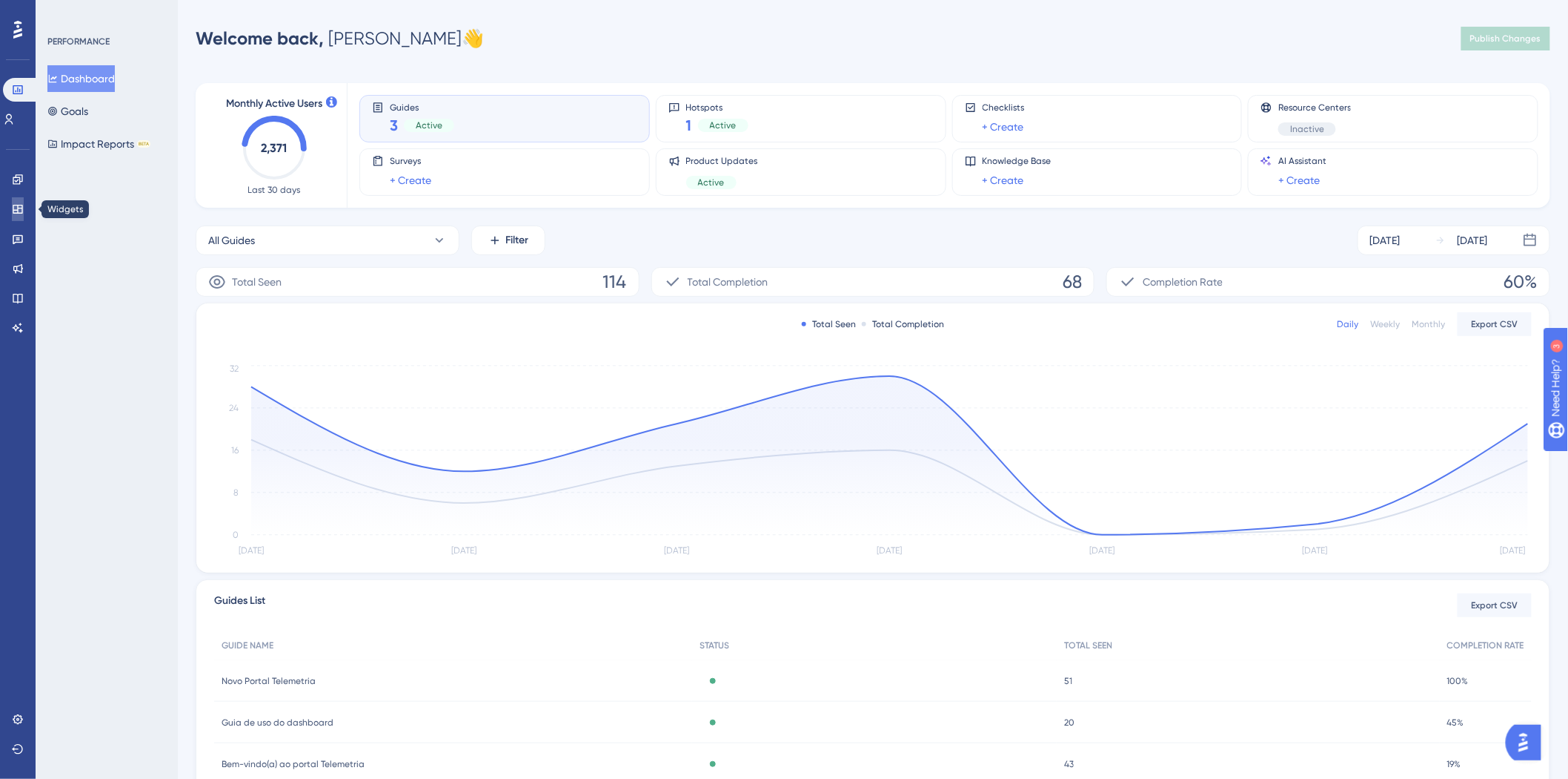
click at [20, 209] on icon at bounding box center [17, 209] width 12 height 12
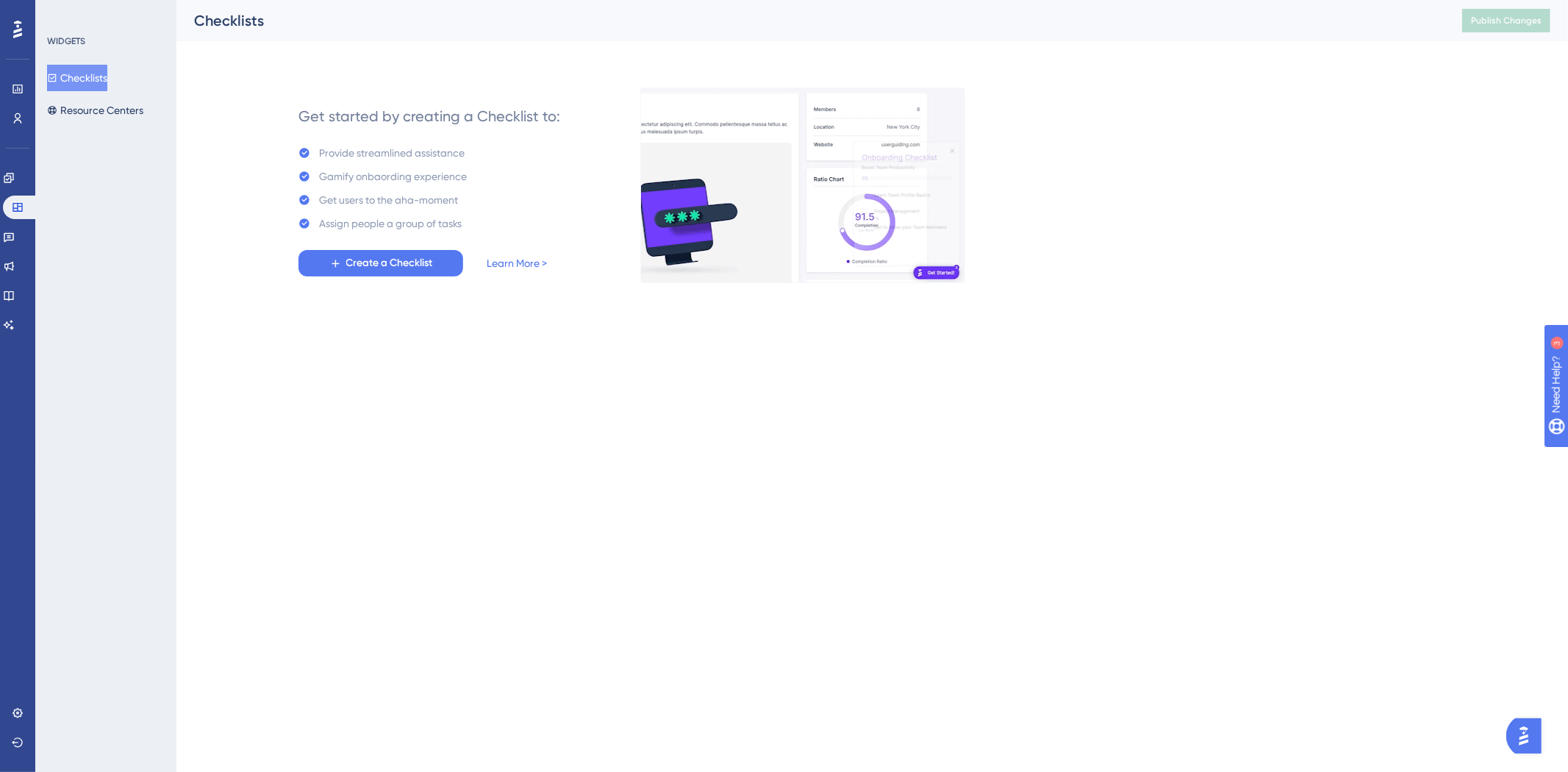
click at [405, 310] on div "Performance Users Engagement Widgets Feedback Product Updates Knowledge Base AI…" at bounding box center [784, 164] width 1568 height 329
drag, startPoint x: 1, startPoint y: 272, endPoint x: 638, endPoint y: 408, distance: 651.4
click at [913, 0] on html "Performance Users Engagement Widgets Feedback Product Updates Knowledge Base AI…" at bounding box center [784, 0] width 1568 height 0
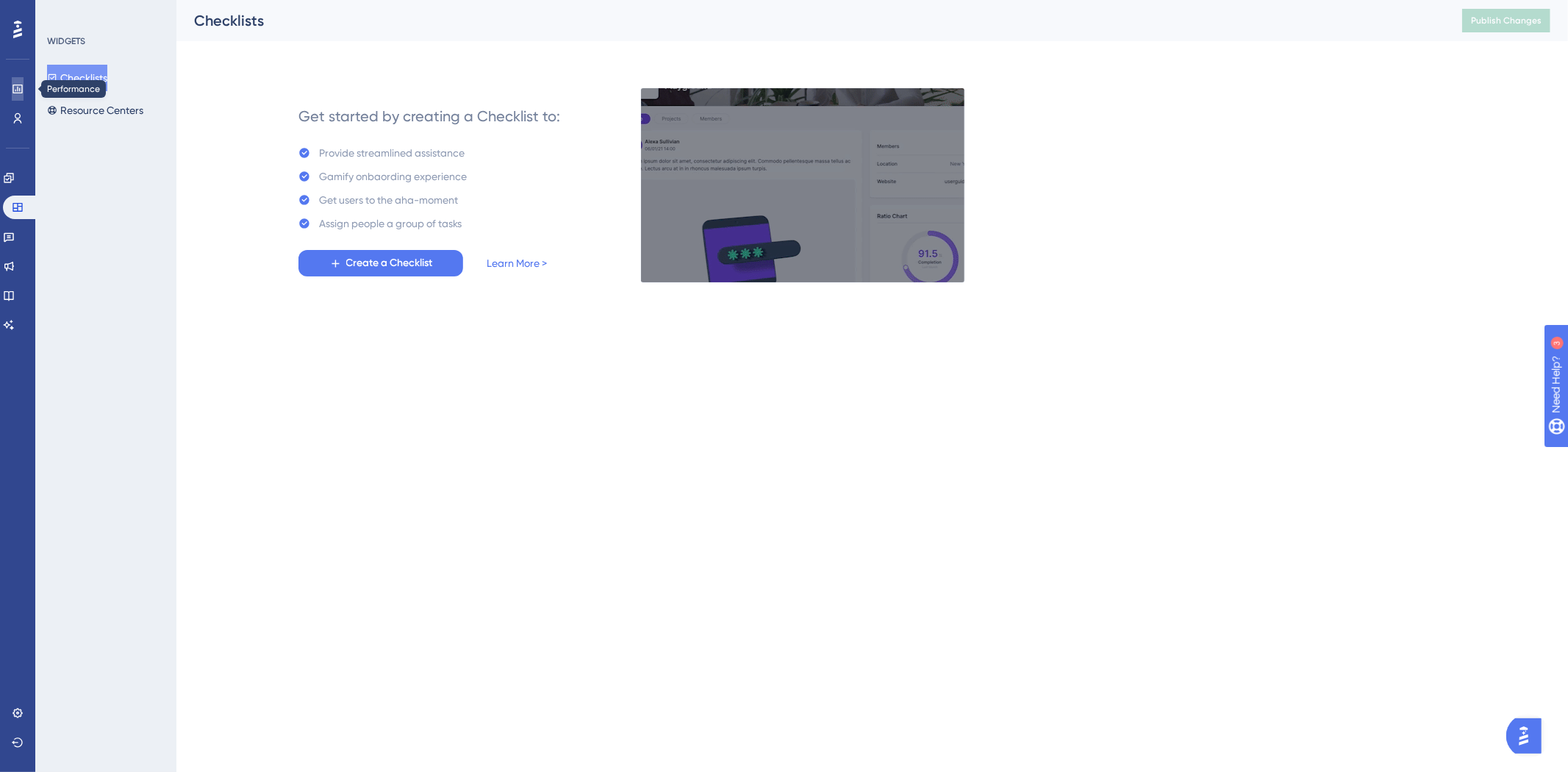
click at [19, 90] on icon at bounding box center [17, 89] width 12 height 12
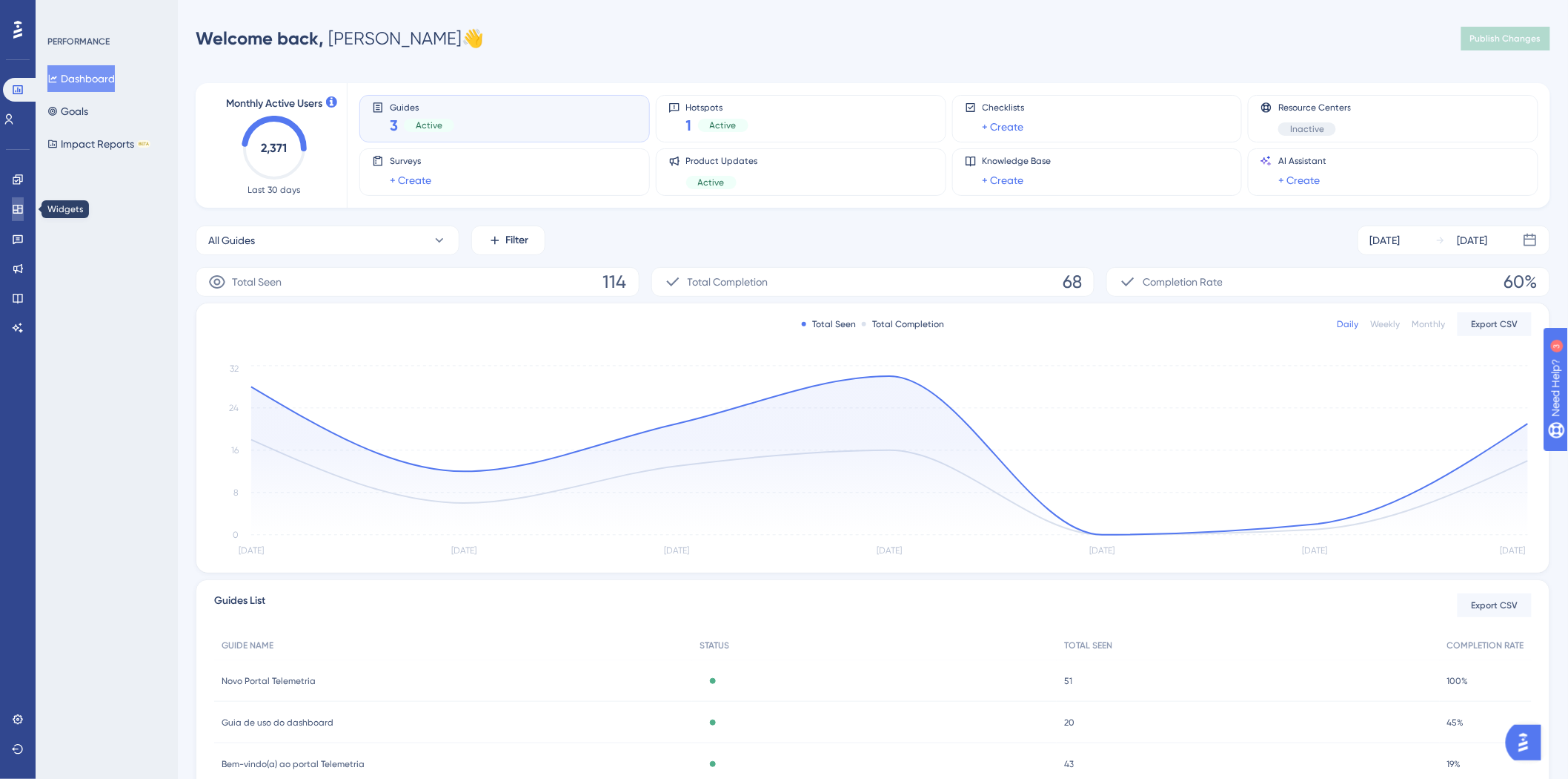
click at [18, 209] on icon at bounding box center [17, 209] width 9 height 9
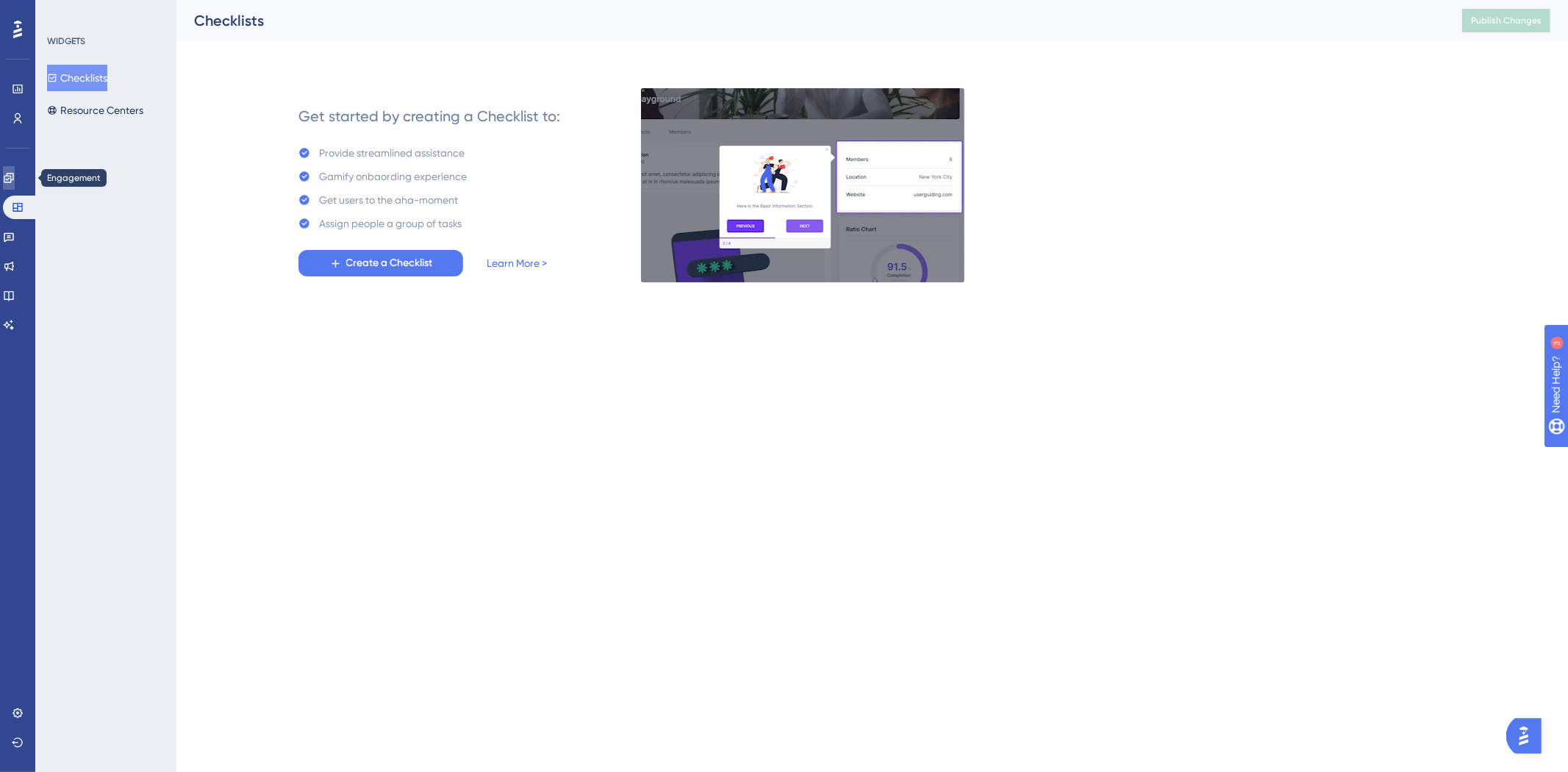
click at [15, 176] on icon at bounding box center [9, 177] width 12 height 12
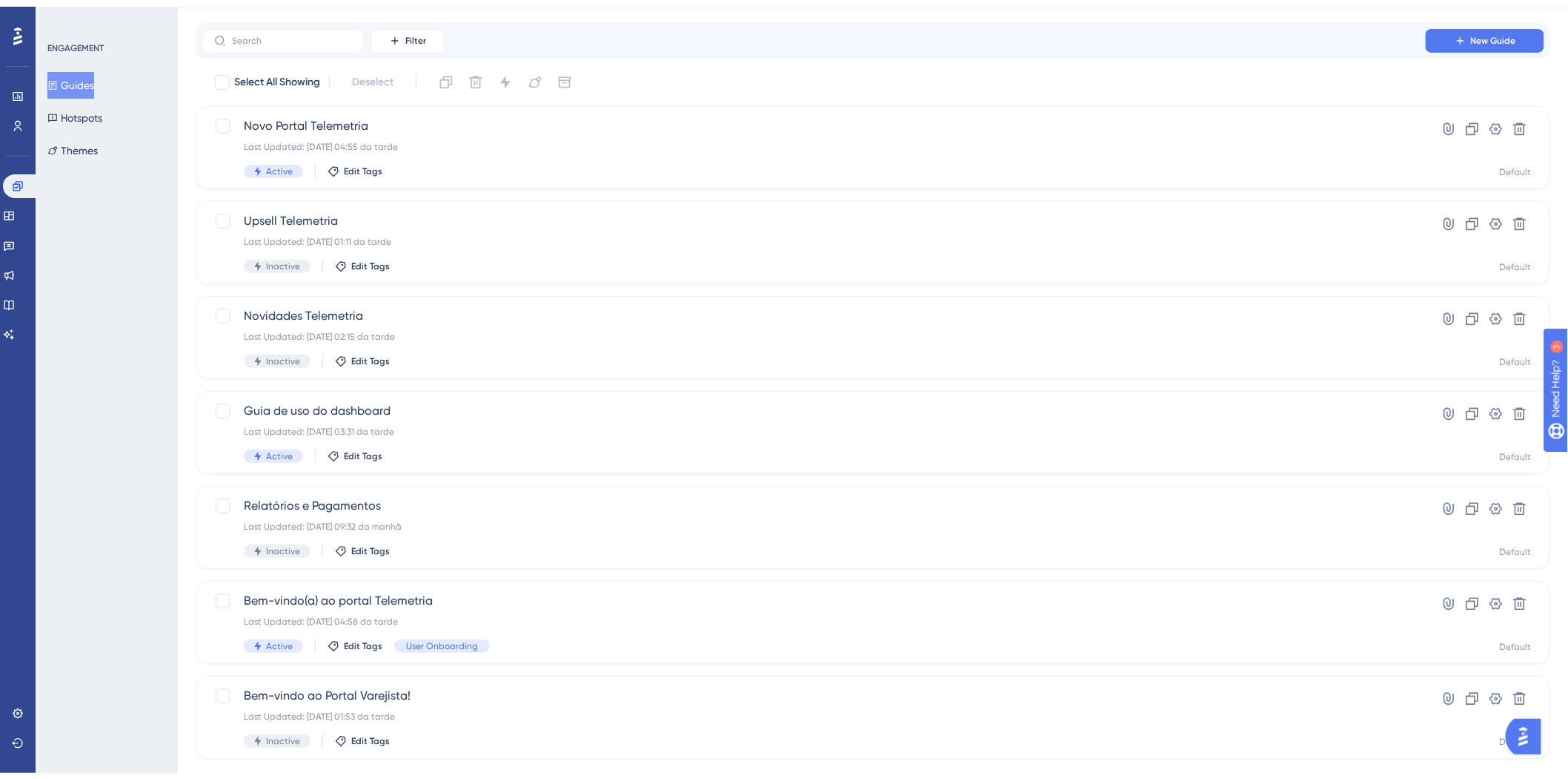
scroll to position [57, 0]
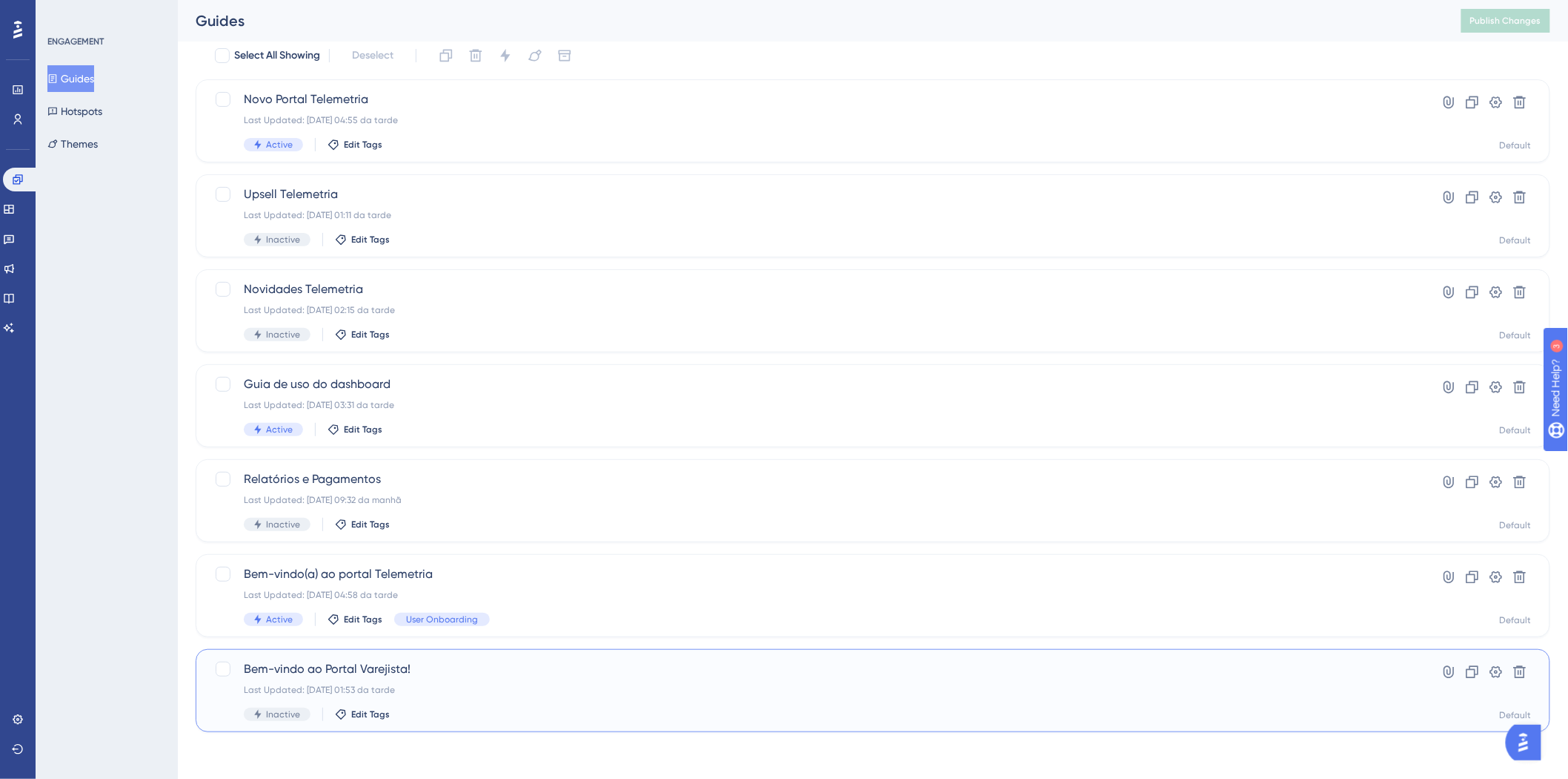
click at [621, 680] on div "Bem-vindo ao Portal Varejista! Last Updated: [DATE] 01:53 da tarde Inactive Edi…" at bounding box center [814, 690] width 1140 height 61
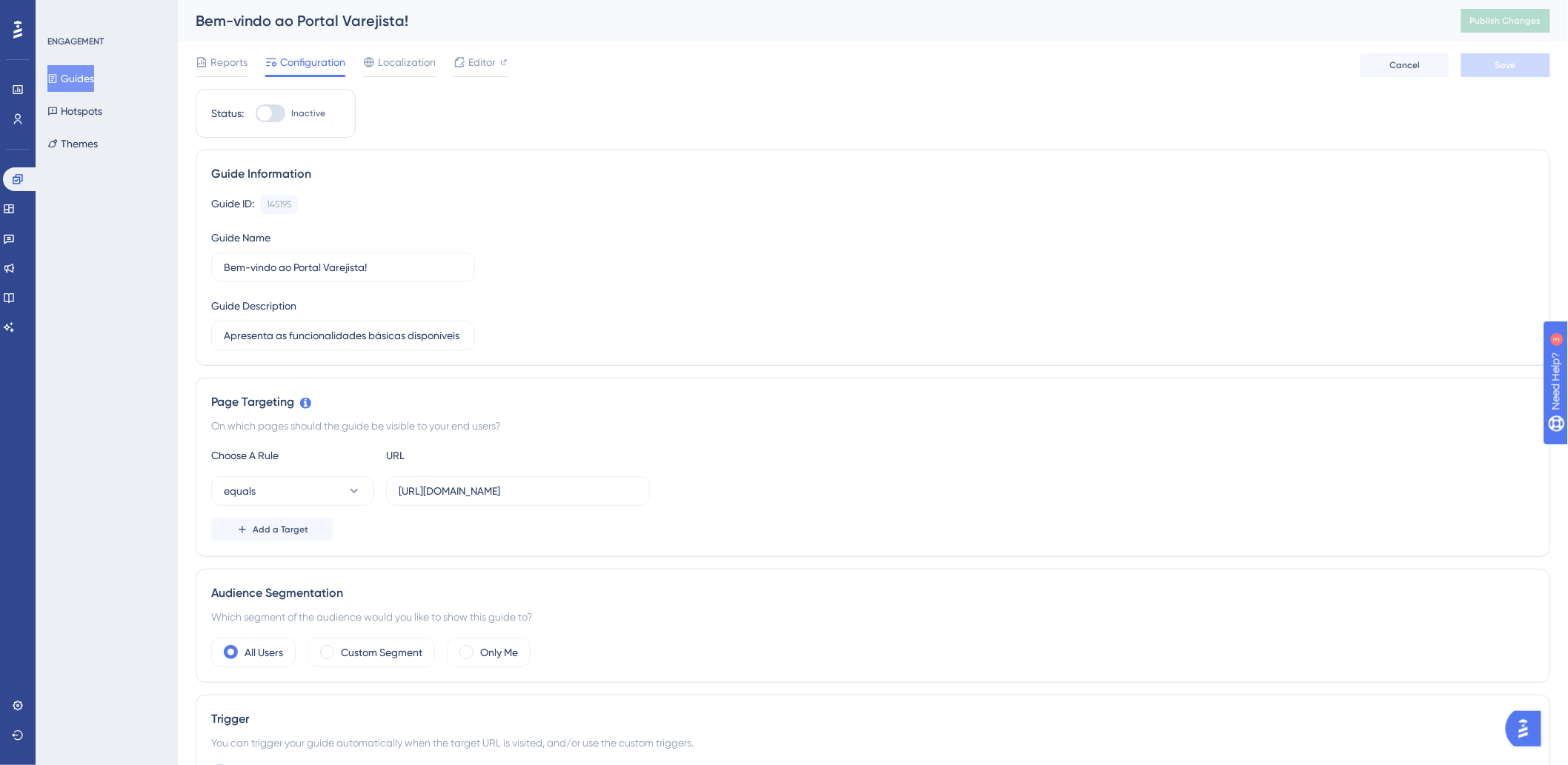
drag, startPoint x: 916, startPoint y: 304, endPoint x: 285, endPoint y: 228, distance: 635.6
click at [908, 296] on div "Guide ID: 145195 Copy Guide Name Bem-vindo ao Portal Varejista! Guide Descripti…" at bounding box center [873, 273] width 1323 height 156
click at [481, 63] on span "Editor" at bounding box center [481, 62] width 27 height 18
drag, startPoint x: 581, startPoint y: 491, endPoint x: 457, endPoint y: 491, distance: 124.0
click at [549, 491] on input "[URL][DOMAIN_NAME]" at bounding box center [518, 491] width 238 height 16
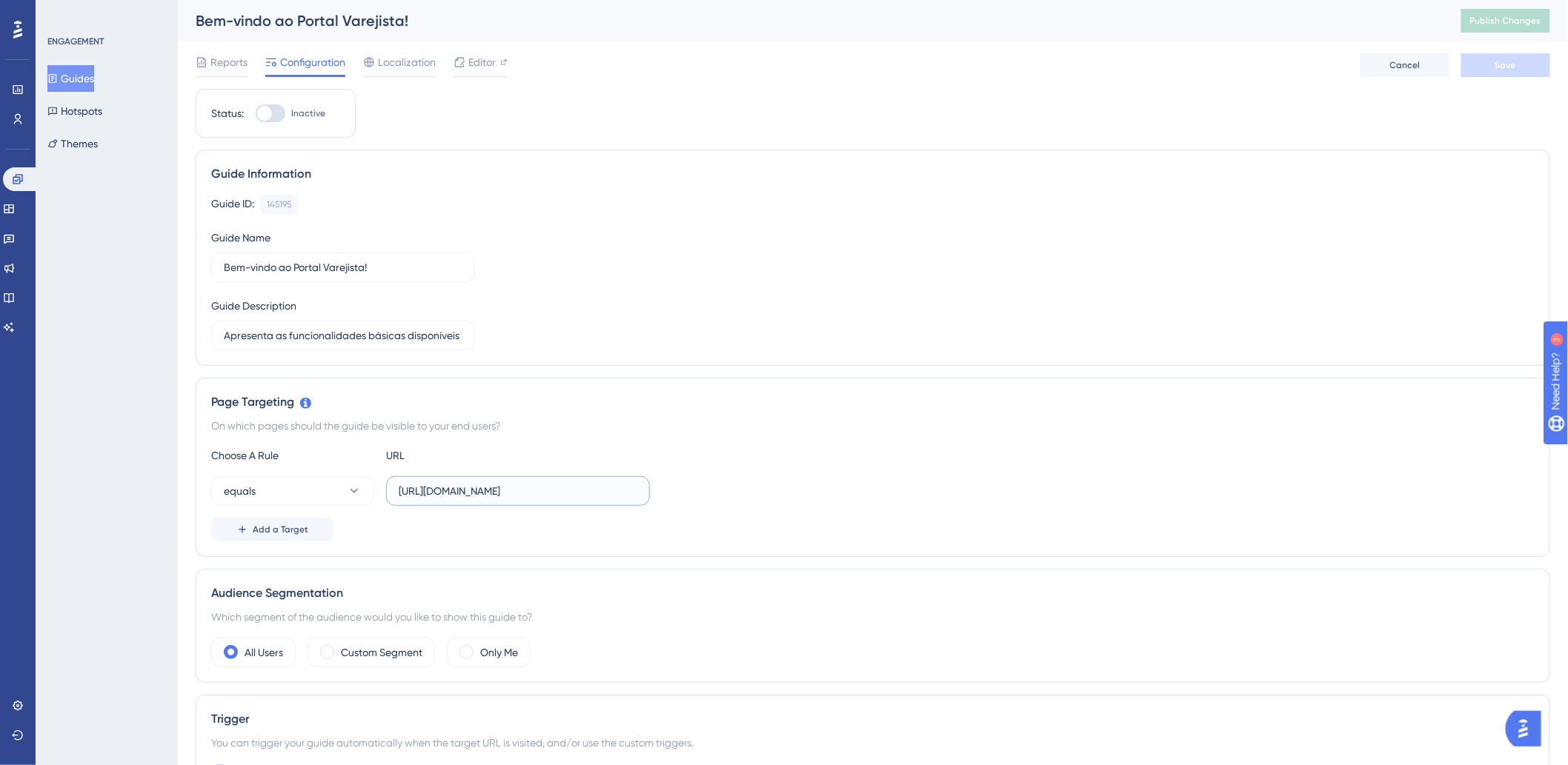
drag, startPoint x: 449, startPoint y: 491, endPoint x: 441, endPoint y: 491, distance: 8.0
click at [448, 491] on input "[URL][DOMAIN_NAME]" at bounding box center [518, 491] width 238 height 16
drag, startPoint x: 399, startPoint y: 492, endPoint x: 710, endPoint y: 489, distance: 311.0
click at [710, 489] on div "equals [URL][DOMAIN_NAME]" at bounding box center [873, 491] width 1323 height 30
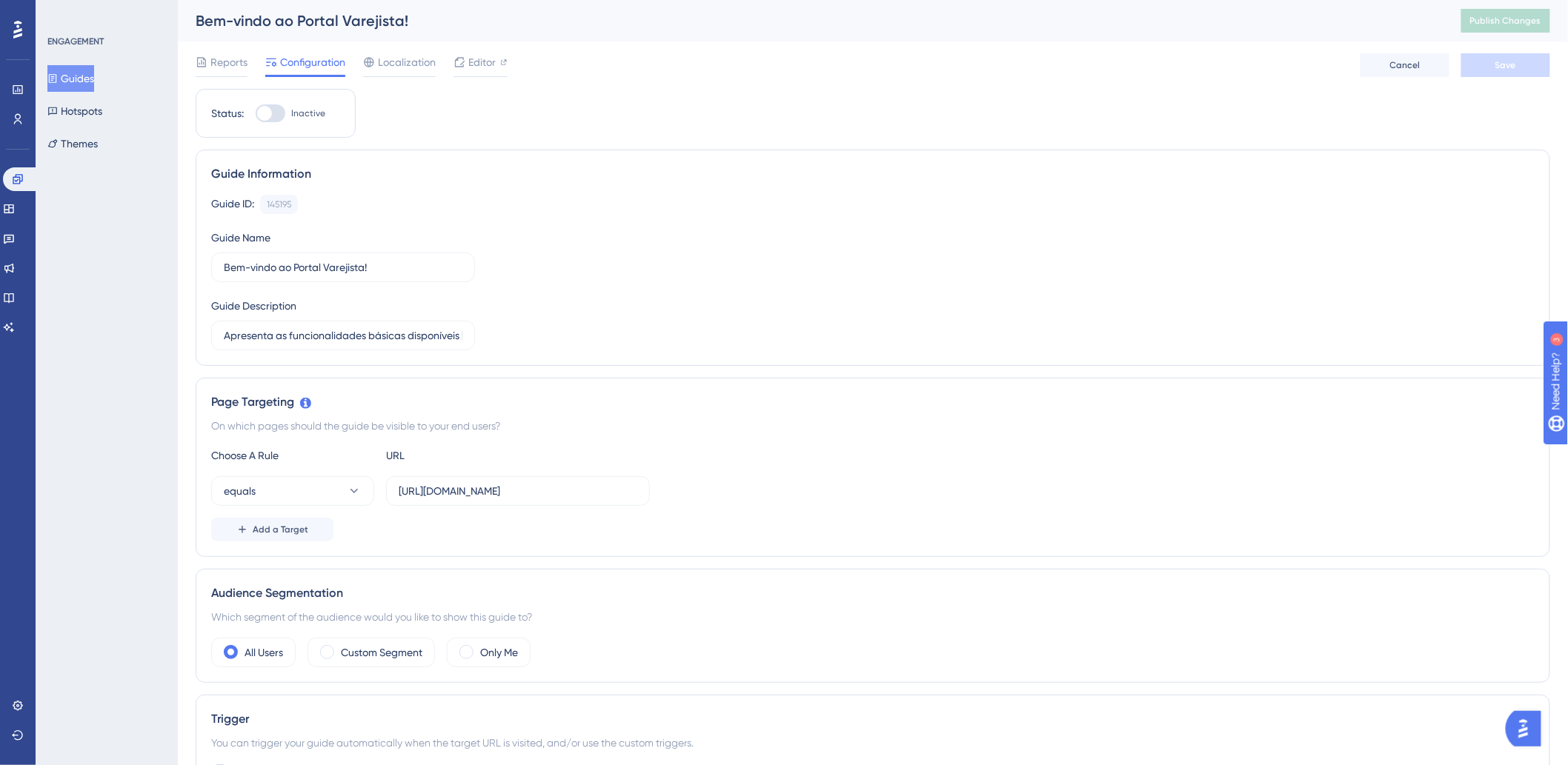
scroll to position [0, 0]
click at [710, 489] on div "equals [URL][DOMAIN_NAME]" at bounding box center [873, 491] width 1323 height 30
click at [828, 359] on div "Guide Information Guide ID: 145195 Copy Guide Name Bem-vindo ao Portal Varejist…" at bounding box center [873, 258] width 1355 height 216
drag, startPoint x: 967, startPoint y: 100, endPoint x: 397, endPoint y: 104, distance: 570.0
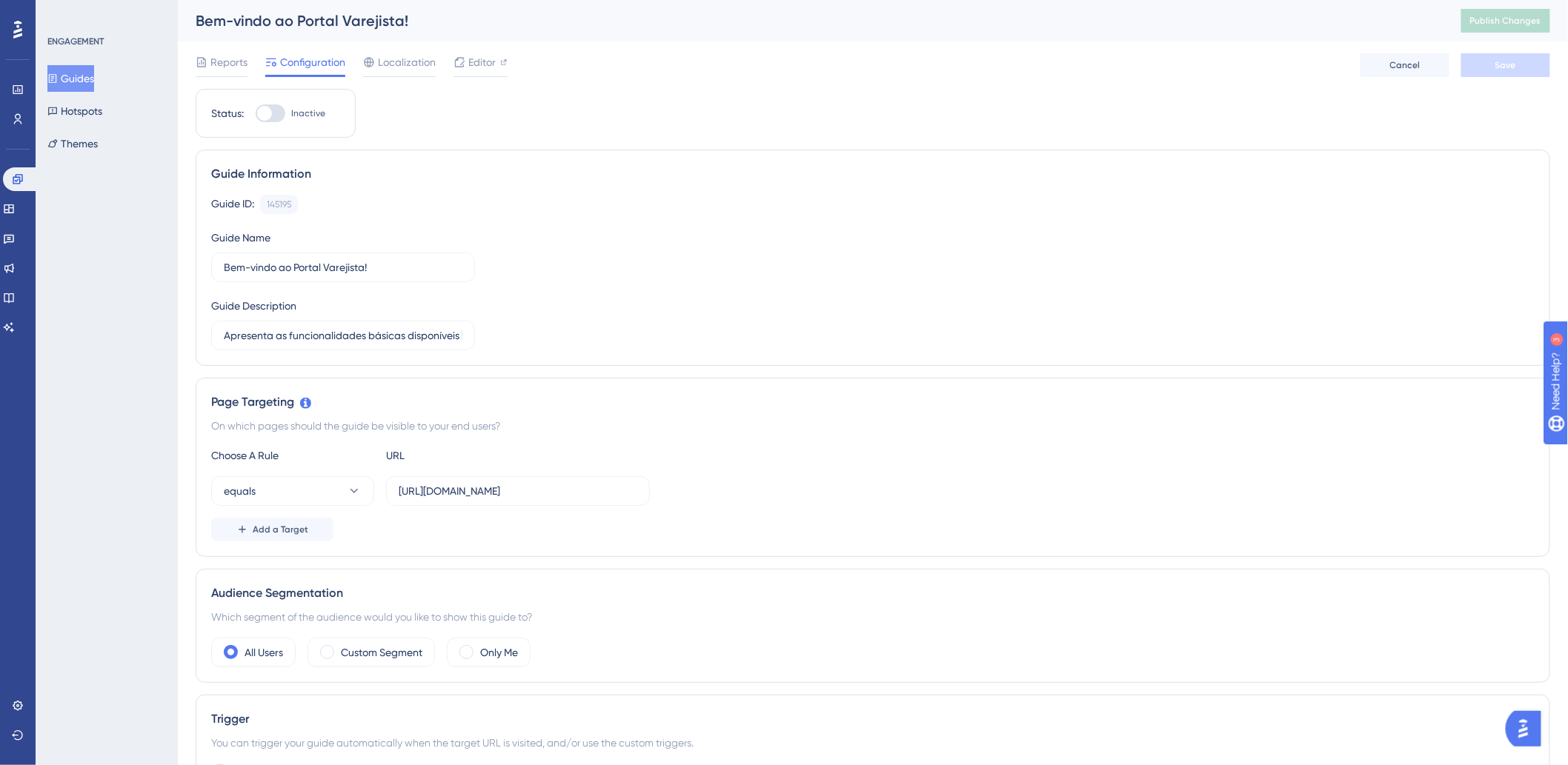
click at [273, 113] on div at bounding box center [270, 113] width 30 height 18
click at [256, 114] on input "Inactive" at bounding box center [255, 114] width 1 height 1
checkbox input "true"
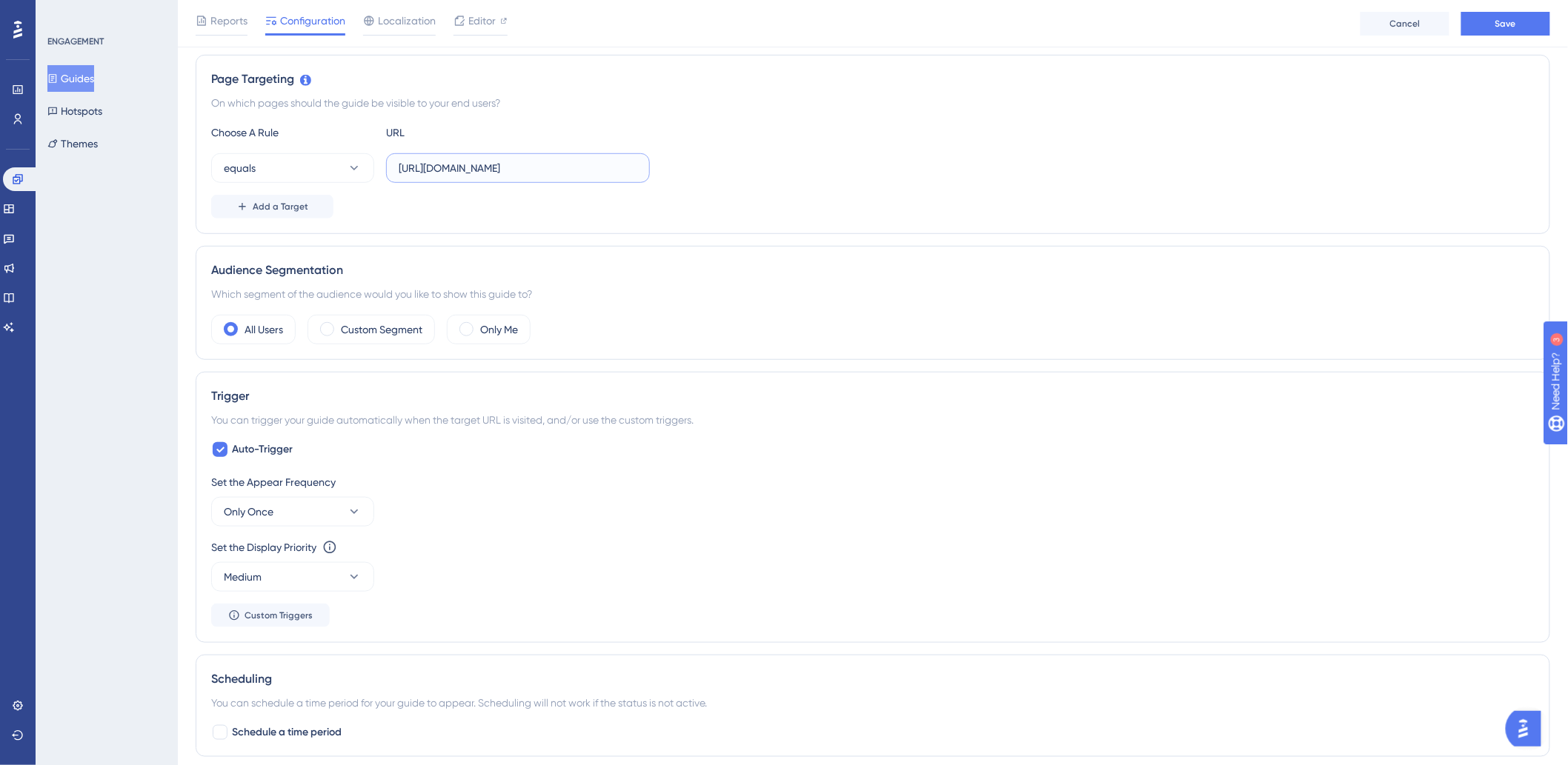
scroll to position [0, 28]
drag, startPoint x: 403, startPoint y: 169, endPoint x: 821, endPoint y: 187, distance: 418.4
click at [711, 166] on div "equals [URL][DOMAIN_NAME]" at bounding box center [873, 169] width 1323 height 30
click at [823, 187] on div "Choose A Rule URL equals [URL][DOMAIN_NAME] Add a Target" at bounding box center [873, 171] width 1323 height 95
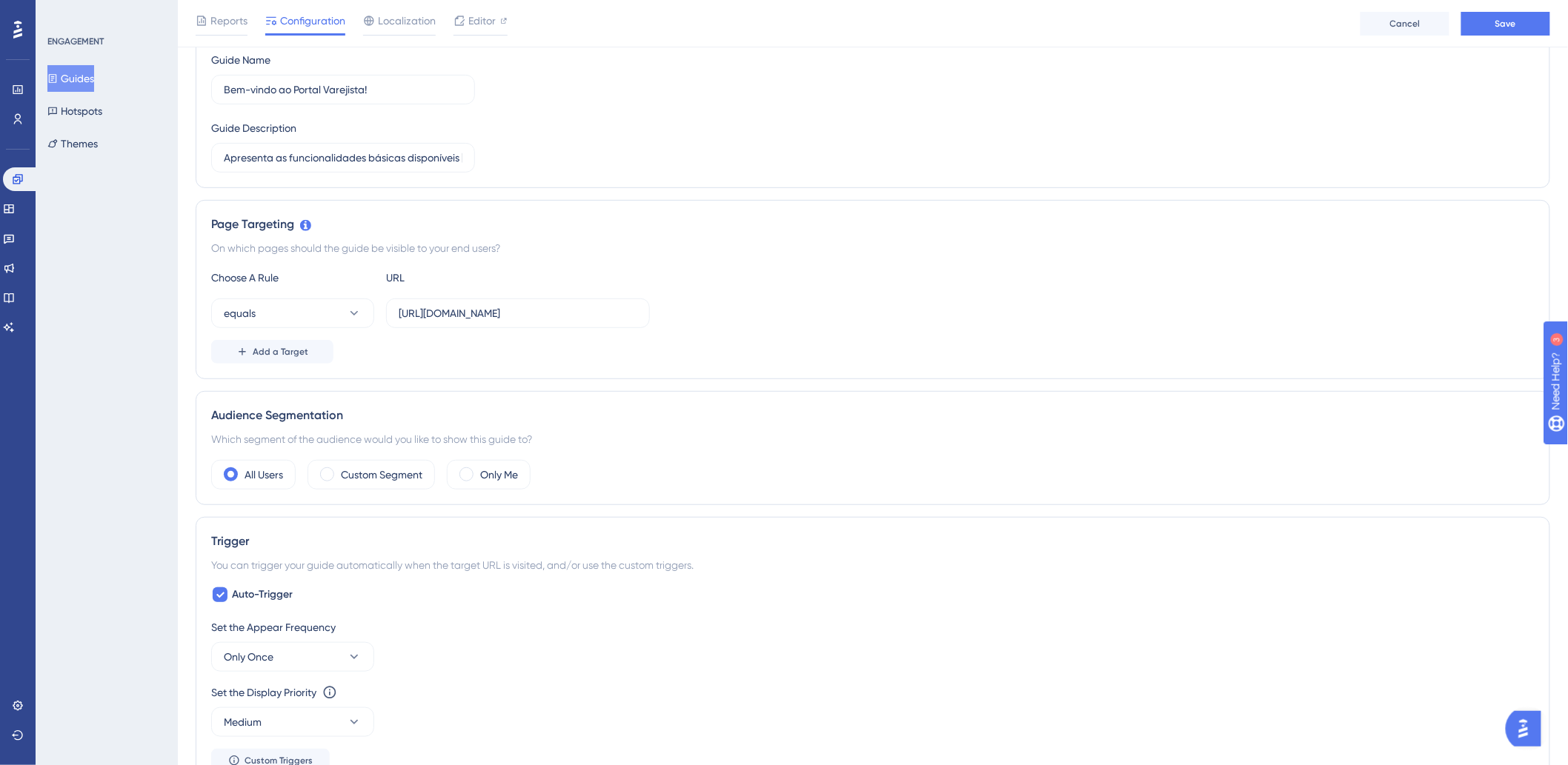
scroll to position [0, 0]
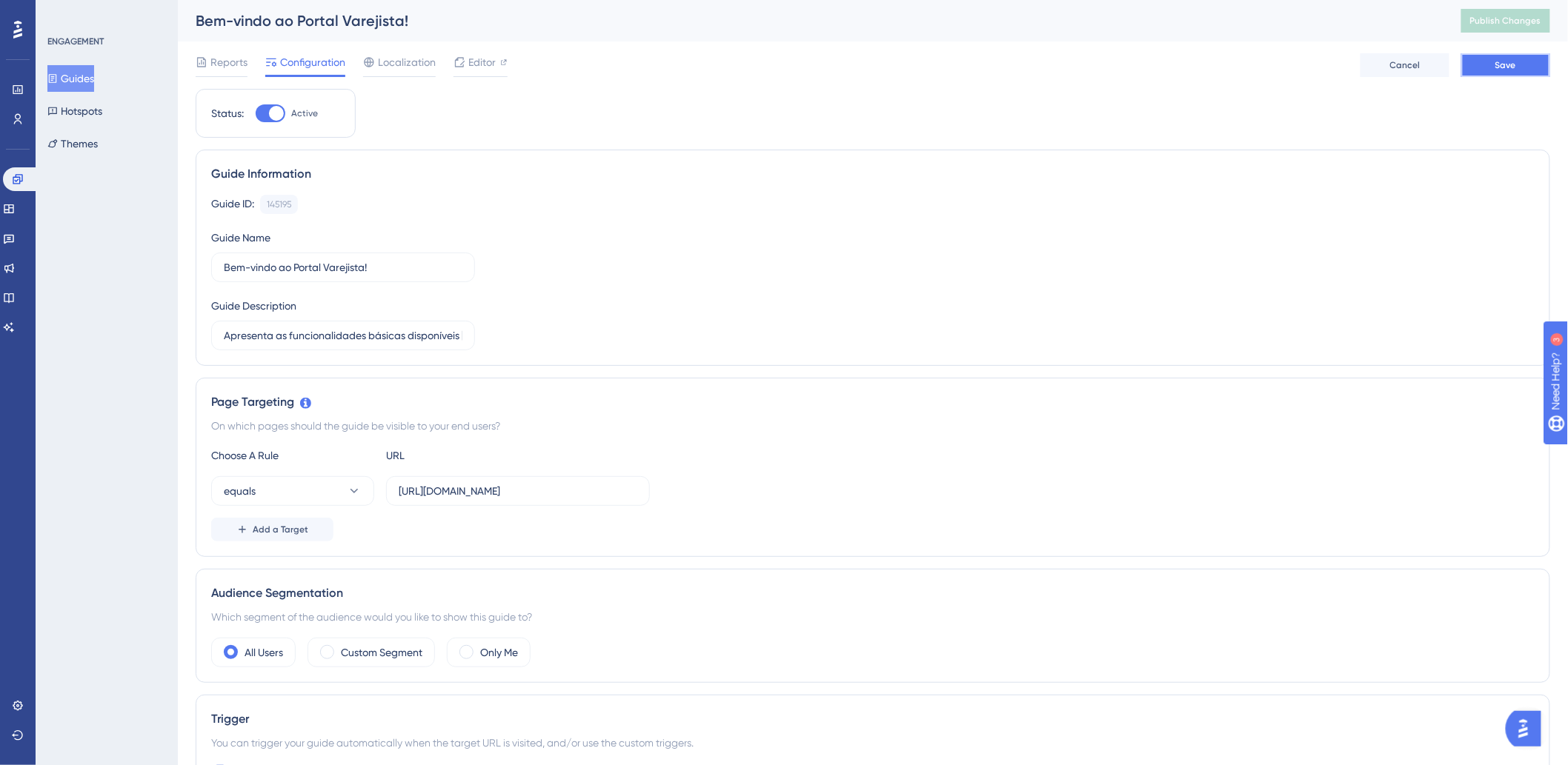
click at [1542, 67] on button "Save" at bounding box center [1505, 65] width 89 height 24
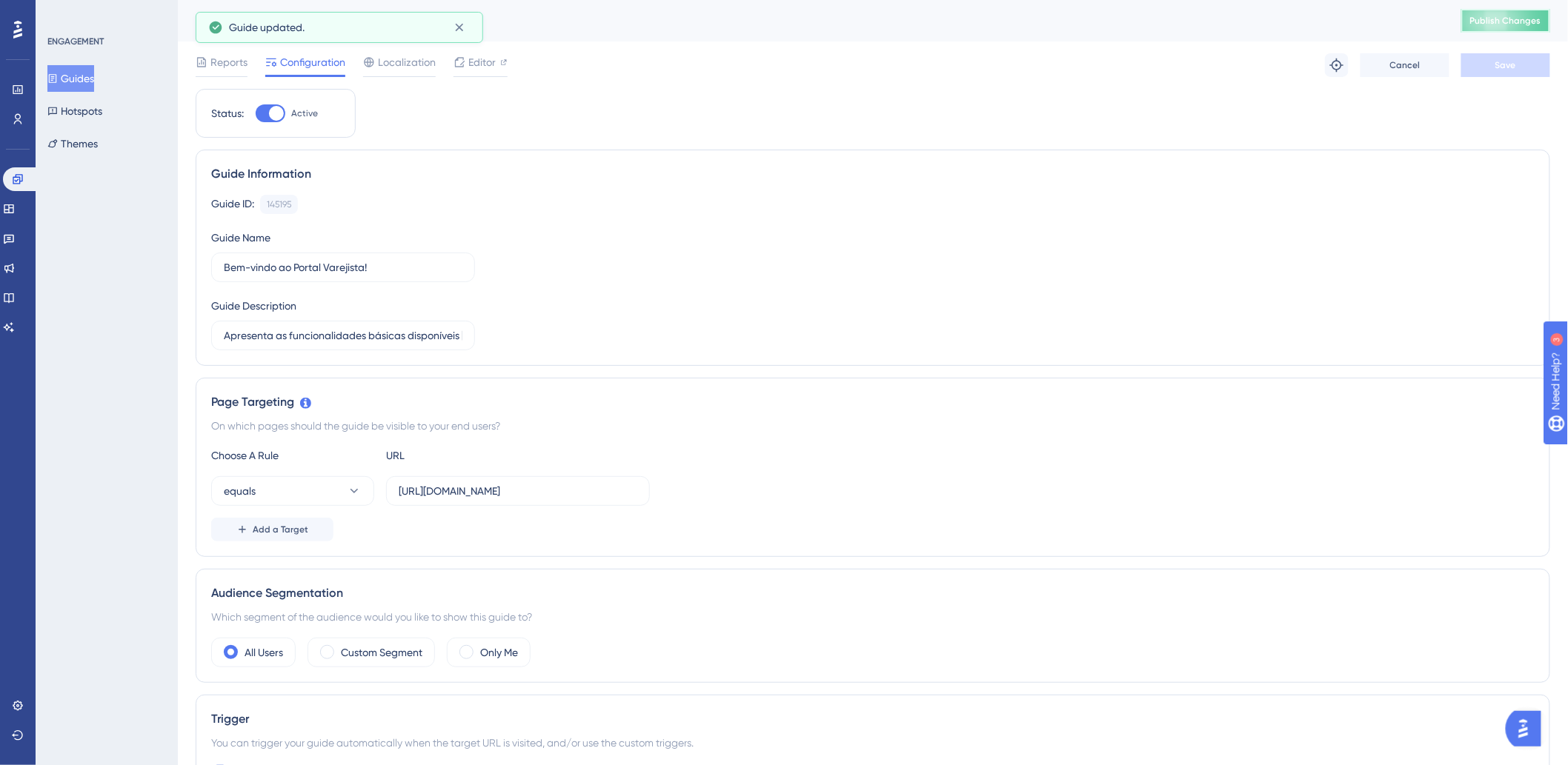
click at [1531, 23] on span "Publish Changes" at bounding box center [1505, 20] width 71 height 12
drag, startPoint x: 617, startPoint y: 493, endPoint x: 669, endPoint y: 485, distance: 52.6
click at [669, 485] on div "equals [URL][DOMAIN_NAME]" at bounding box center [873, 491] width 1323 height 30
click at [623, 491] on input "[URL][DOMAIN_NAME]" at bounding box center [518, 491] width 238 height 16
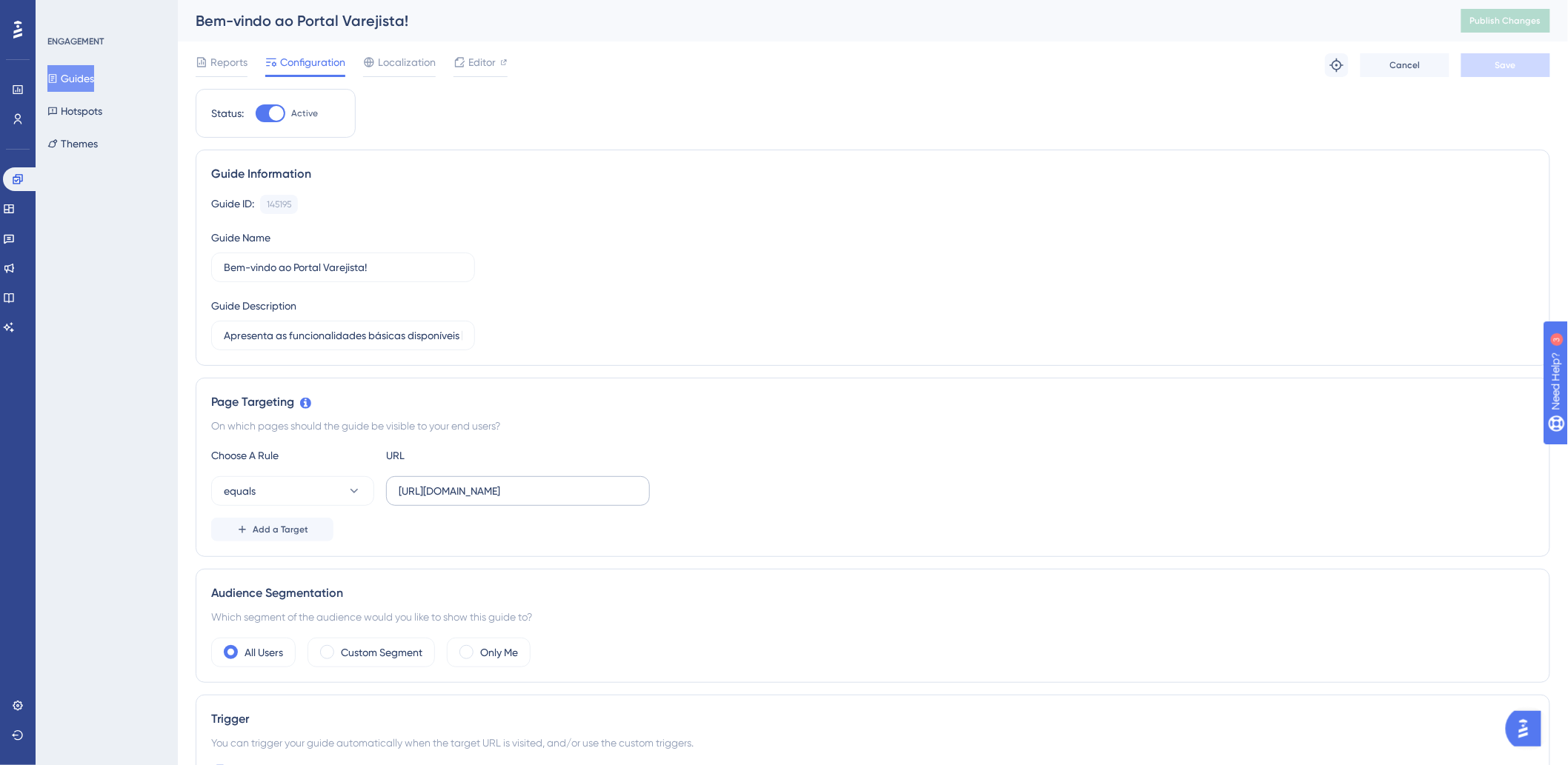
scroll to position [0, 0]
click at [643, 492] on label "[URL][DOMAIN_NAME]" at bounding box center [517, 491] width 264 height 30
click at [637, 492] on input "[URL][DOMAIN_NAME]" at bounding box center [518, 491] width 238 height 16
click at [642, 494] on label "[URL][DOMAIN_NAME]" at bounding box center [517, 491] width 264 height 30
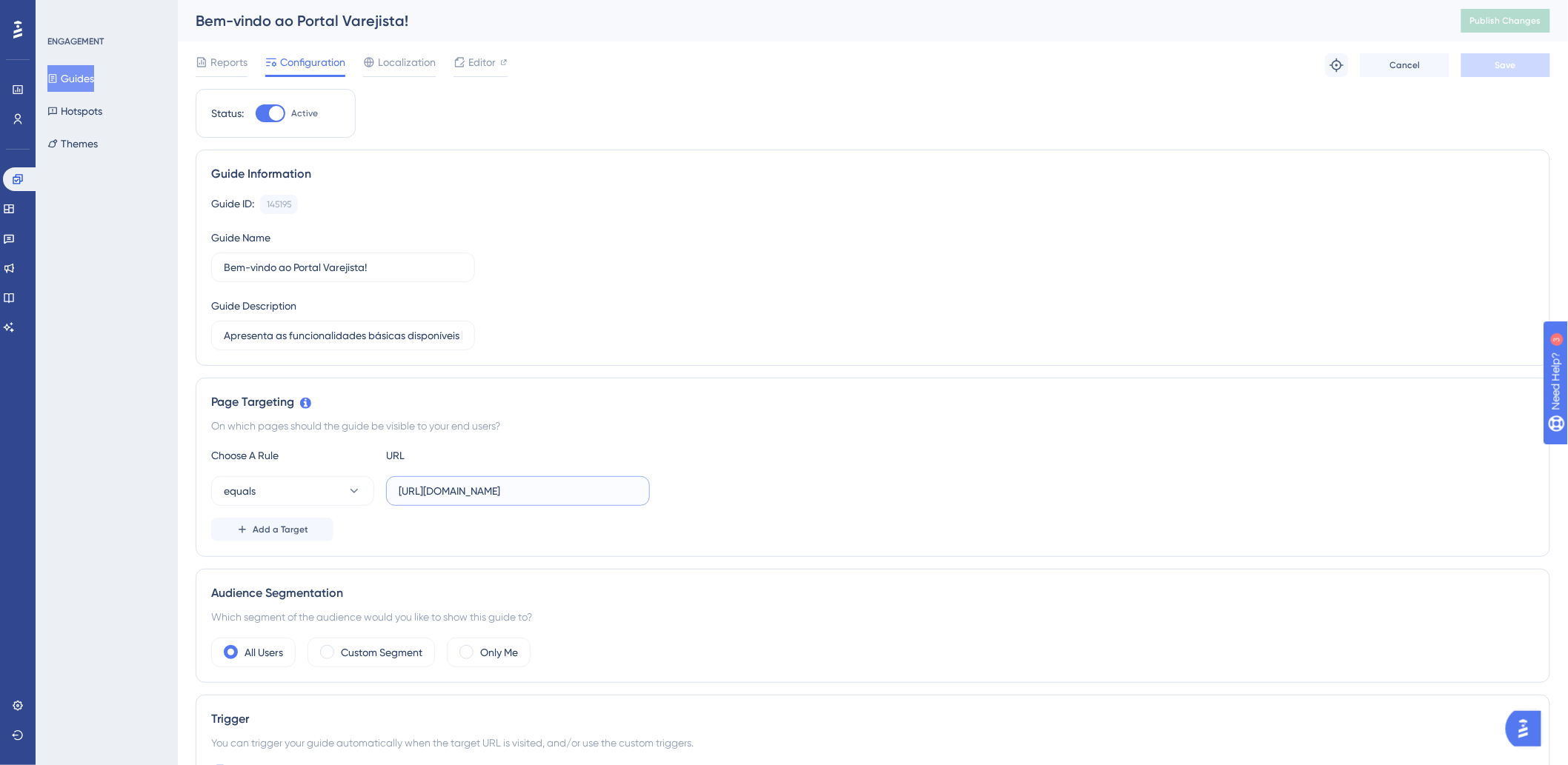
click at [637, 494] on input "[URL][DOMAIN_NAME]" at bounding box center [518, 491] width 238 height 16
click at [1143, 361] on div "Guide Information Guide ID: 145195 Copy Guide Name Bem-vindo ao Portal Varejist…" at bounding box center [873, 258] width 1355 height 216
click at [996, 493] on div "equals [URL][DOMAIN_NAME]" at bounding box center [873, 491] width 1323 height 30
click at [1135, 234] on div "Guide ID: 145195 Copy Guide Name Bem-vindo ao Portal Varejista! Guide Descripti…" at bounding box center [873, 273] width 1323 height 156
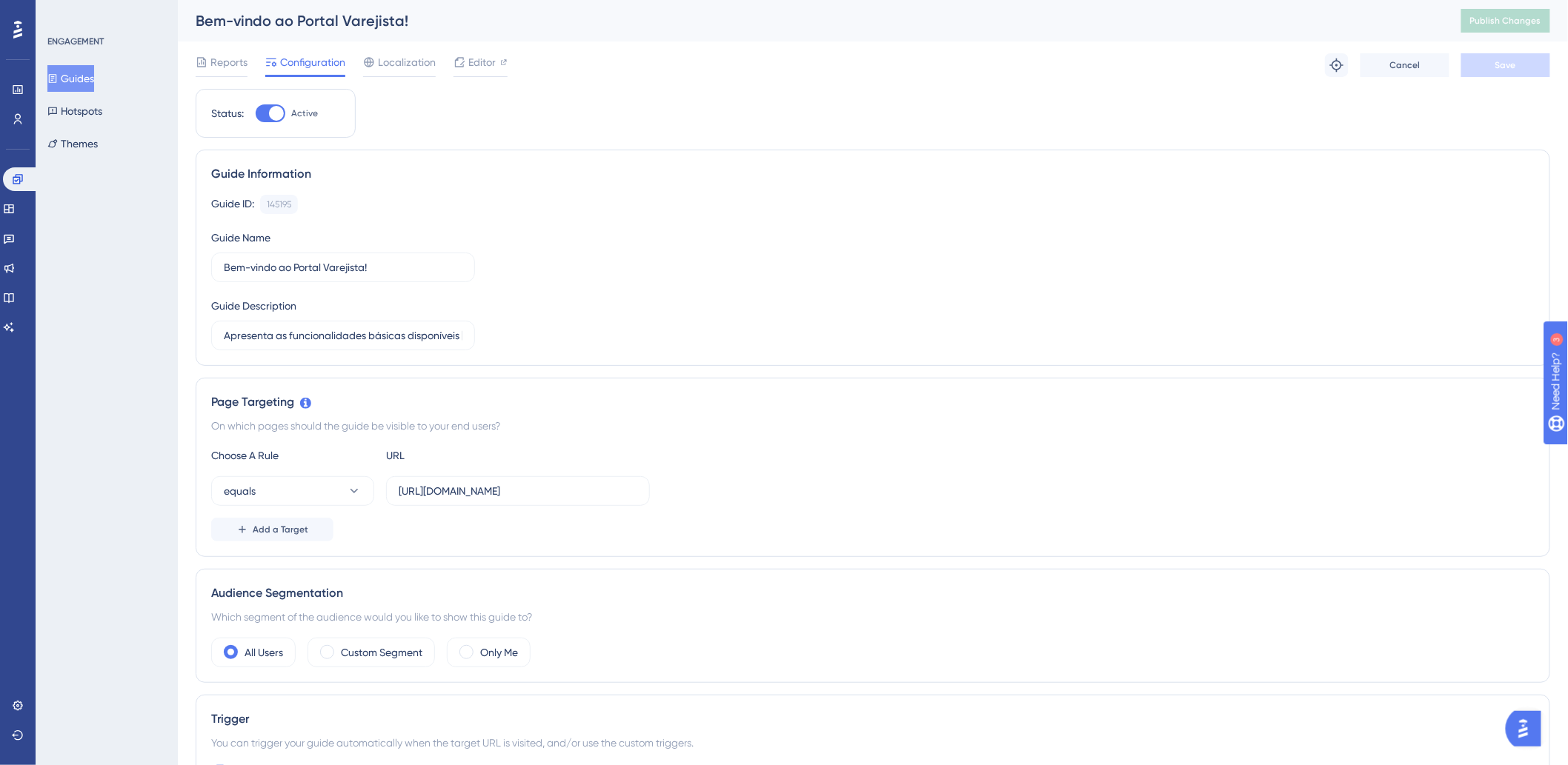
click at [1018, 210] on div "Guide ID: 145195 Copy" at bounding box center [873, 205] width 1323 height 20
click at [771, 330] on div "Guide ID: 145195 Copy Guide Name Bem-vindo ao Portal Varejista! Guide Descripti…" at bounding box center [873, 273] width 1323 height 156
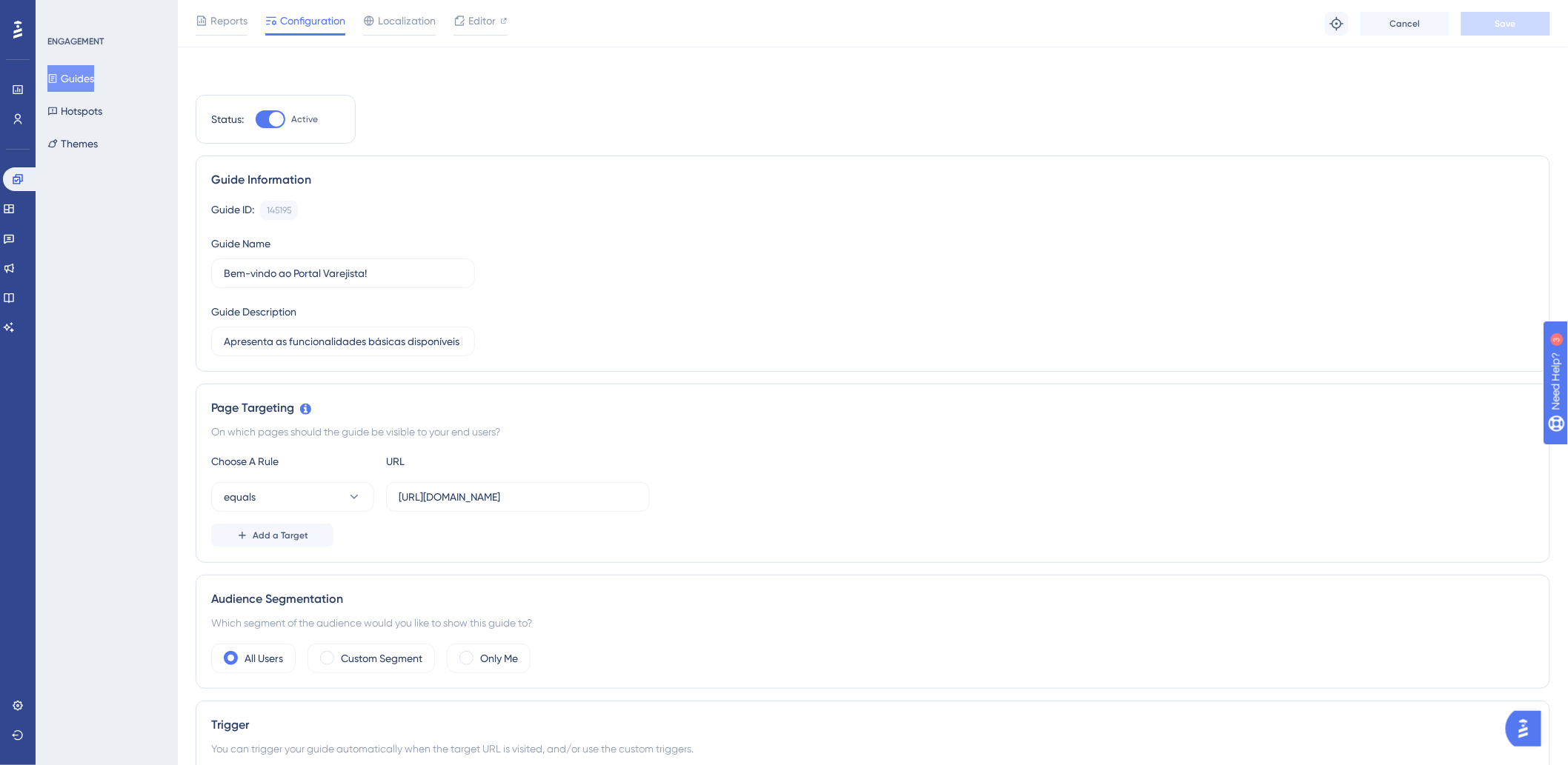
scroll to position [247, 0]
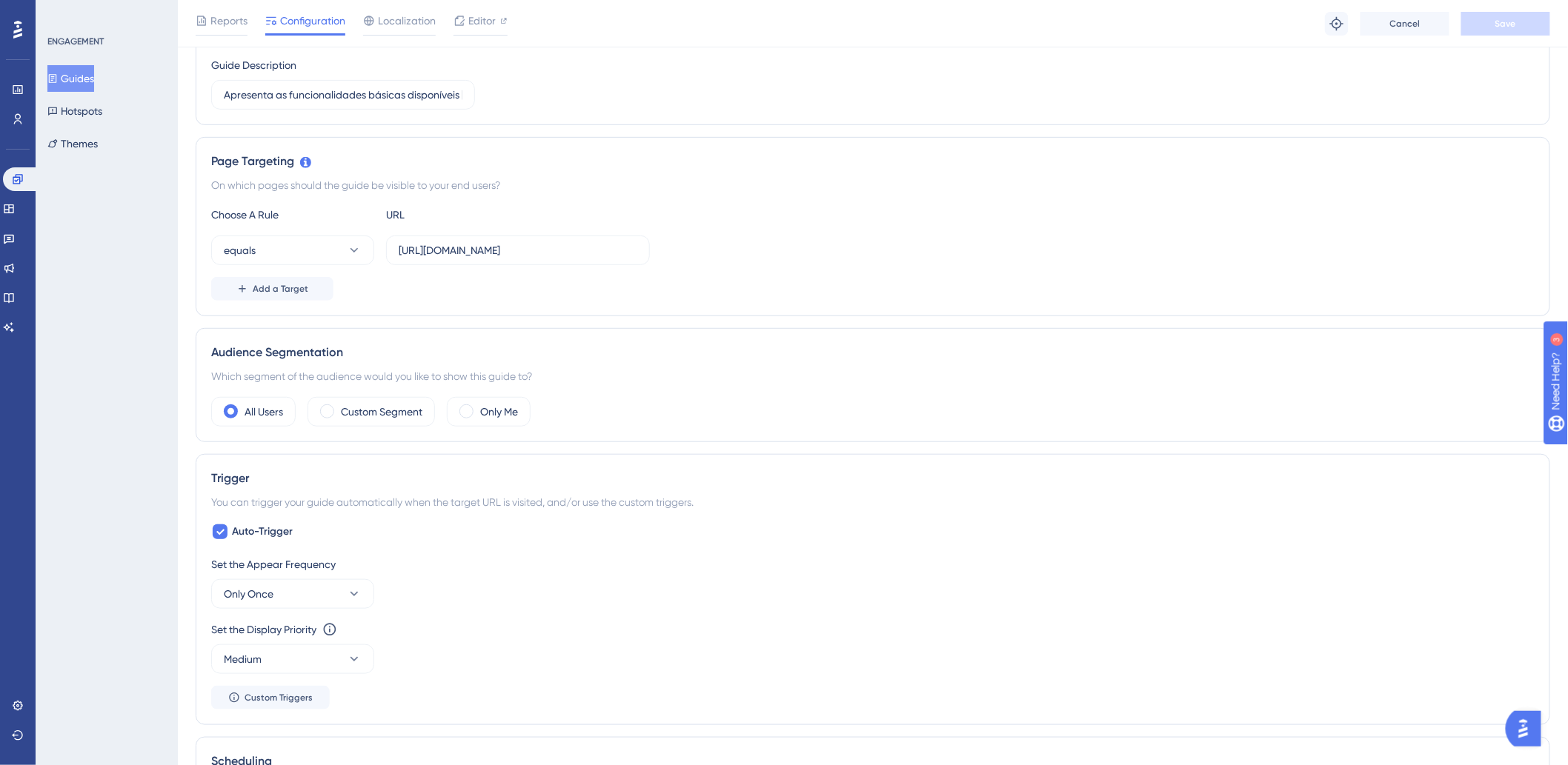
drag, startPoint x: 862, startPoint y: 330, endPoint x: 697, endPoint y: 300, distance: 167.7
click at [862, 329] on div "Audience Segmentation Which segment of the audience would you like to show this…" at bounding box center [873, 386] width 1355 height 114
drag, startPoint x: 581, startPoint y: 256, endPoint x: 468, endPoint y: 258, distance: 113.0
click at [468, 258] on input "[URL][DOMAIN_NAME]" at bounding box center [518, 250] width 238 height 16
click at [535, 257] on input "[URL][DOMAIN_NAME]" at bounding box center [518, 250] width 238 height 16
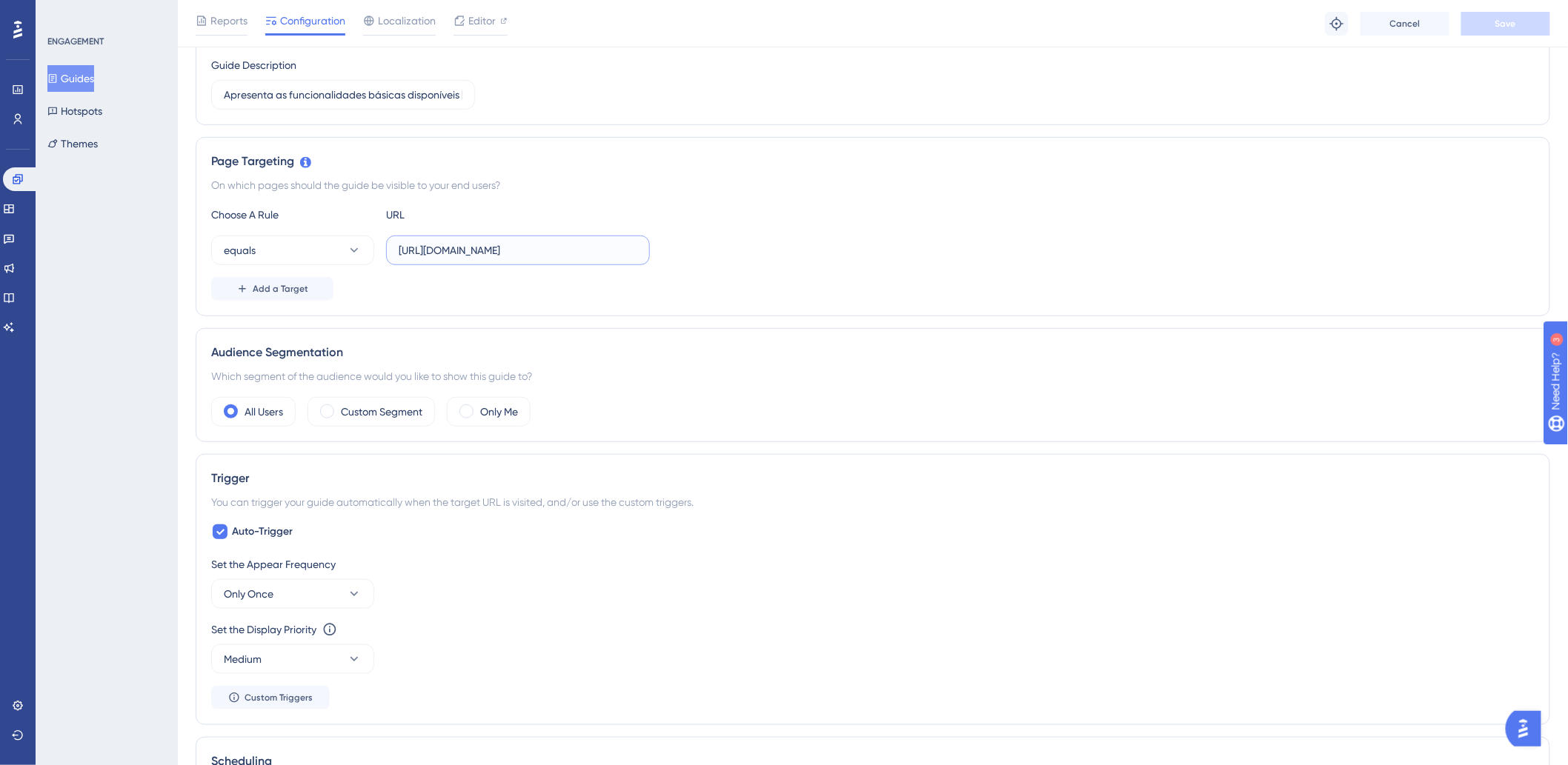
drag, startPoint x: 433, startPoint y: 252, endPoint x: 561, endPoint y: 255, distance: 128.0
click at [561, 255] on input "[URL][DOMAIN_NAME]" at bounding box center [518, 250] width 238 height 16
click at [772, 292] on div "Add a Target" at bounding box center [873, 289] width 1323 height 24
drag, startPoint x: 64, startPoint y: 417, endPoint x: 234, endPoint y: 464, distance: 176.4
click at [58, 412] on div "ENGAGEMENT Guides Hotspots Themes" at bounding box center [106, 382] width 142 height 765
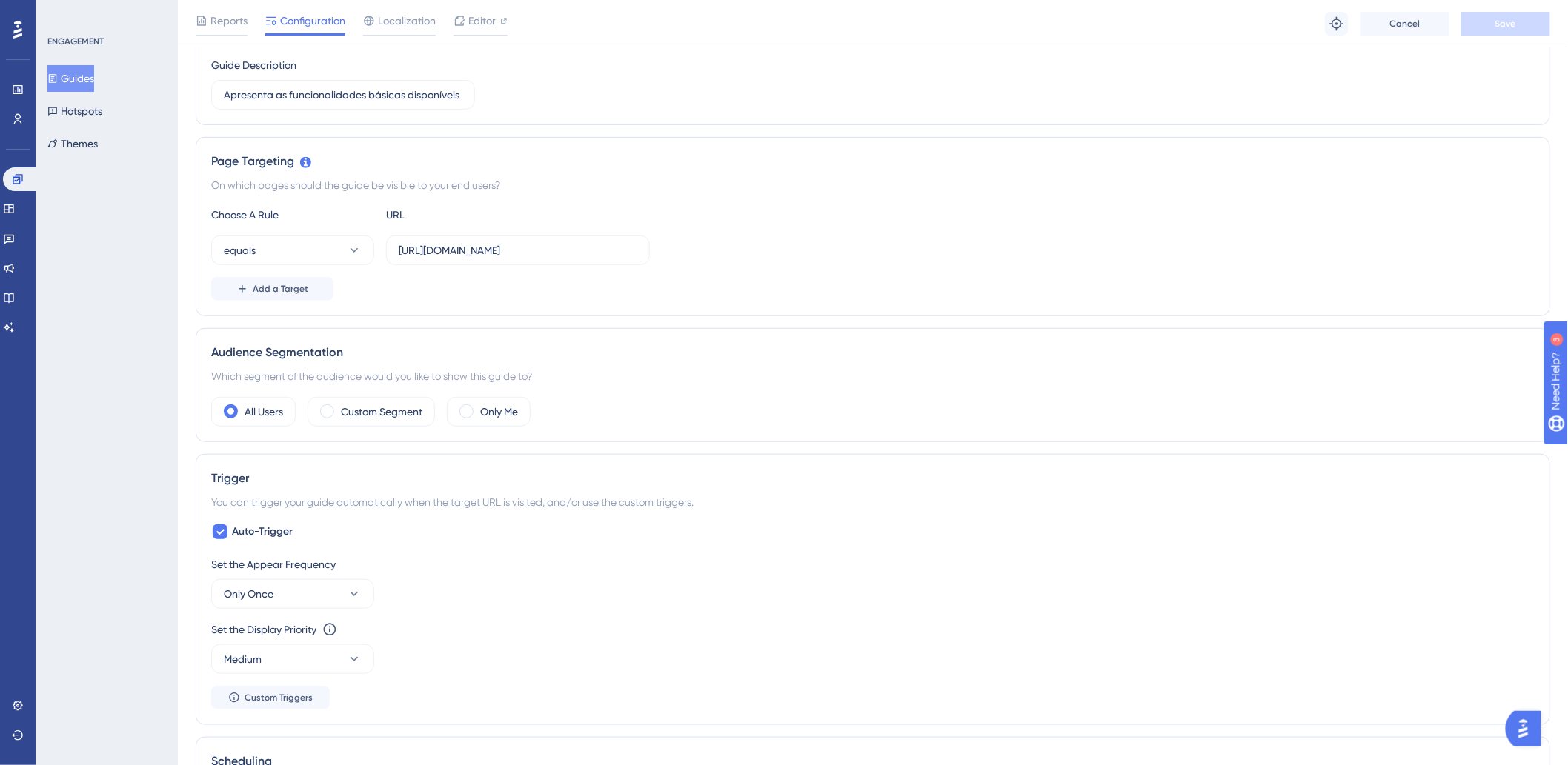
click at [170, 342] on div "ENGAGEMENT Guides Hotspots Themes" at bounding box center [106, 382] width 142 height 765
drag, startPoint x: 862, startPoint y: 151, endPoint x: 859, endPoint y: 26, distance: 125.0
click at [862, 141] on div "Page Targeting On which pages should the guide be visible to your end users? Ch…" at bounding box center [873, 227] width 1355 height 179
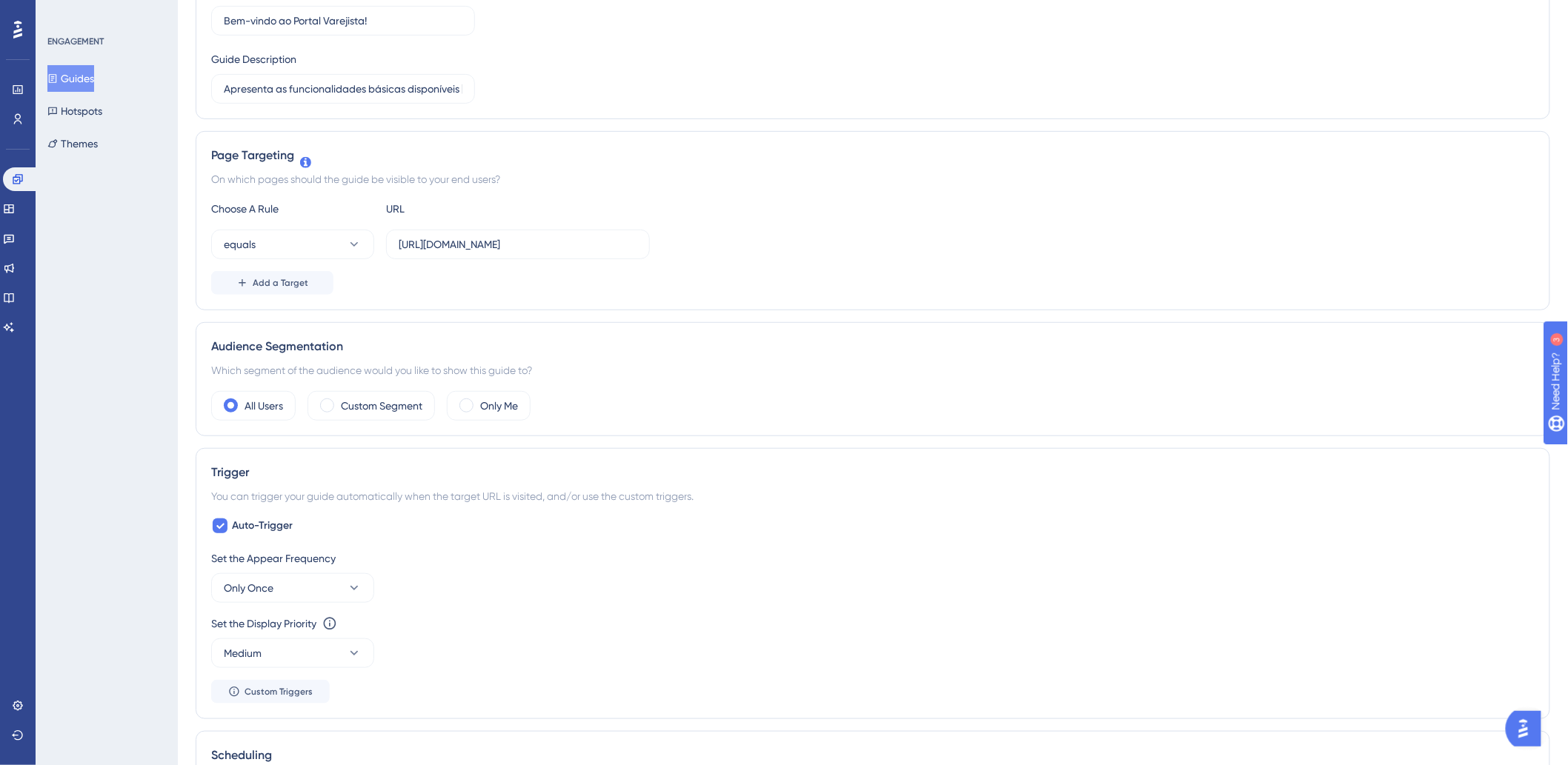
scroll to position [0, 0]
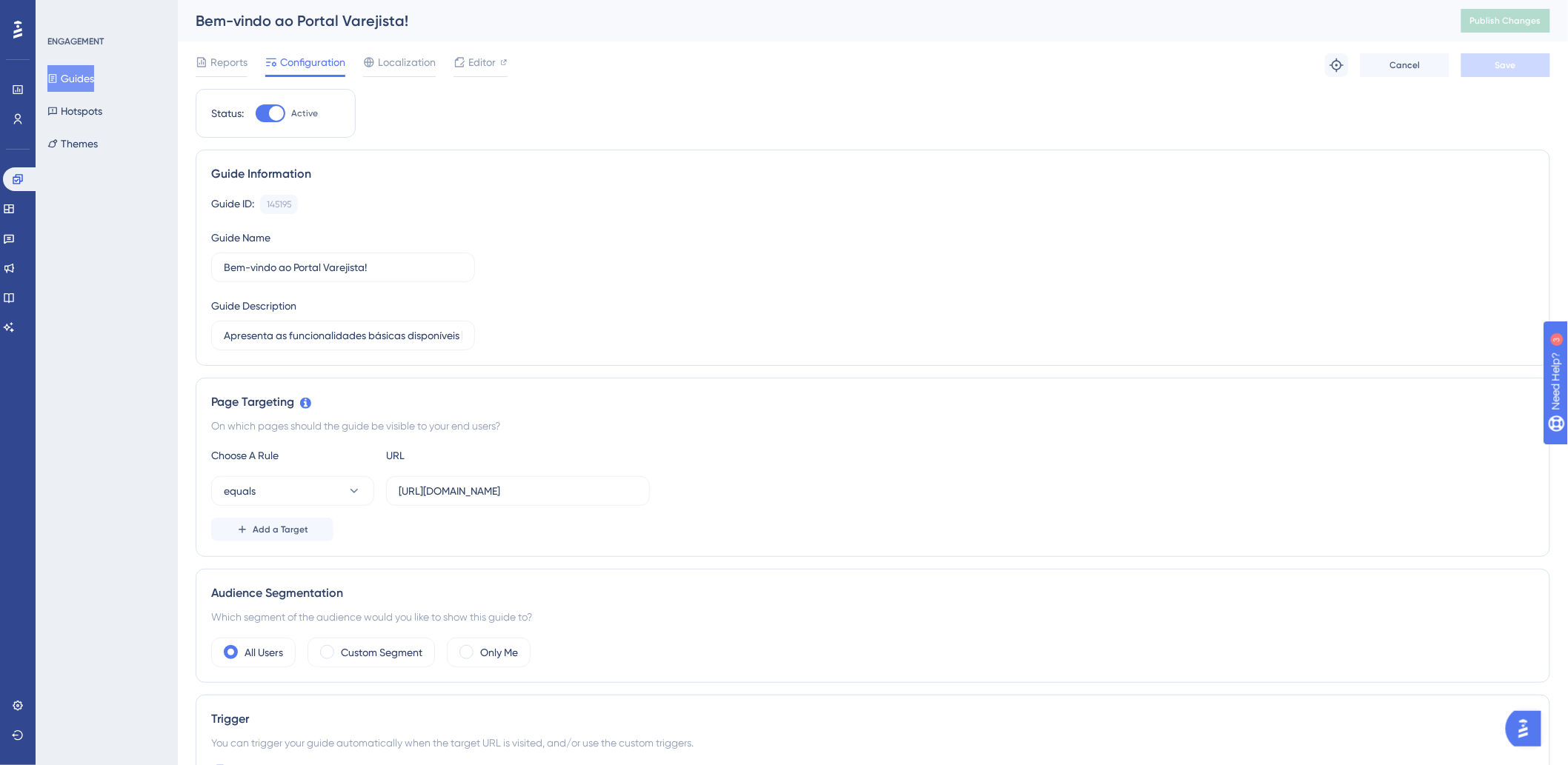
drag, startPoint x: 925, startPoint y: 179, endPoint x: 943, endPoint y: 150, distance: 34.1
click at [929, 172] on div "Guide Information" at bounding box center [873, 174] width 1323 height 18
drag, startPoint x: 995, startPoint y: 286, endPoint x: 698, endPoint y: 8, distance: 406.8
click at [990, 282] on div "Guide ID: 145195 Copy Guide Name Bem-vindo ao Portal Varejista! Guide Descripti…" at bounding box center [873, 273] width 1323 height 156
